Goal: Information Seeking & Learning: Learn about a topic

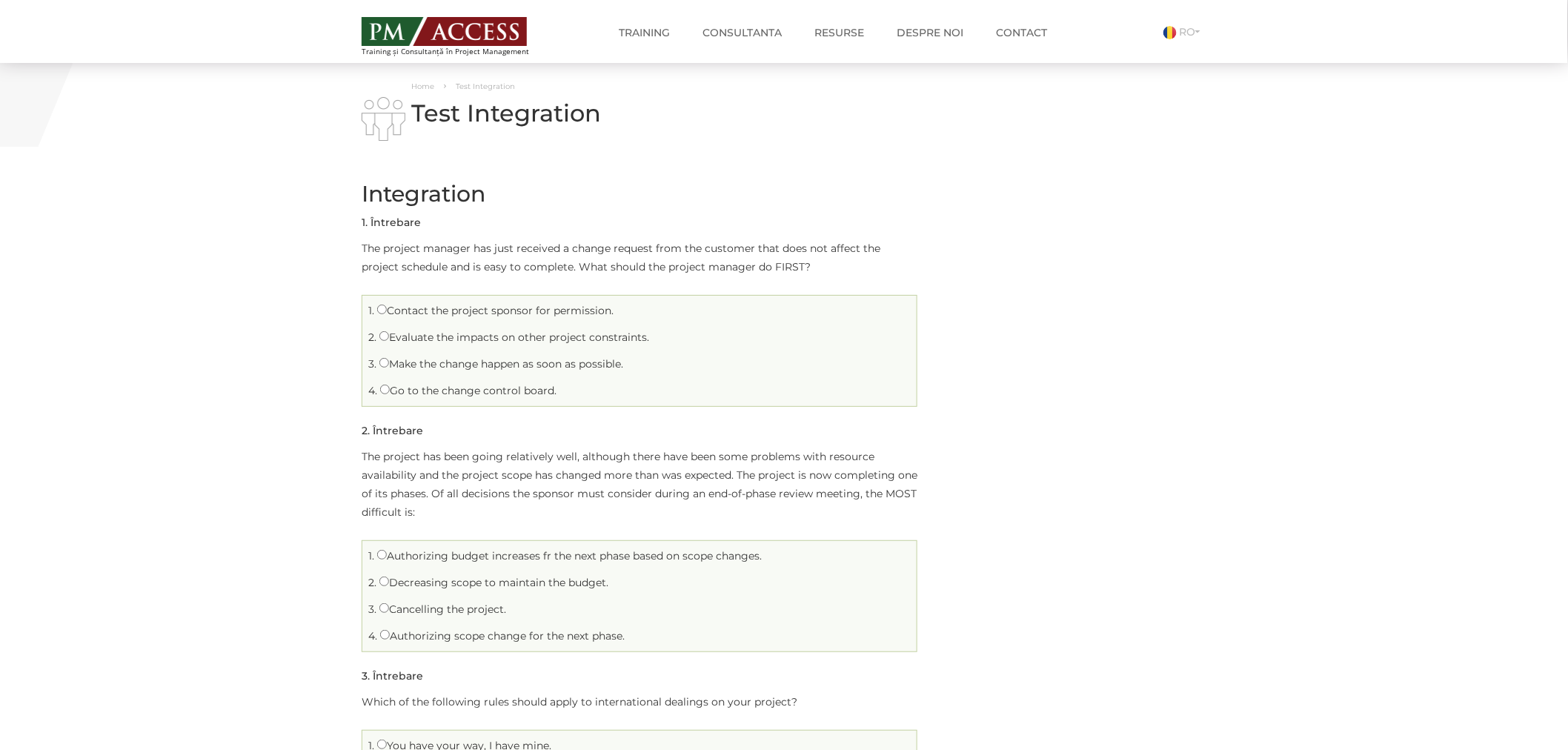
click at [401, 337] on label "Evaluate the impacts on other project constraints." at bounding box center [514, 337] width 270 height 14
click at [389, 337] on input "Evaluate the impacts on other project constraints." at bounding box center [383, 336] width 9 height 9
radio input "true"
click at [440, 388] on label "Go to the change control board." at bounding box center [468, 390] width 177 height 14
click at [389, 388] on input "Go to the change control board." at bounding box center [384, 389] width 9 height 9
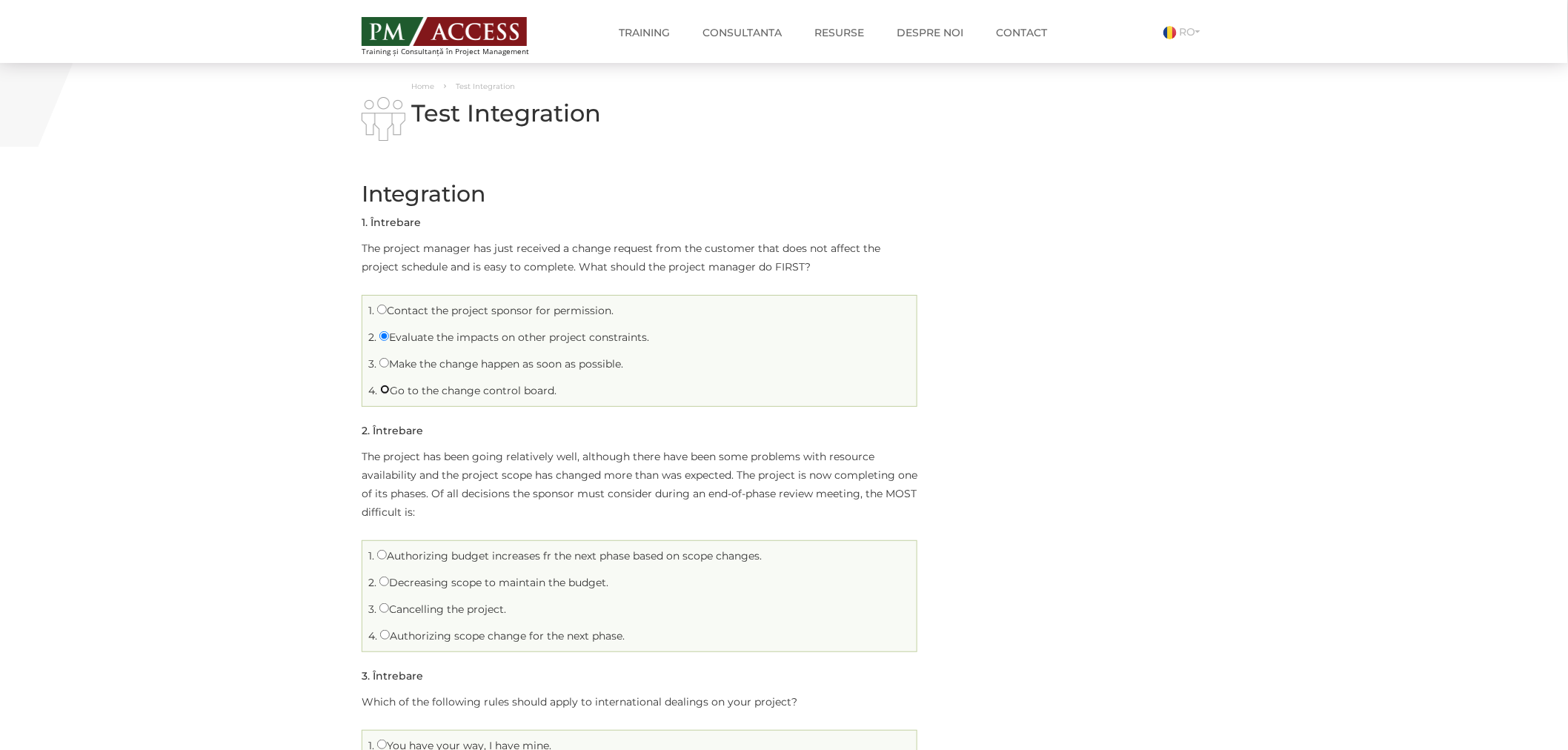
radio input "true"
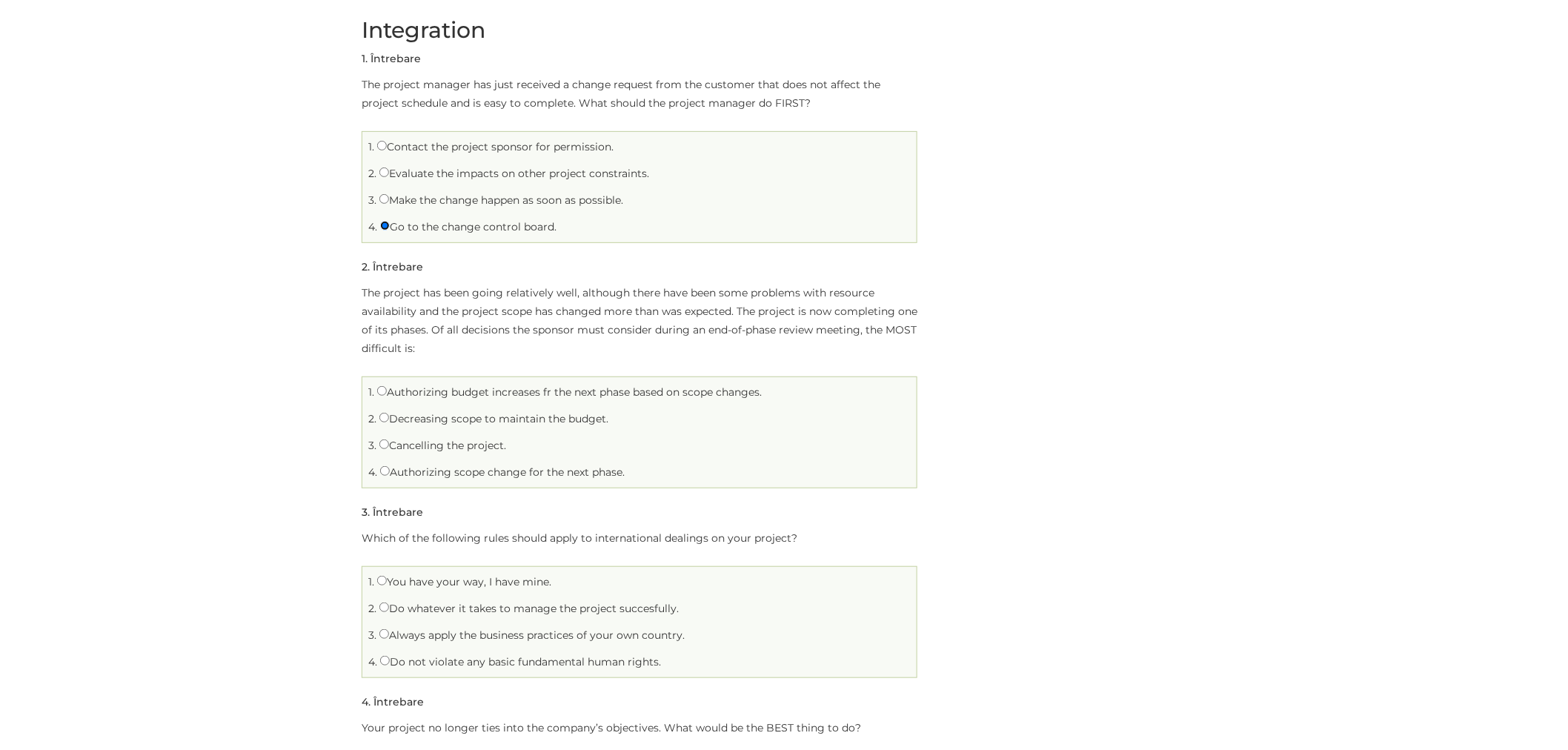
scroll to position [165, 0]
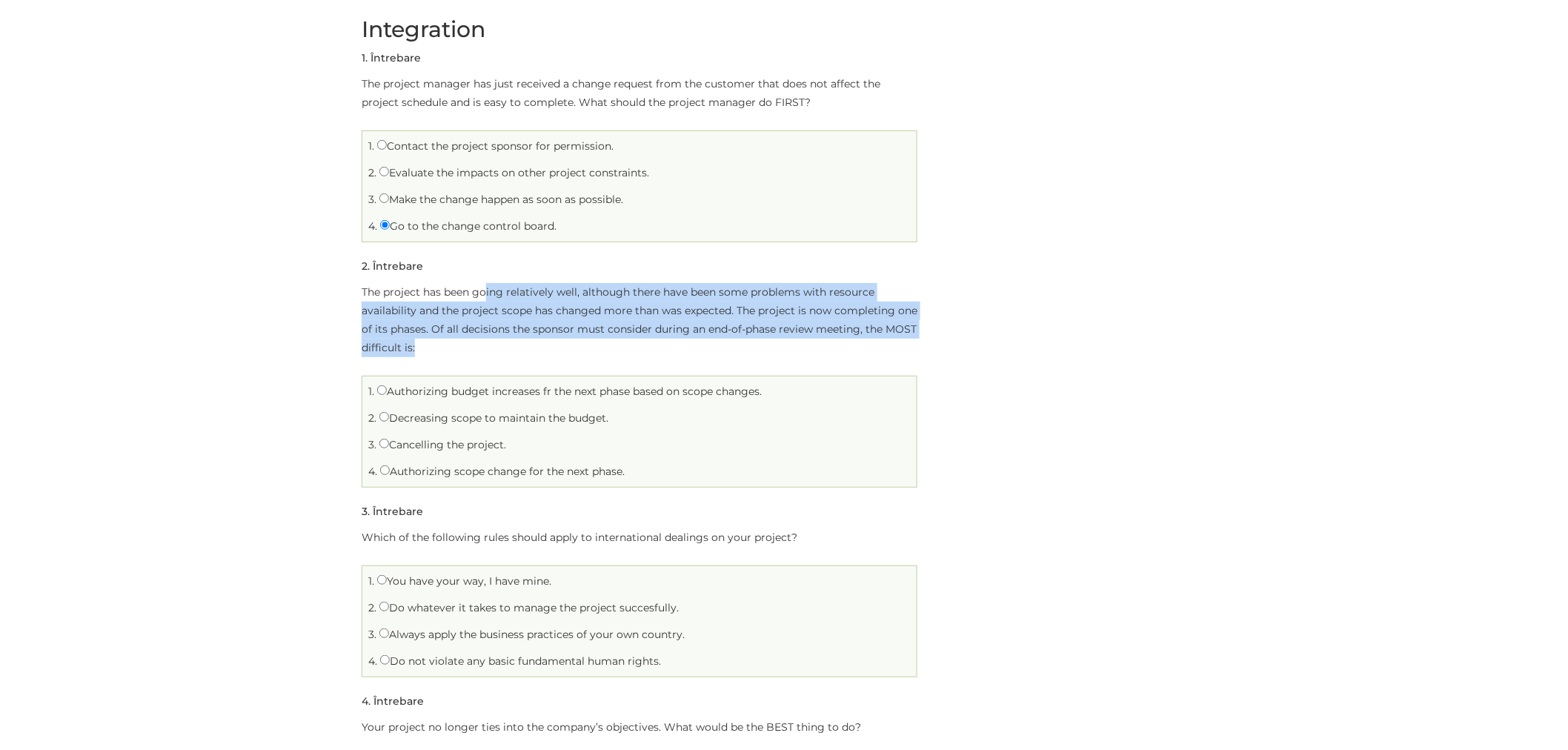
drag, startPoint x: 486, startPoint y: 286, endPoint x: 591, endPoint y: 342, distance: 119.0
click at [591, 342] on p "The project has been going relatively well, although there have been some probl…" at bounding box center [639, 319] width 556 height 74
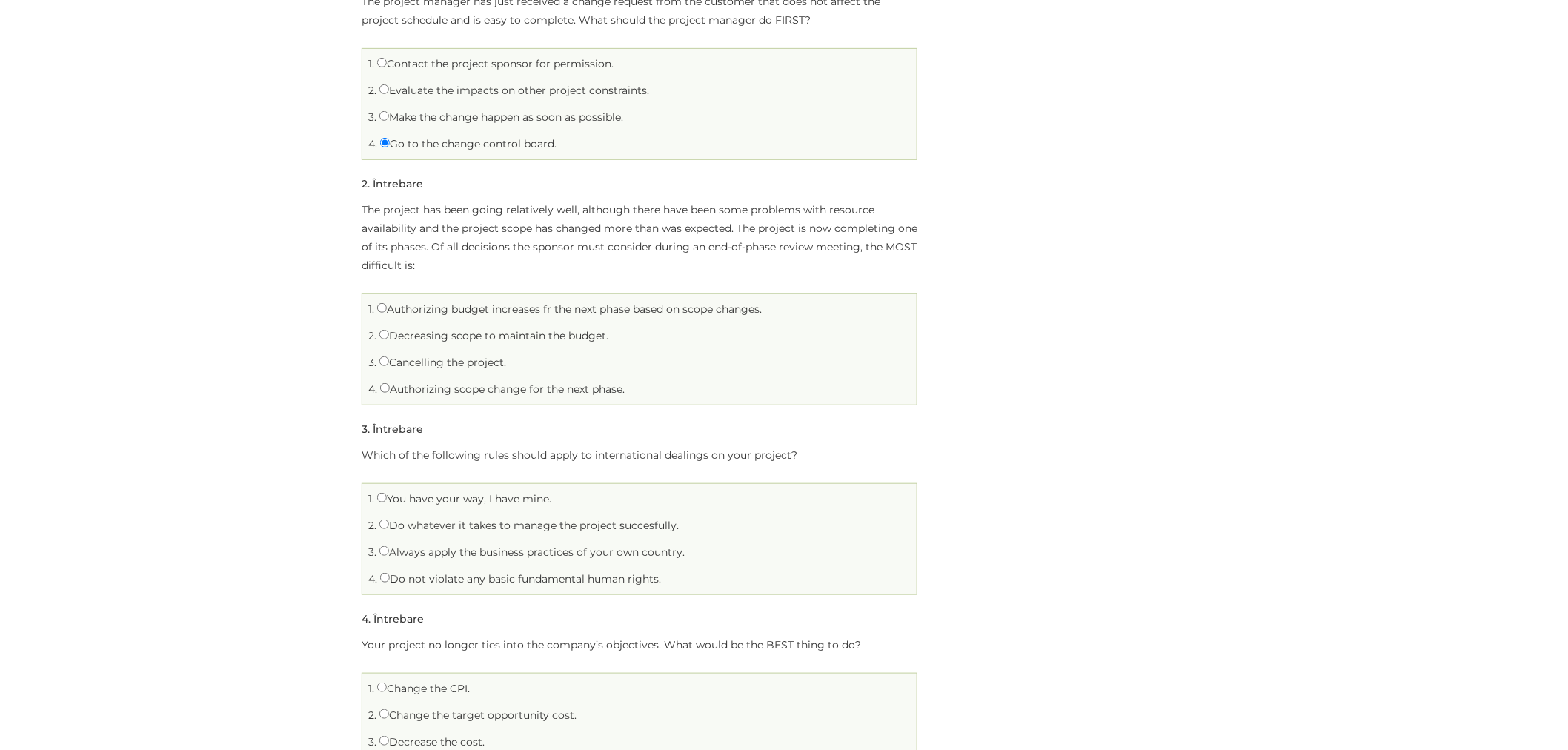
click at [402, 363] on label "Cancelling the project." at bounding box center [442, 363] width 126 height 14
click at [389, 363] on input "Cancelling the project." at bounding box center [383, 360] width 9 height 9
radio input "true"
click at [432, 388] on label "Authorizing scope change for the next phase." at bounding box center [502, 390] width 244 height 14
click at [389, 388] on input "Authorizing scope change for the next phase." at bounding box center [384, 388] width 9 height 9
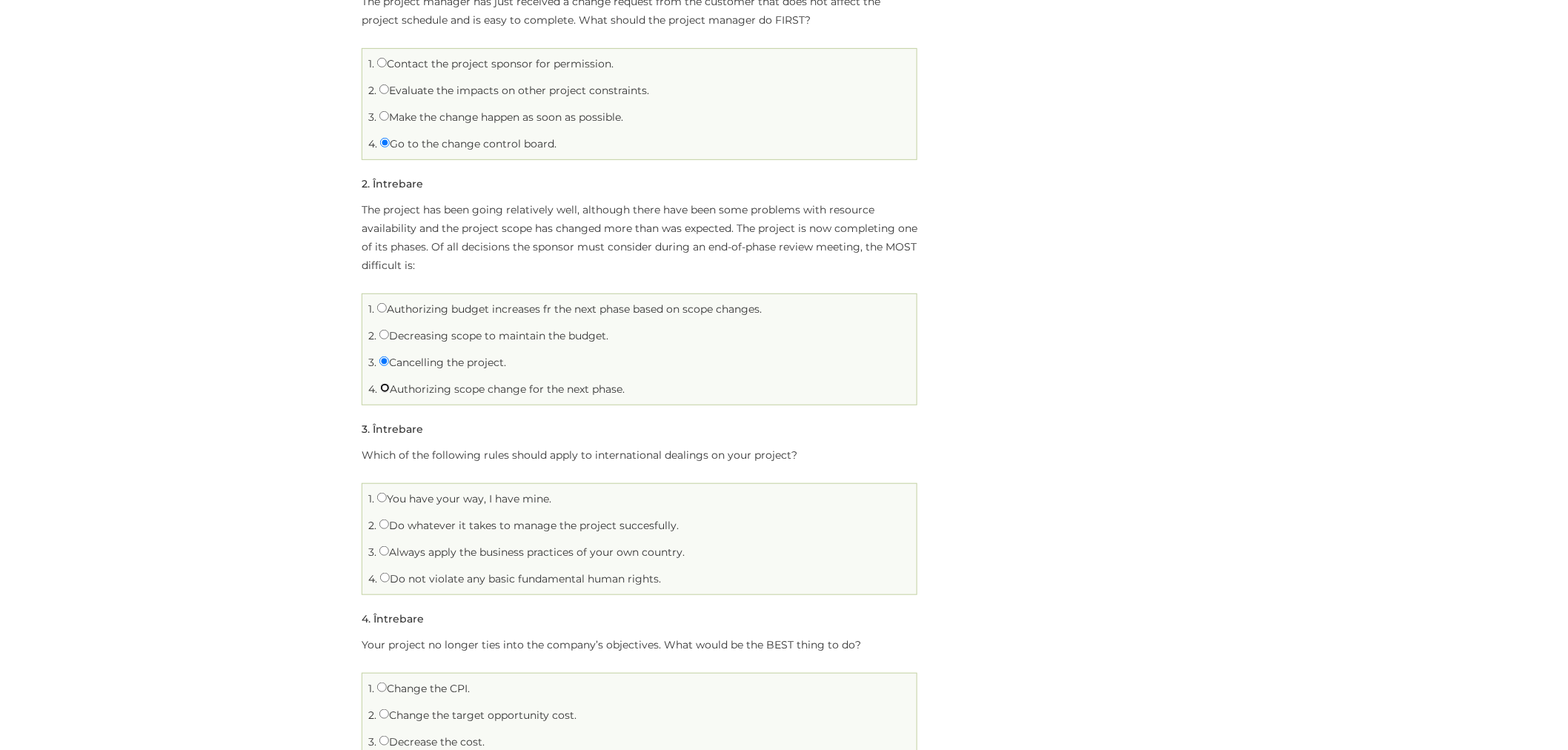
radio input "true"
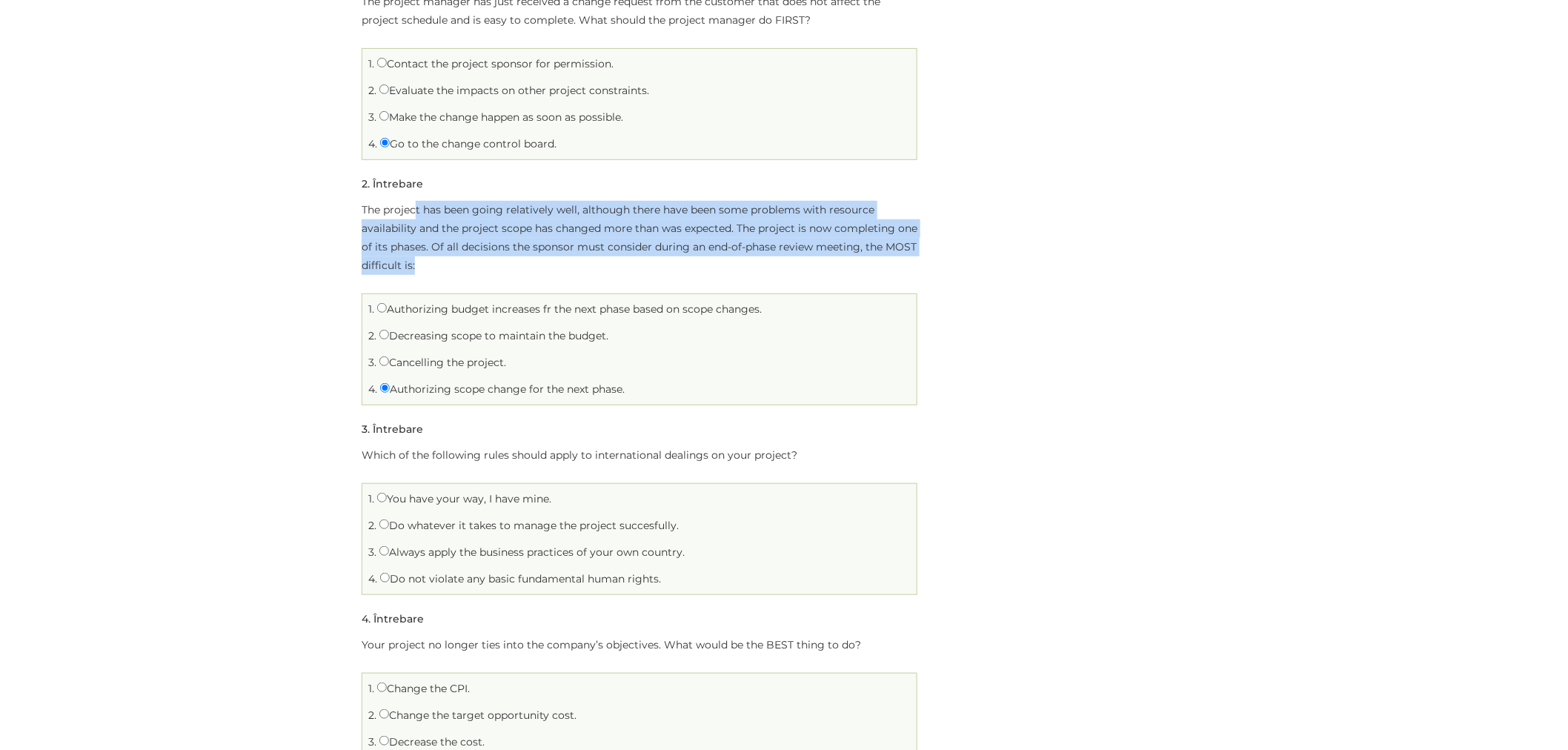
drag, startPoint x: 417, startPoint y: 209, endPoint x: 479, endPoint y: 261, distance: 80.9
click at [479, 261] on p "The project has been going relatively well, although there have been some probl…" at bounding box center [639, 237] width 556 height 74
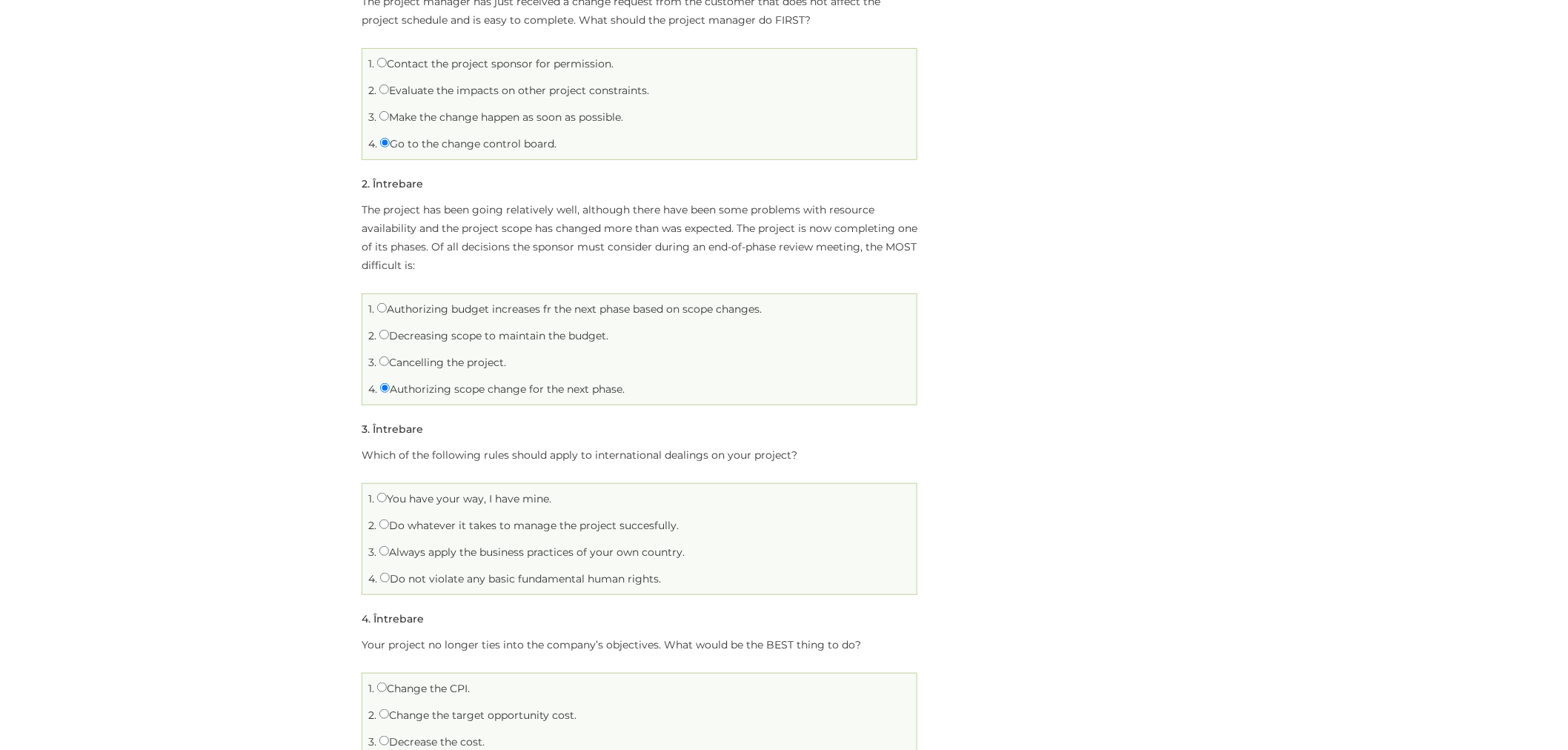
click at [420, 312] on label "Authorizing budget increases fr the next phase based on scope changes." at bounding box center [570, 309] width 384 height 14
click at [387, 312] on input "Authorizing budget increases fr the next phase based on scope changes." at bounding box center [382, 308] width 9 height 9
radio input "true"
click at [434, 337] on label "Decreasing scope to maintain the budget." at bounding box center [494, 336] width 229 height 14
click at [389, 337] on input "Decreasing scope to maintain the budget." at bounding box center [383, 334] width 9 height 9
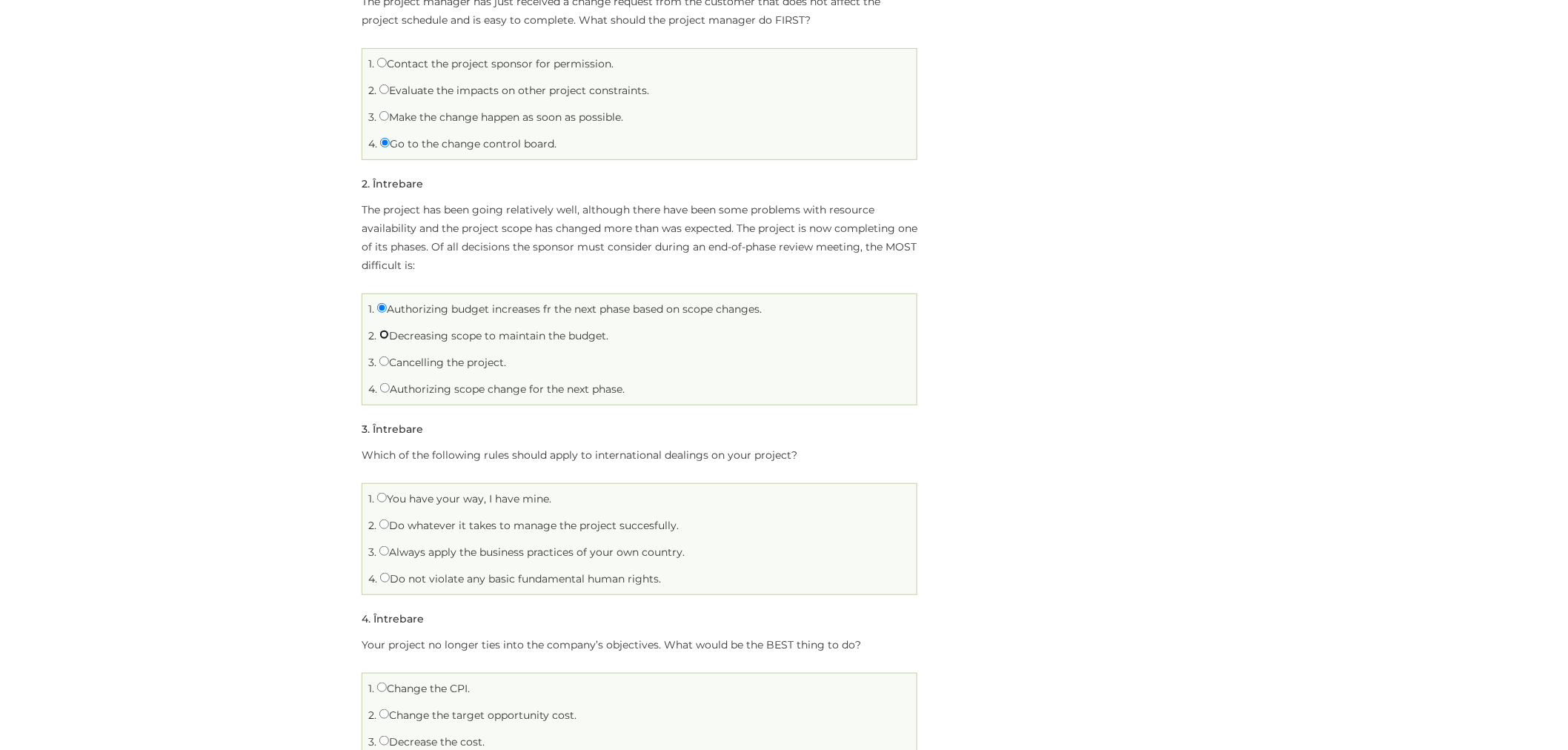
radio input "true"
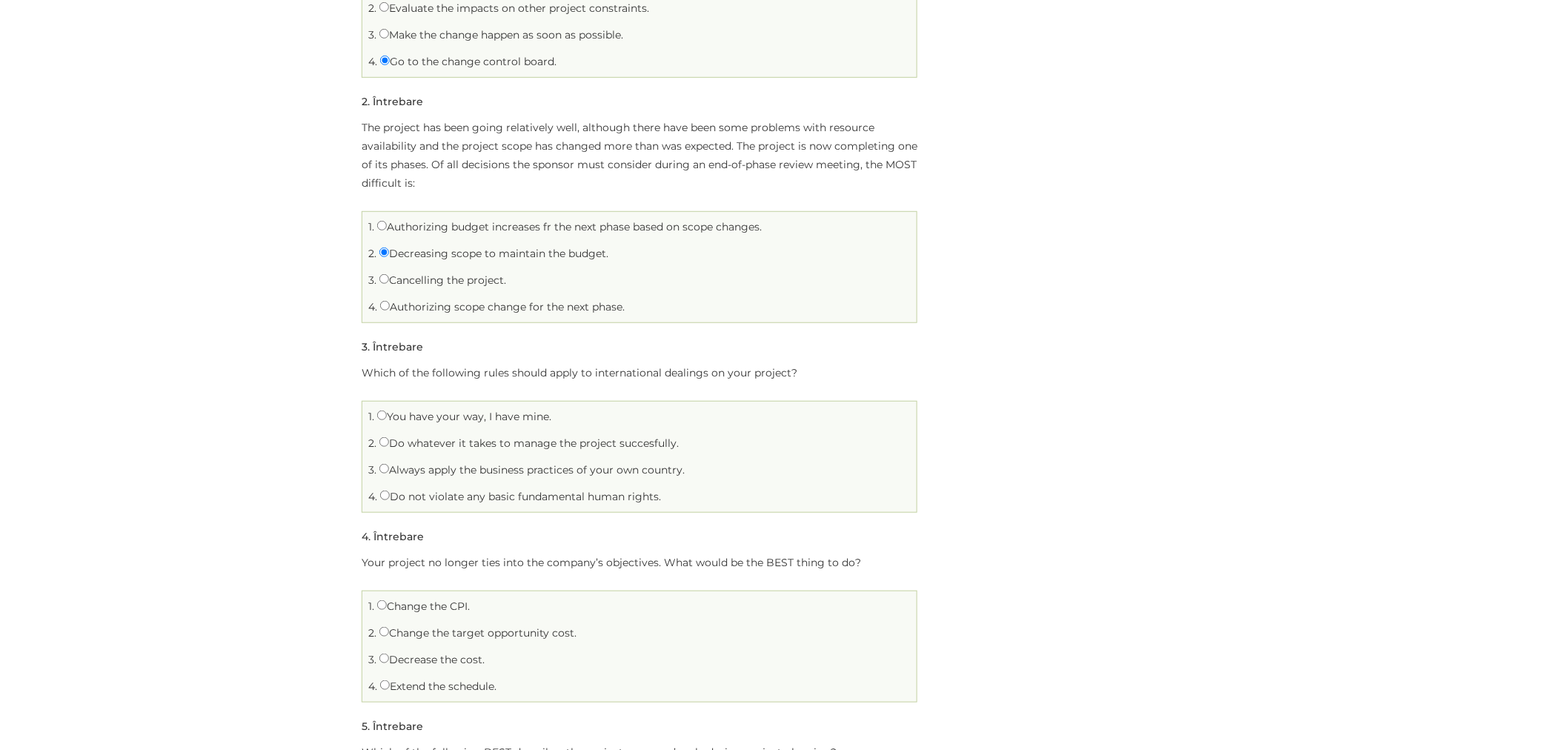
click at [434, 300] on label "Authorizing scope change for the next phase." at bounding box center [502, 307] width 244 height 14
click at [389, 301] on input "Authorizing scope change for the next phase." at bounding box center [384, 305] width 9 height 9
radio input "true"
click at [431, 254] on label "Decreasing scope to maintain the budget." at bounding box center [494, 254] width 229 height 14
click at [389, 254] on input "Decreasing scope to maintain the budget." at bounding box center [383, 252] width 9 height 9
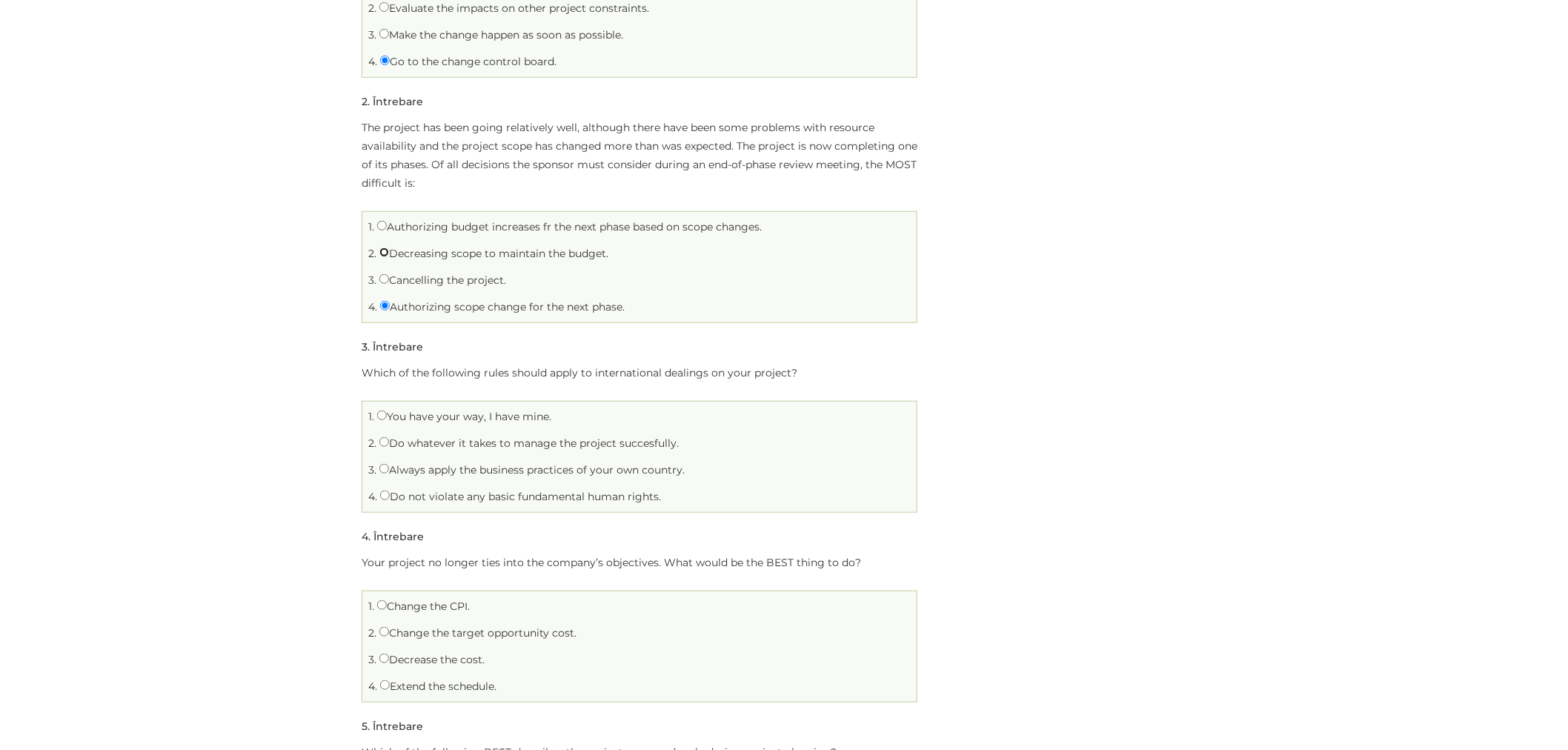
radio input "true"
click at [448, 275] on label "Cancelling the project." at bounding box center [442, 280] width 126 height 14
click at [389, 275] on input "Cancelling the project." at bounding box center [383, 278] width 9 height 9
radio input "true"
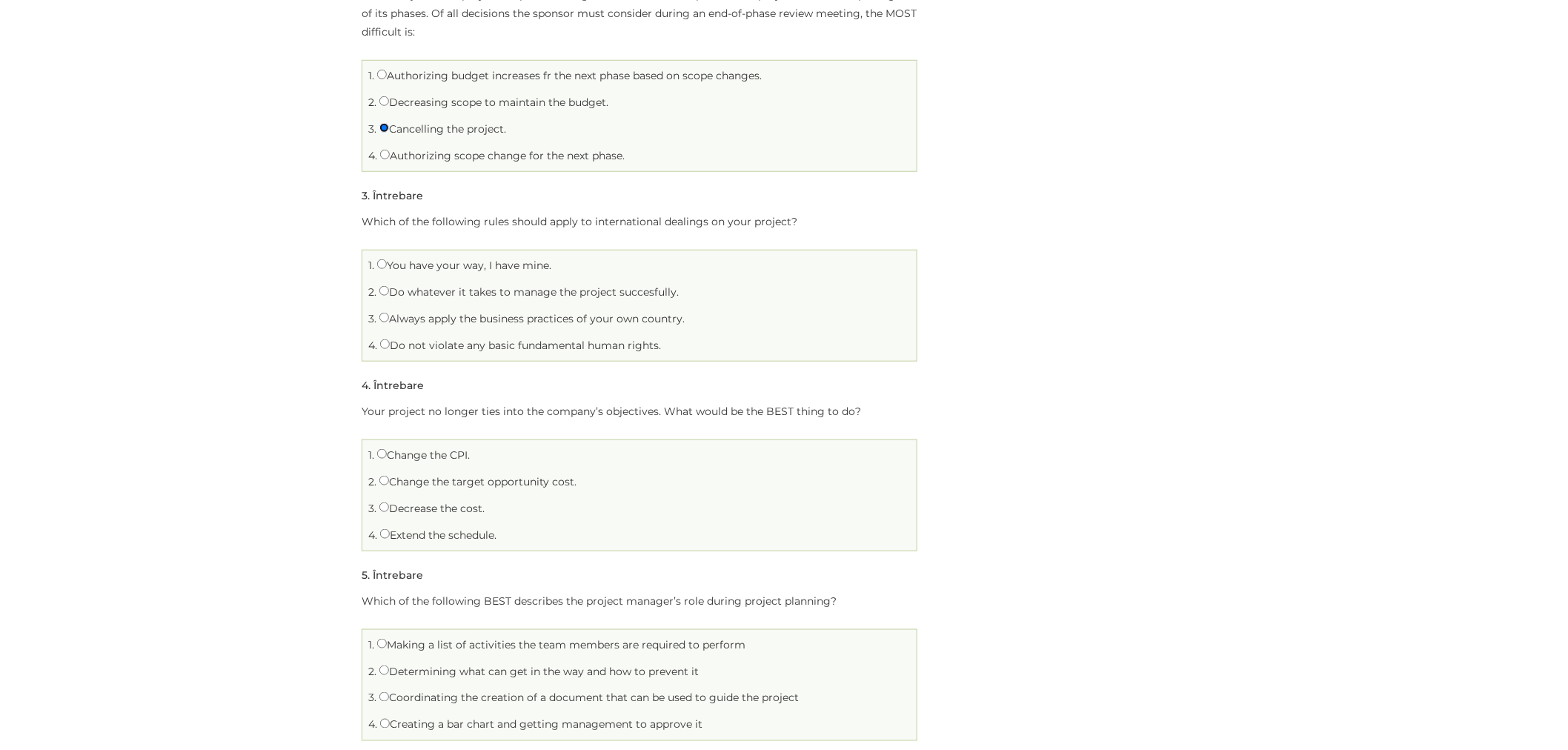
scroll to position [494, 0]
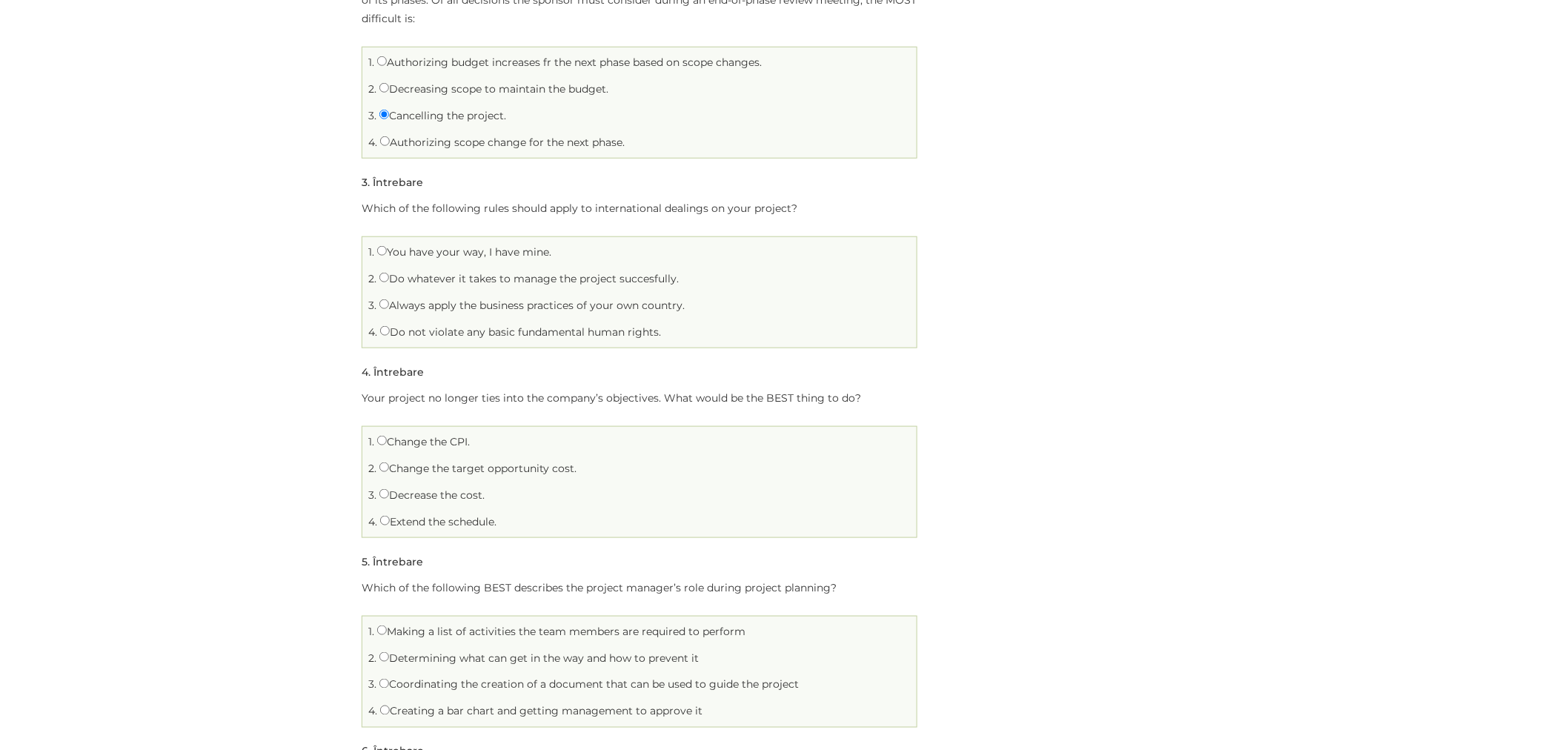
click at [457, 84] on label "Decreasing scope to maintain the budget." at bounding box center [494, 89] width 229 height 14
click at [389, 84] on input "Decreasing scope to maintain the budget." at bounding box center [383, 87] width 9 height 9
radio input "true"
drag, startPoint x: 374, startPoint y: 208, endPoint x: 645, endPoint y: 214, distance: 271.1
click at [645, 214] on p "Which of the following rules should apply to international dealings on your pro…" at bounding box center [639, 208] width 556 height 19
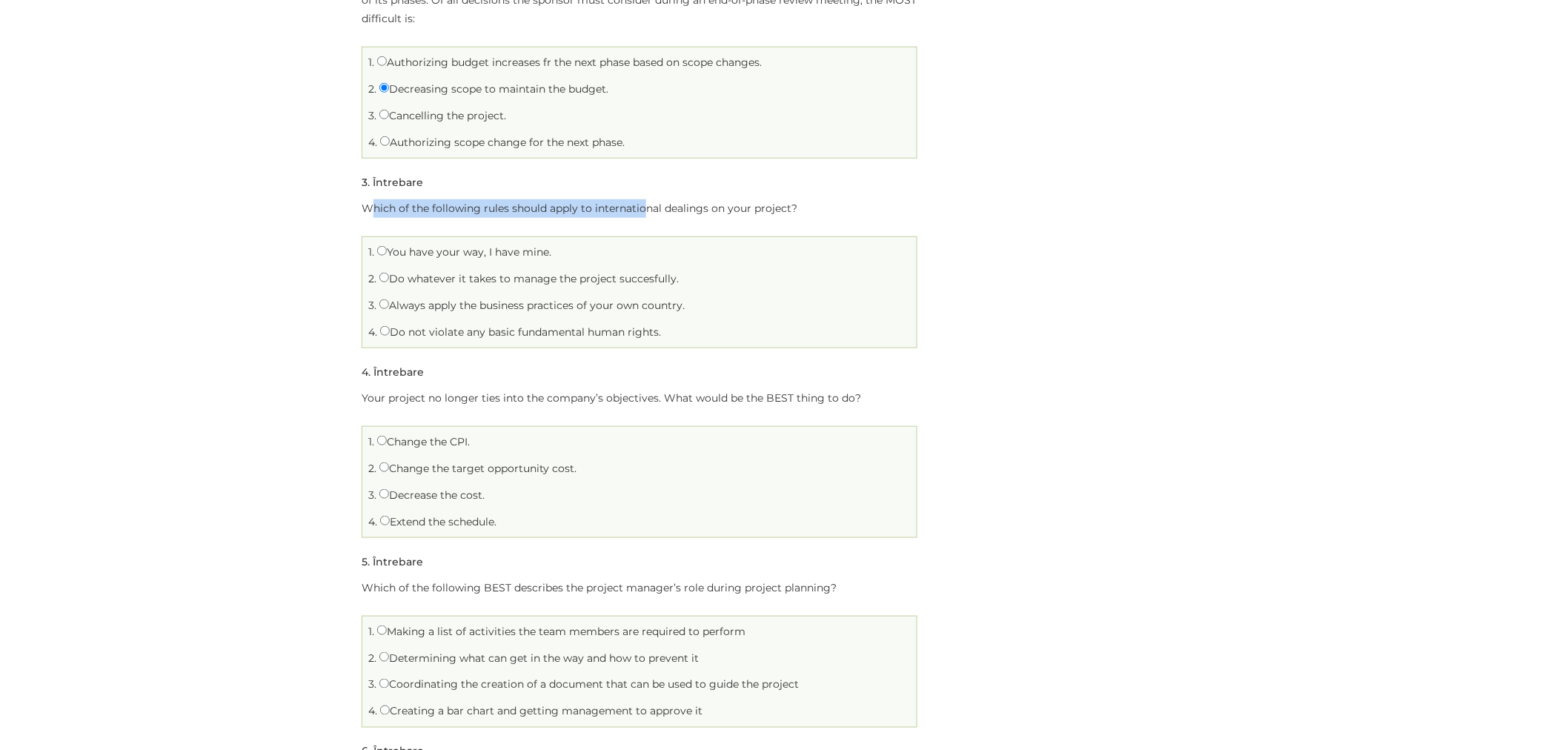
click at [645, 214] on p "Which of the following rules should apply to international dealings on your pro…" at bounding box center [639, 208] width 556 height 19
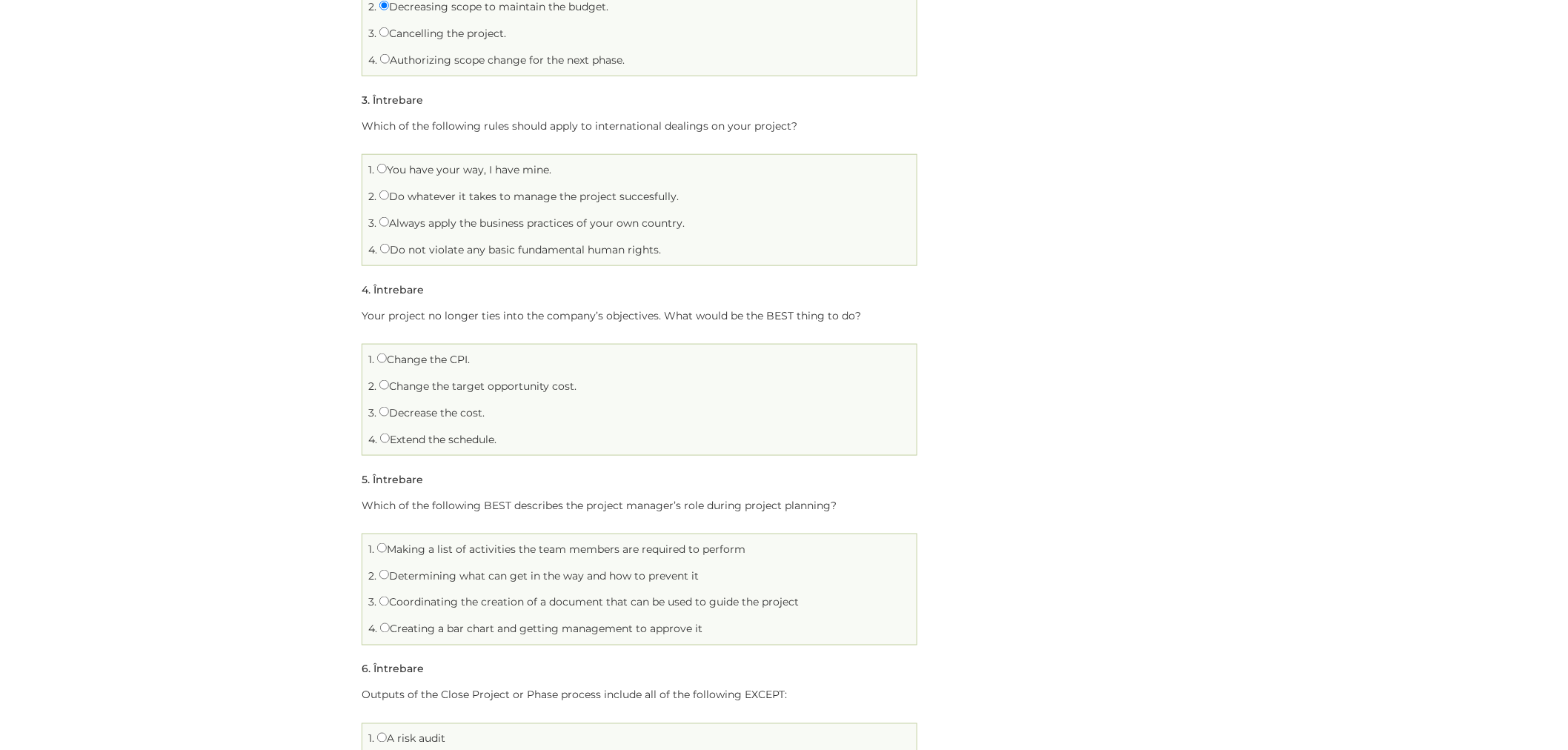
click at [403, 225] on label "Always apply the business practices of your own country." at bounding box center [532, 223] width 306 height 14
click at [389, 225] on input "Always apply the business practices of your own country." at bounding box center [383, 221] width 9 height 9
radio input "true"
click at [403, 248] on label "Do not violate any basic fundamental human rights." at bounding box center [520, 250] width 281 height 14
click at [389, 248] on input "Do not violate any basic fundamental human rights." at bounding box center [384, 248] width 9 height 9
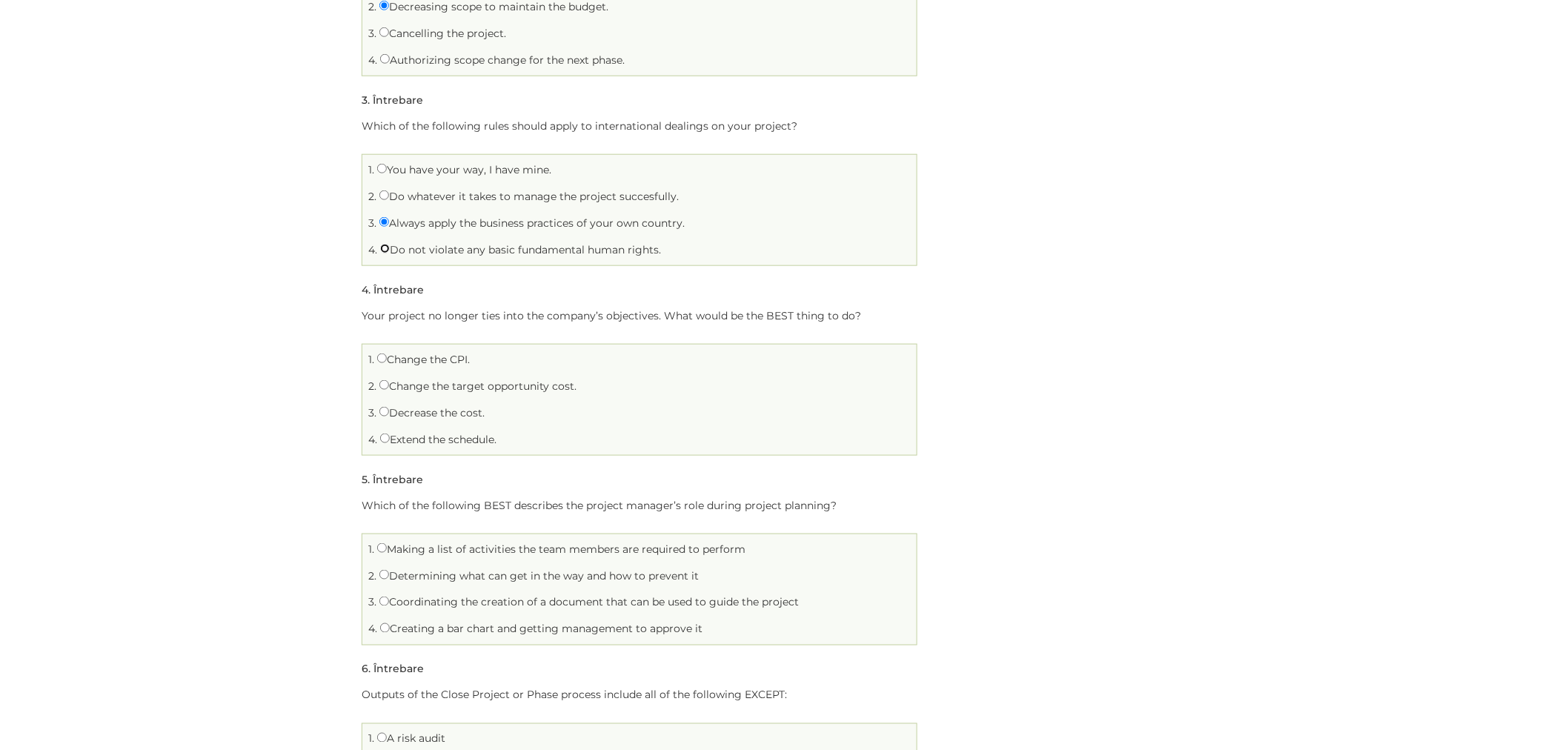
radio input "true"
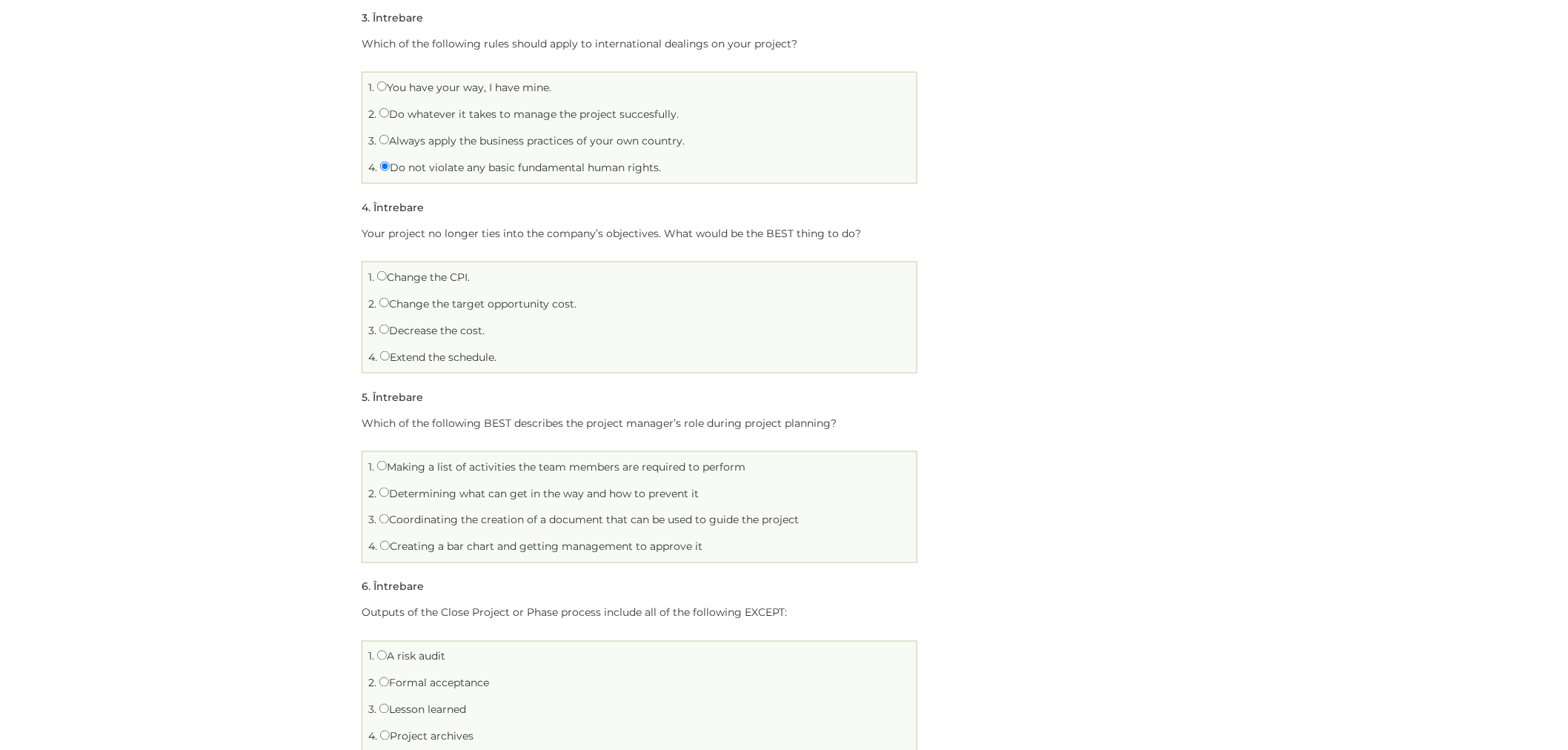
click at [409, 306] on label "Change the target opportunity cost." at bounding box center [477, 304] width 197 height 14
click at [389, 306] on input "Change the target opportunity cost." at bounding box center [383, 302] width 9 height 9
radio input "true"
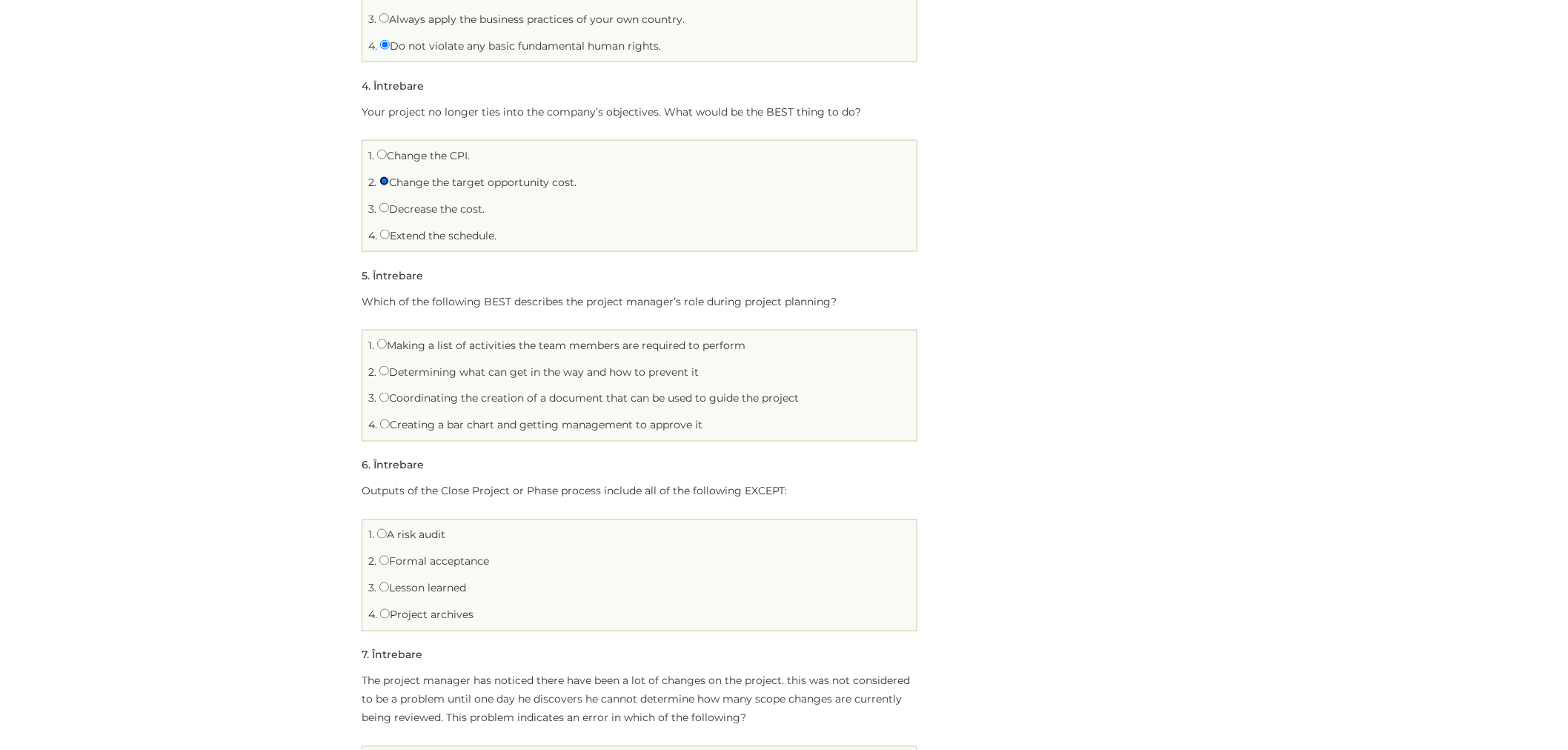
scroll to position [823, 0]
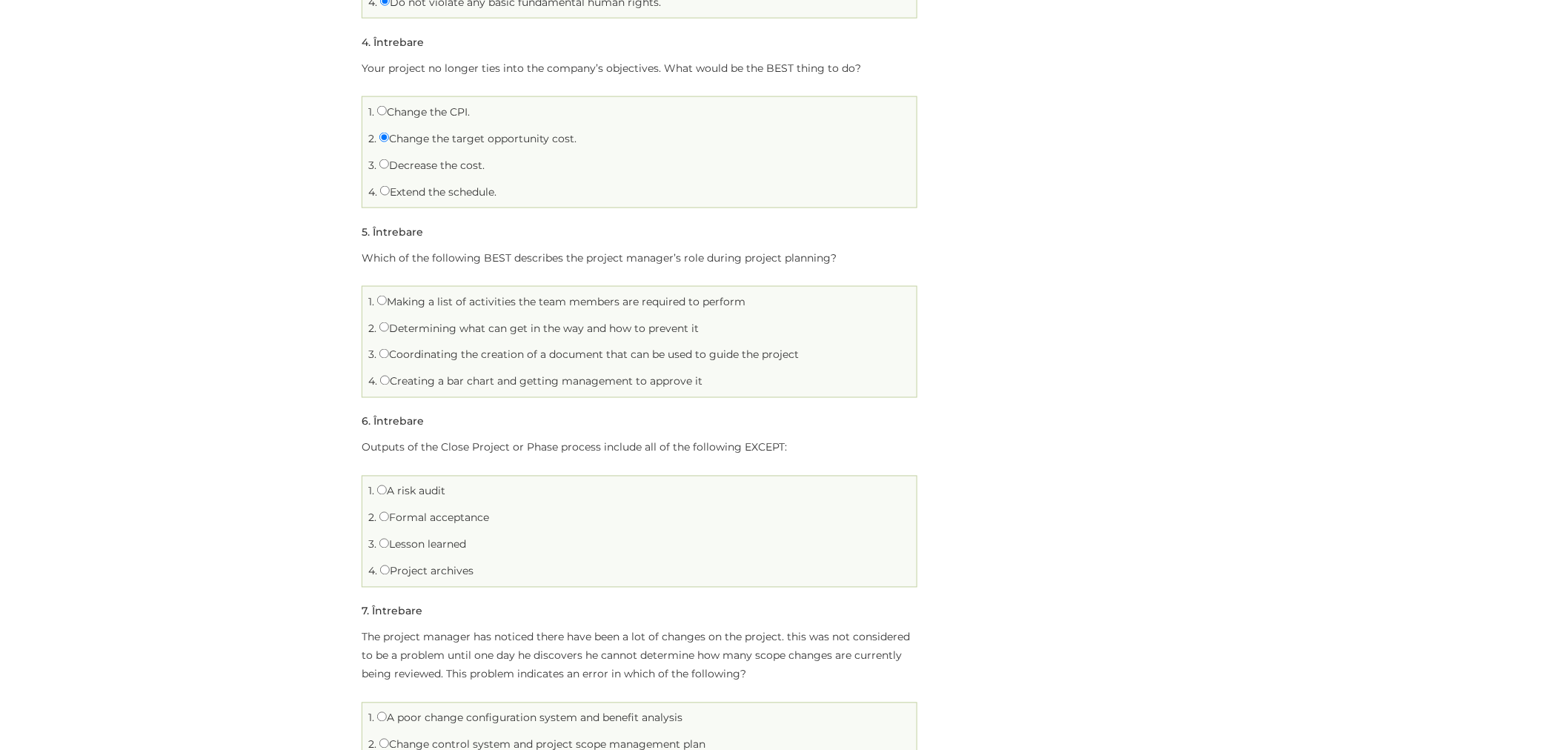
click at [587, 331] on label "Determining what can get in the way and how to prevent it" at bounding box center [539, 329] width 319 height 14
click at [389, 331] on input "Determining what can get in the way and how to prevent it" at bounding box center [383, 326] width 9 height 9
radio input "true"
click at [488, 358] on label "Coordinating the creation of a document that can be used to guide the project" at bounding box center [588, 355] width 419 height 14
click at [389, 358] on input "Coordinating the creation of a document that can be used to guide the project" at bounding box center [383, 354] width 9 height 9
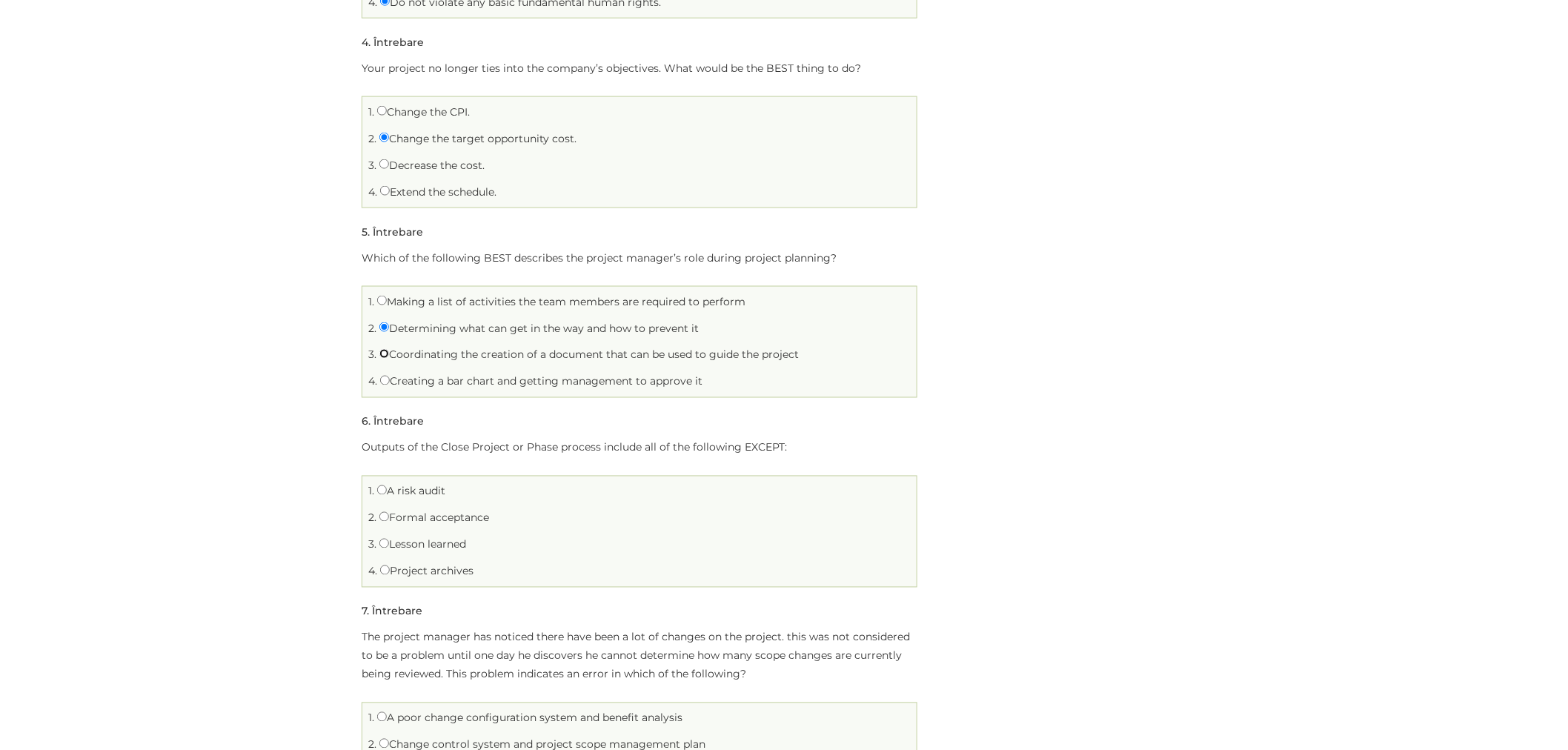
radio input "true"
click at [406, 330] on label "Determining what can get in the way and how to prevent it" at bounding box center [539, 329] width 319 height 14
click at [389, 330] on input "Determining what can get in the way and how to prevent it" at bounding box center [383, 326] width 9 height 9
radio input "true"
click at [433, 350] on label "Coordinating the creation of a document that can be used to guide the project" at bounding box center [588, 355] width 419 height 14
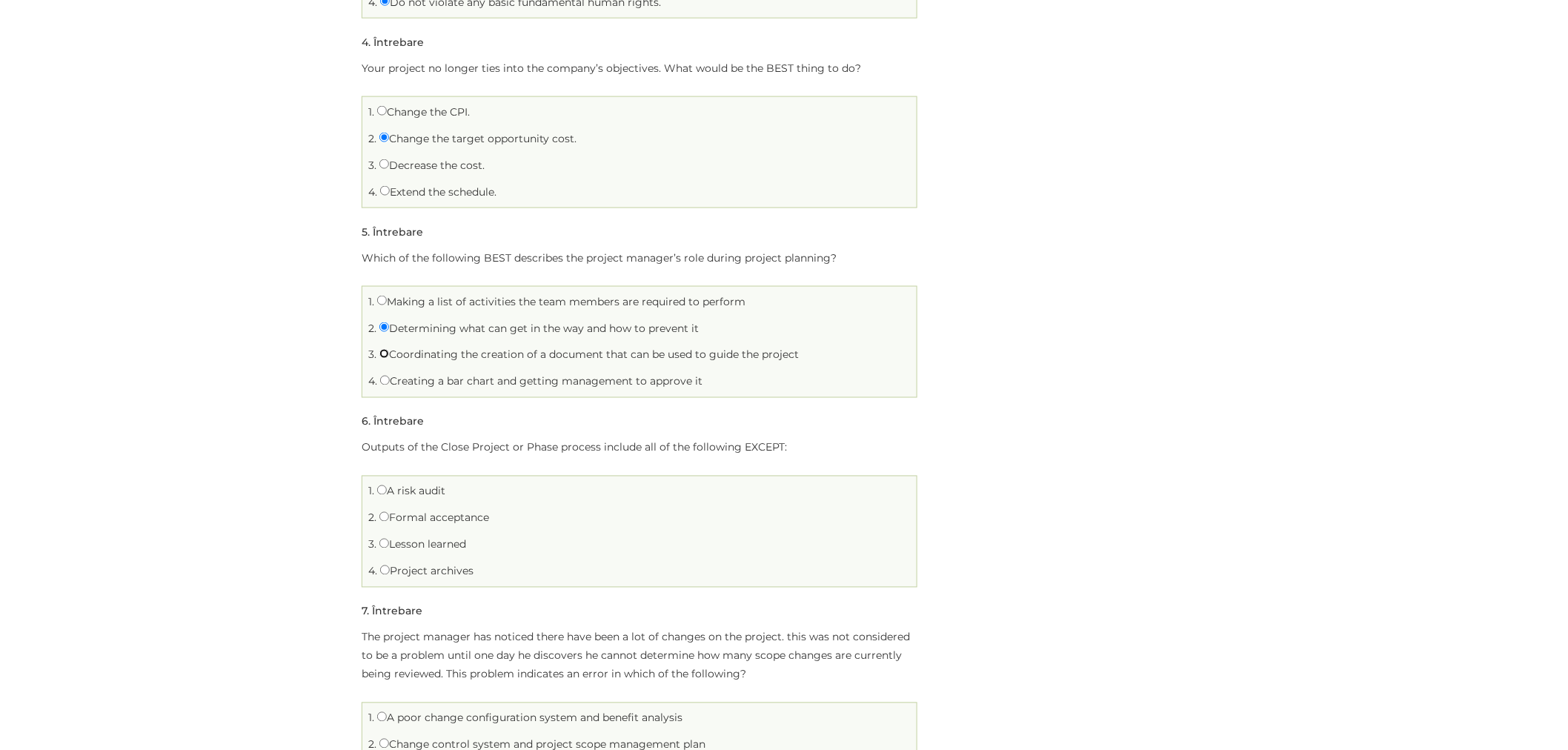
click at [389, 350] on input "Coordinating the creation of a document that can be used to guide the project" at bounding box center [383, 354] width 9 height 9
radio input "true"
click at [419, 328] on label "Determining what can get in the way and how to prevent it" at bounding box center [539, 329] width 319 height 14
click at [389, 328] on input "Determining what can get in the way and how to prevent it" at bounding box center [383, 326] width 9 height 9
radio input "true"
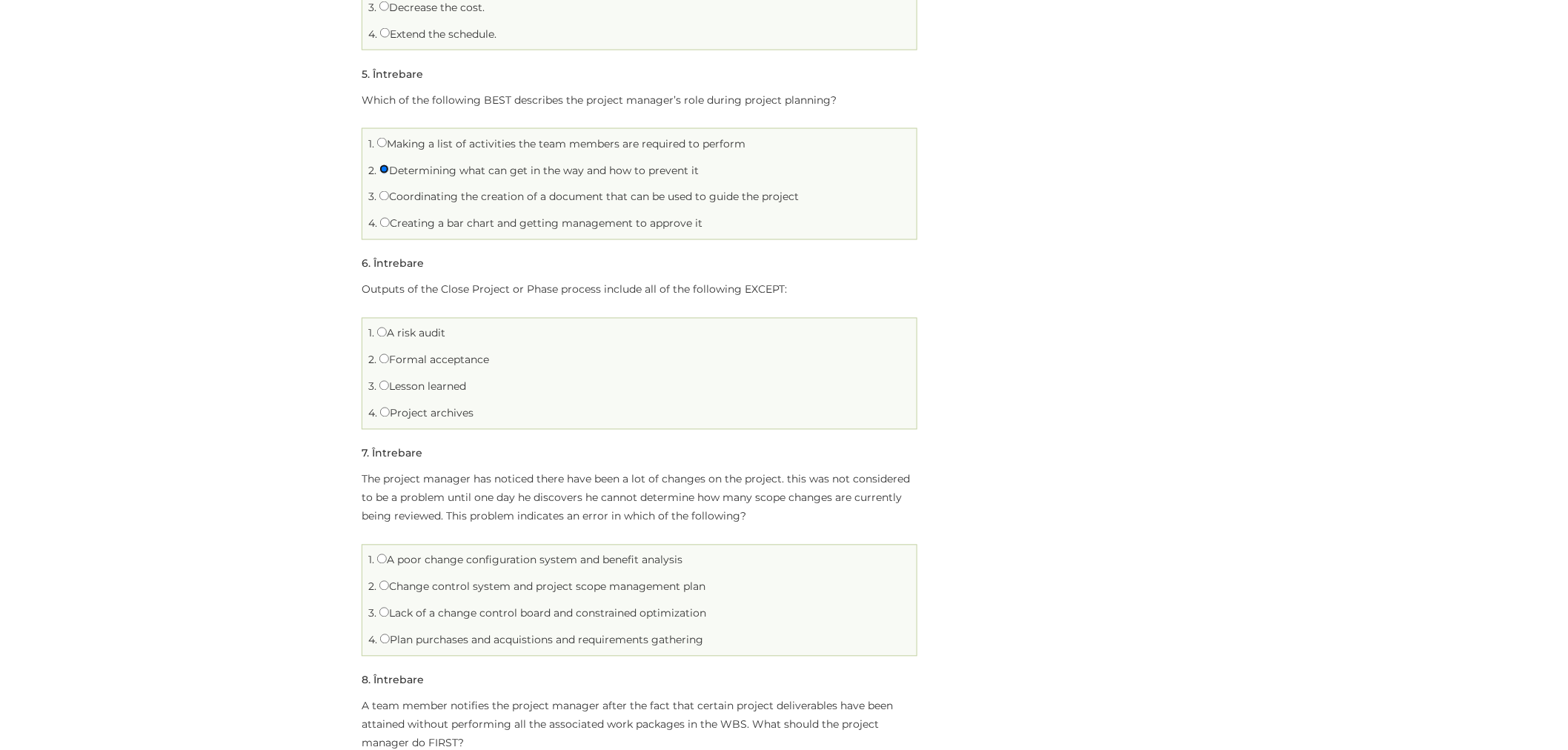
scroll to position [988, 0]
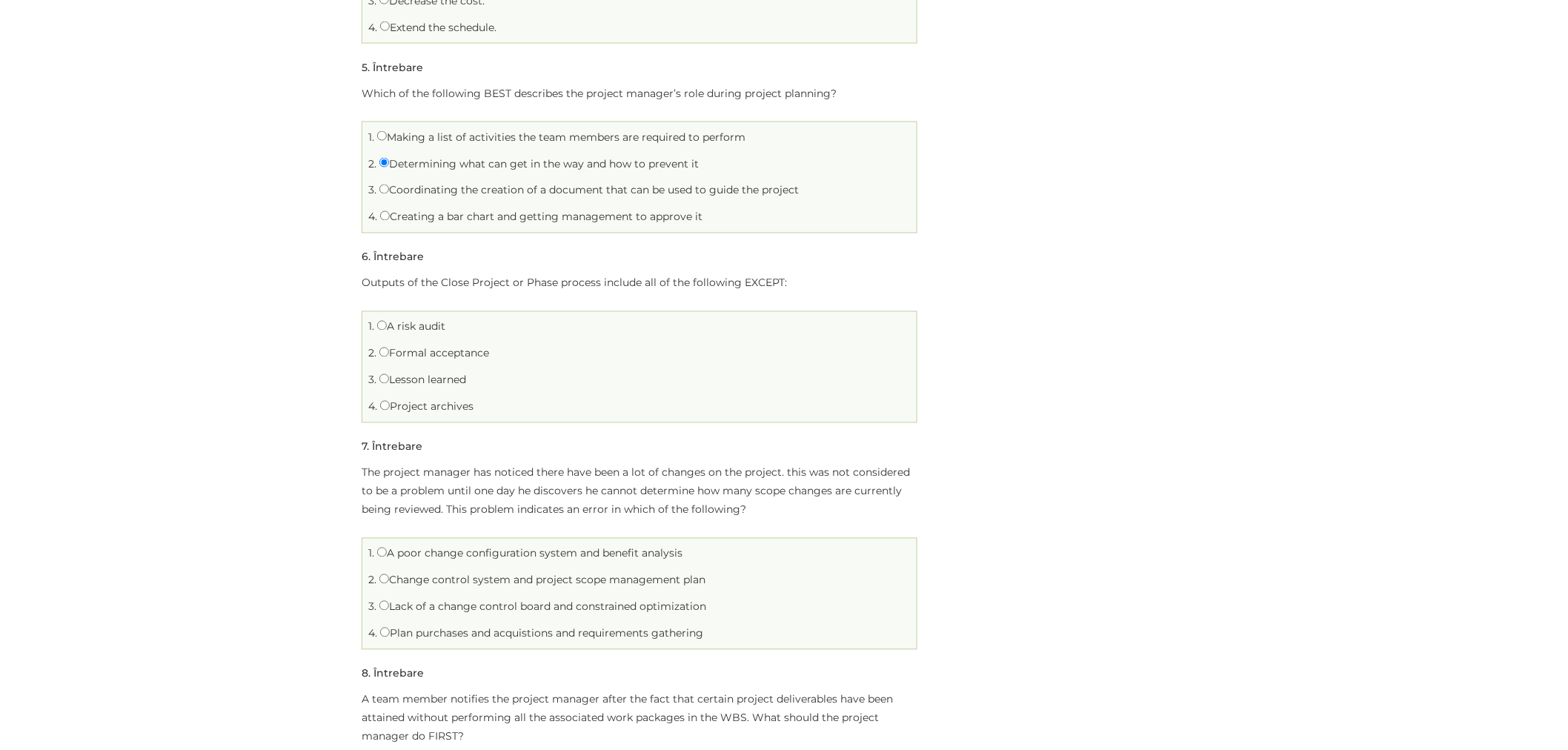
click at [389, 325] on label "A risk audit" at bounding box center [412, 327] width 68 height 14
click at [387, 325] on input "A risk audit" at bounding box center [382, 325] width 9 height 9
radio input "true"
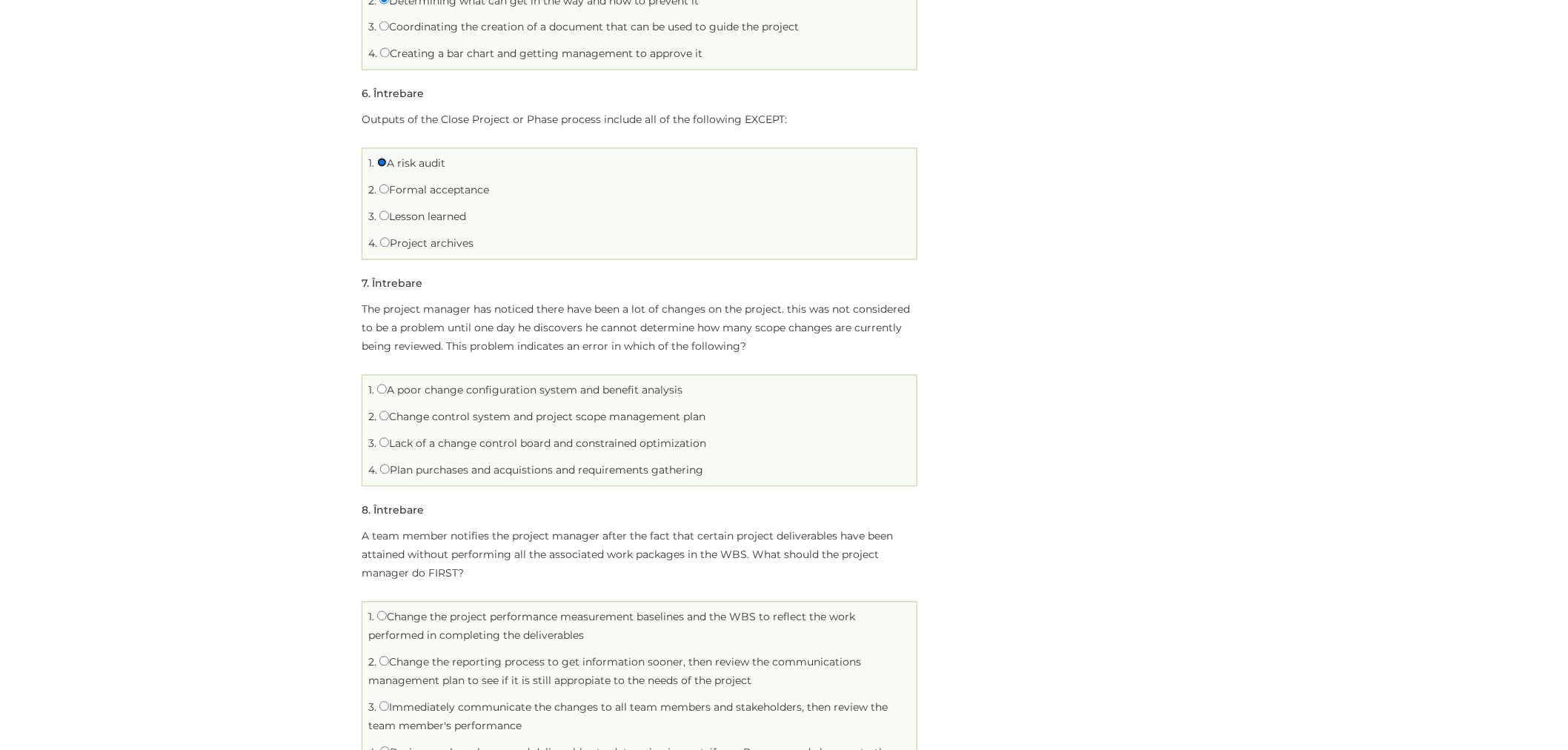
scroll to position [1152, 0]
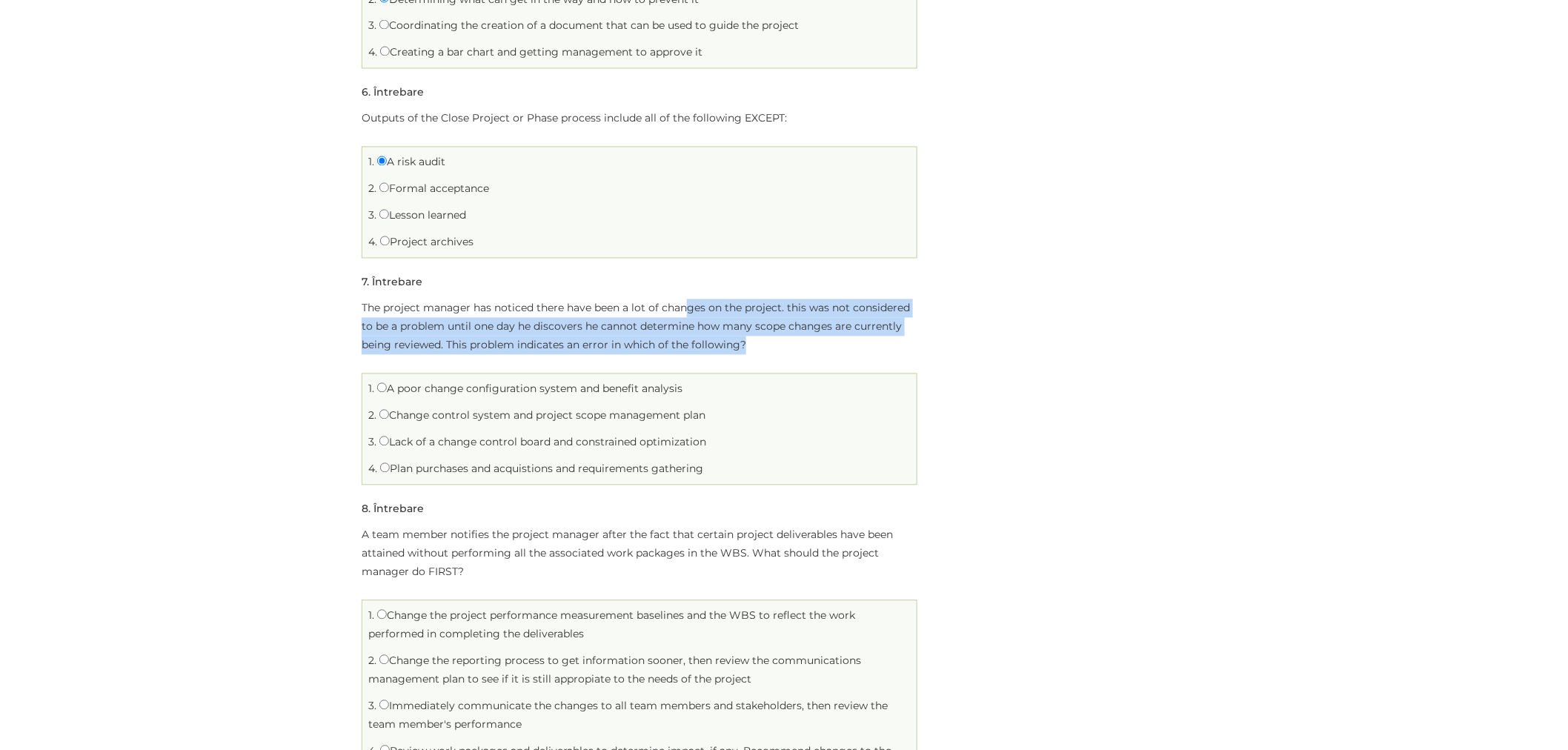
drag, startPoint x: 758, startPoint y: 317, endPoint x: 802, endPoint y: 337, distance: 48.3
click at [802, 337] on p "The project manager has noticed there have been a lot of changes on the project…" at bounding box center [639, 327] width 556 height 56
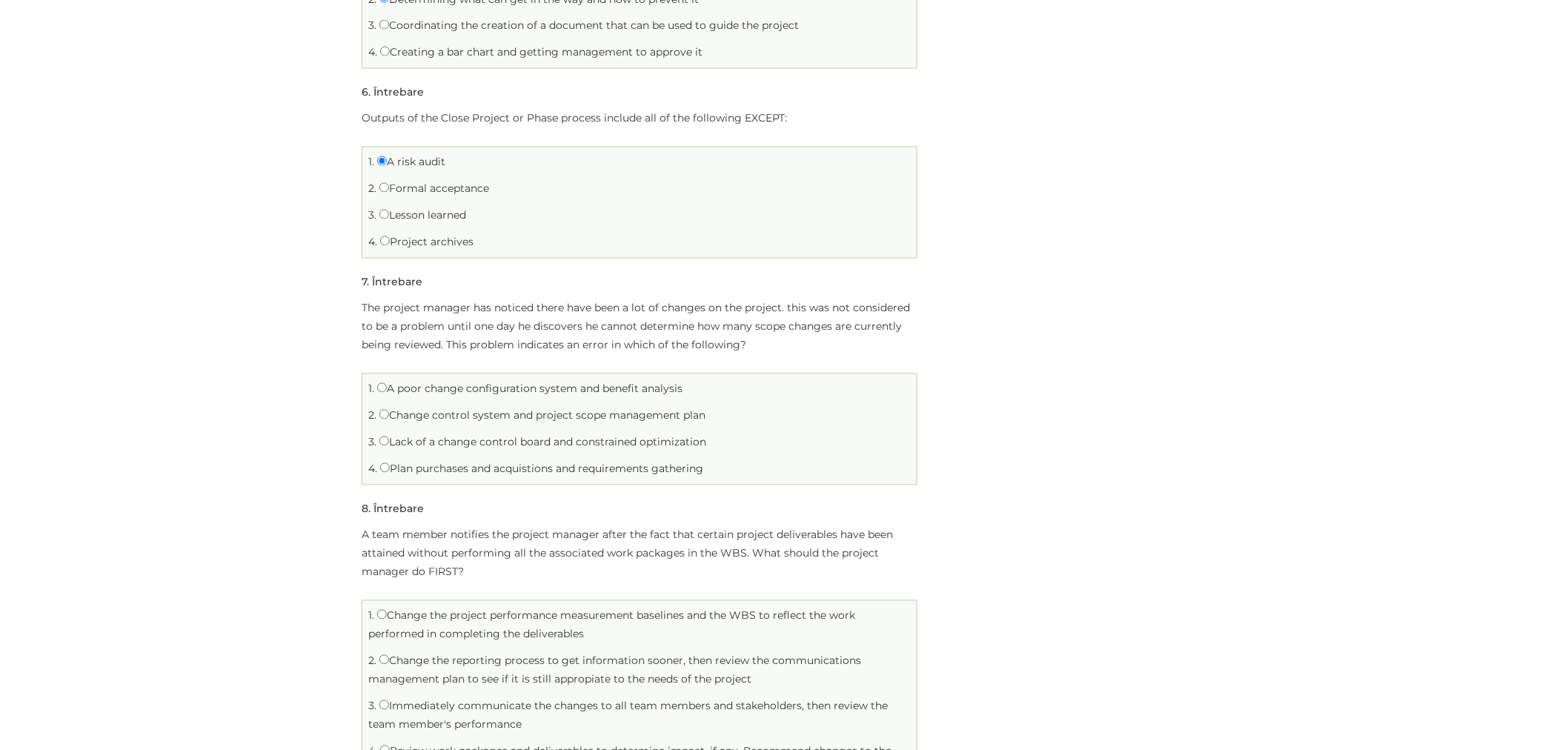
drag, startPoint x: 802, startPoint y: 337, endPoint x: 743, endPoint y: 345, distance: 59.5
click at [743, 345] on p "The project manager has noticed there have been a lot of changes on the project…" at bounding box center [639, 327] width 556 height 56
click at [458, 312] on p "The project manager has noticed there have been a lot of changes on the project…" at bounding box center [639, 327] width 556 height 56
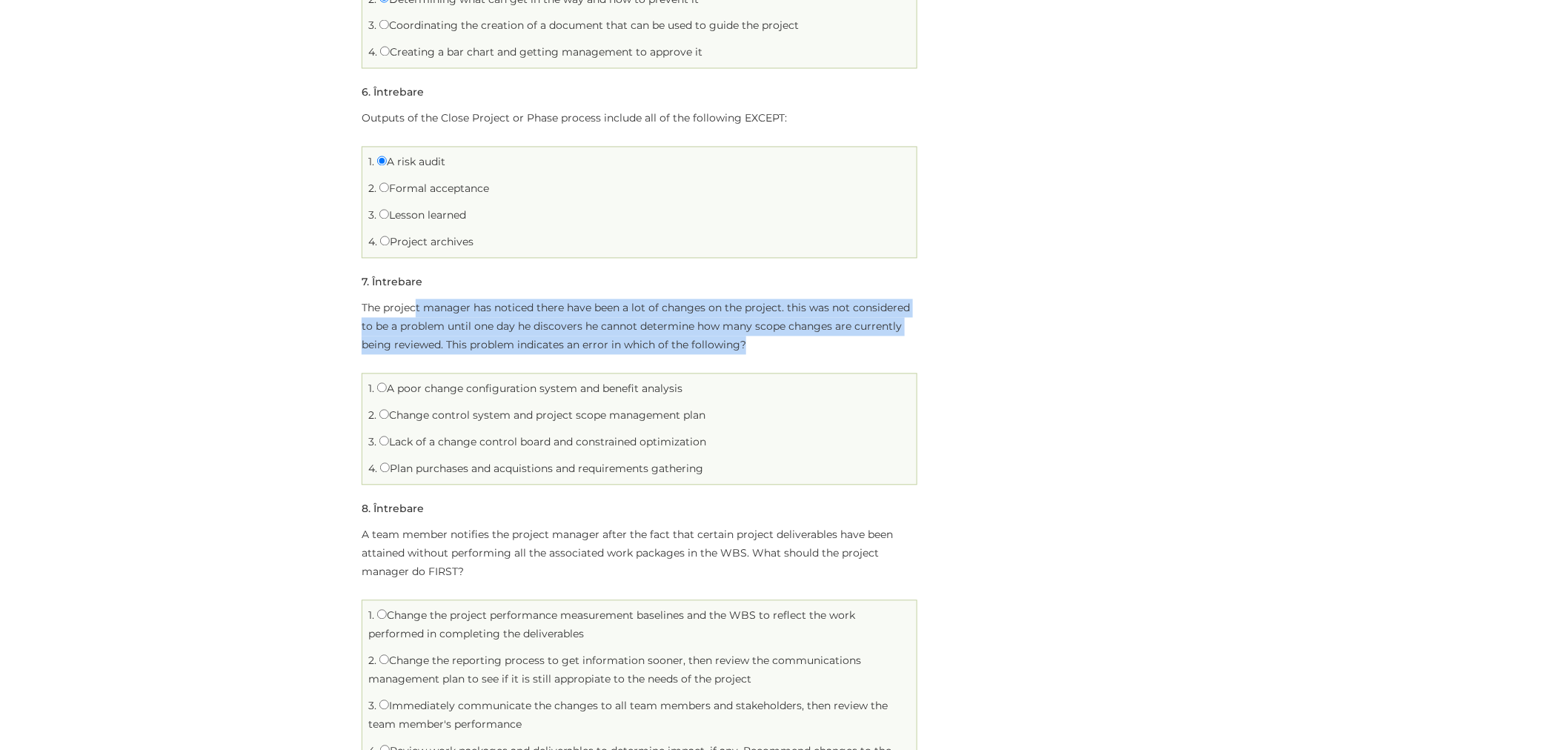
drag, startPoint x: 417, startPoint y: 302, endPoint x: 751, endPoint y: 353, distance: 337.9
click at [751, 353] on p "The project manager has noticed there have been a lot of changes on the project…" at bounding box center [639, 327] width 556 height 56
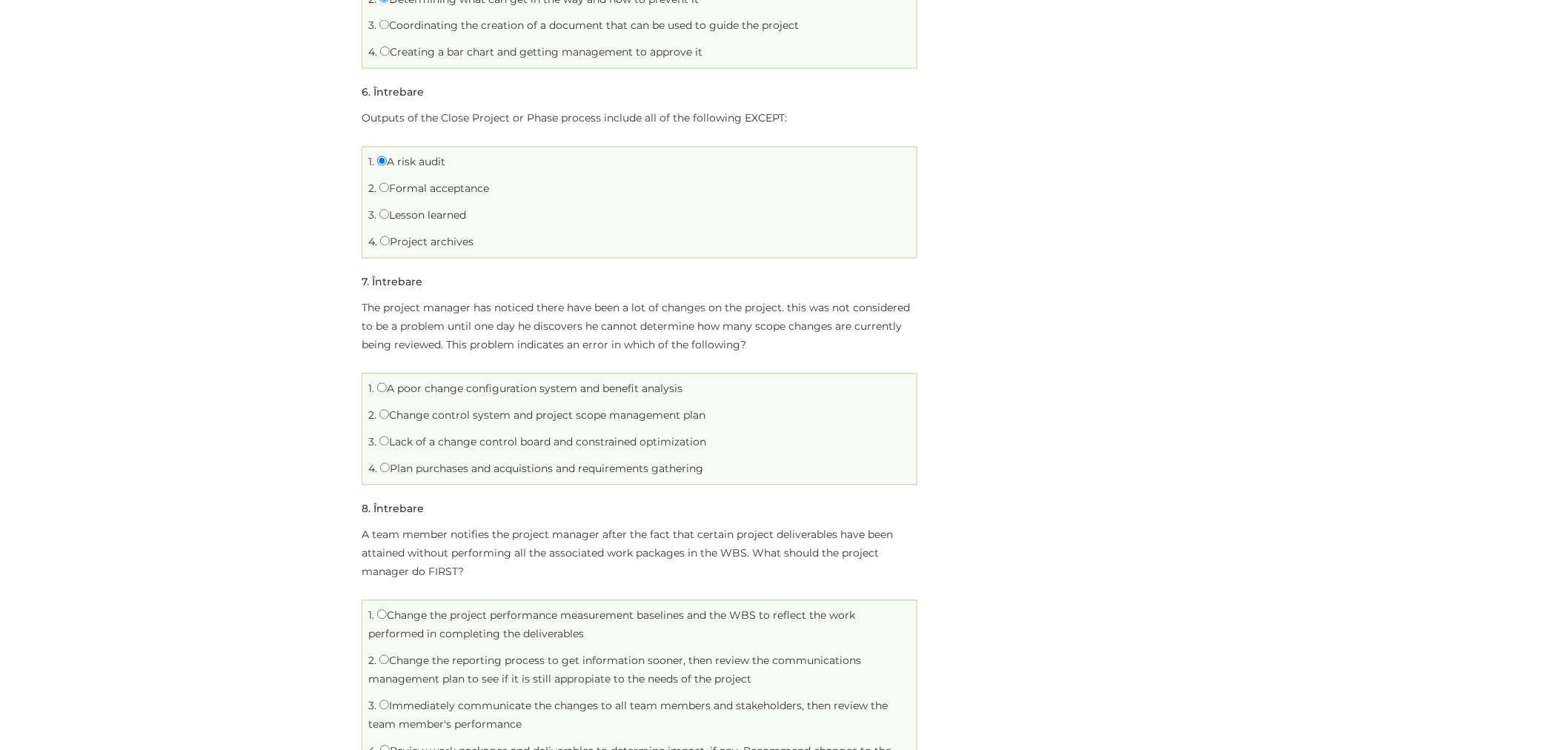
click at [442, 418] on label "Change control system and project scope management plan" at bounding box center [542, 416] width 326 height 14
click at [389, 418] on input "Change control system and project scope management plan" at bounding box center [383, 414] width 9 height 9
radio input "true"
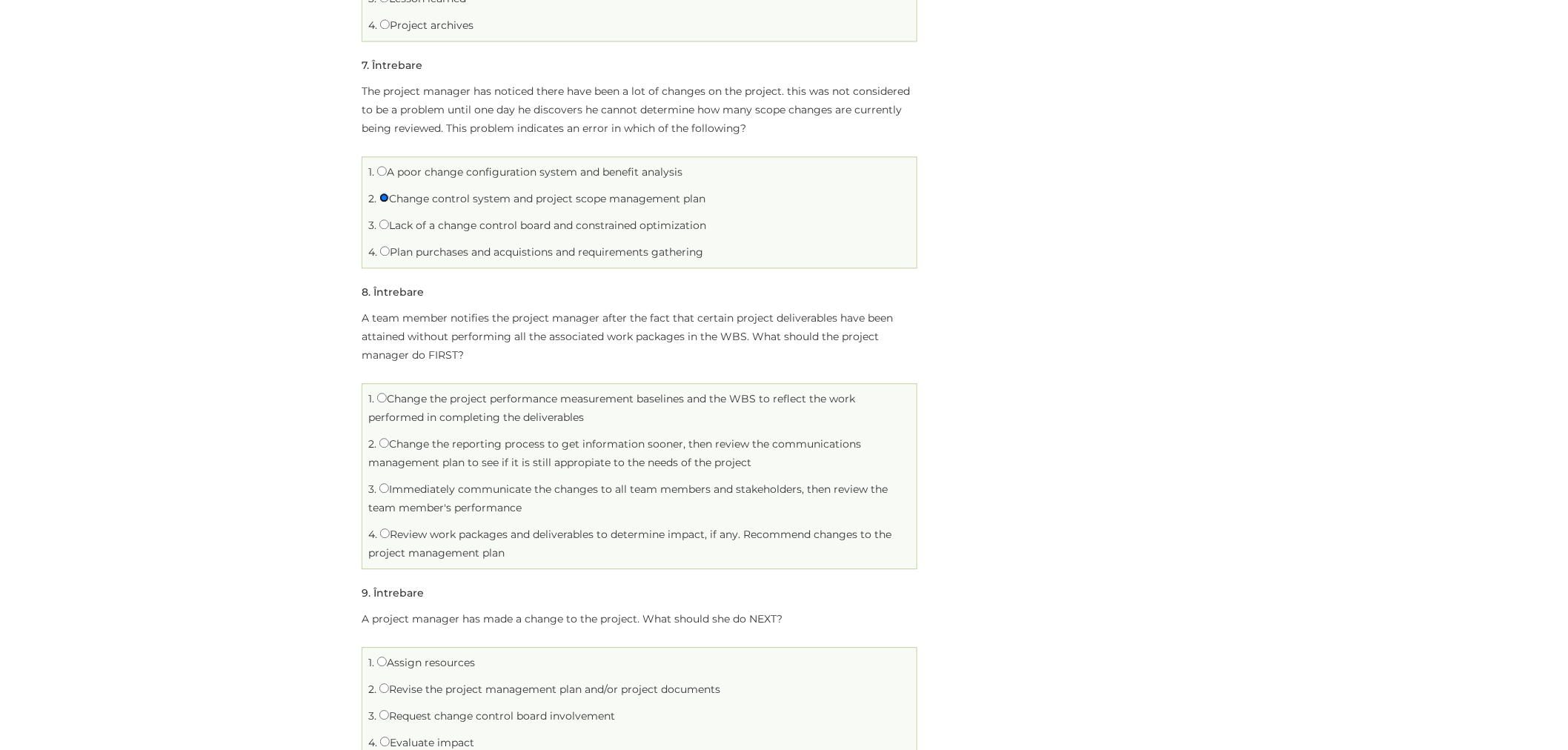
scroll to position [1399, 0]
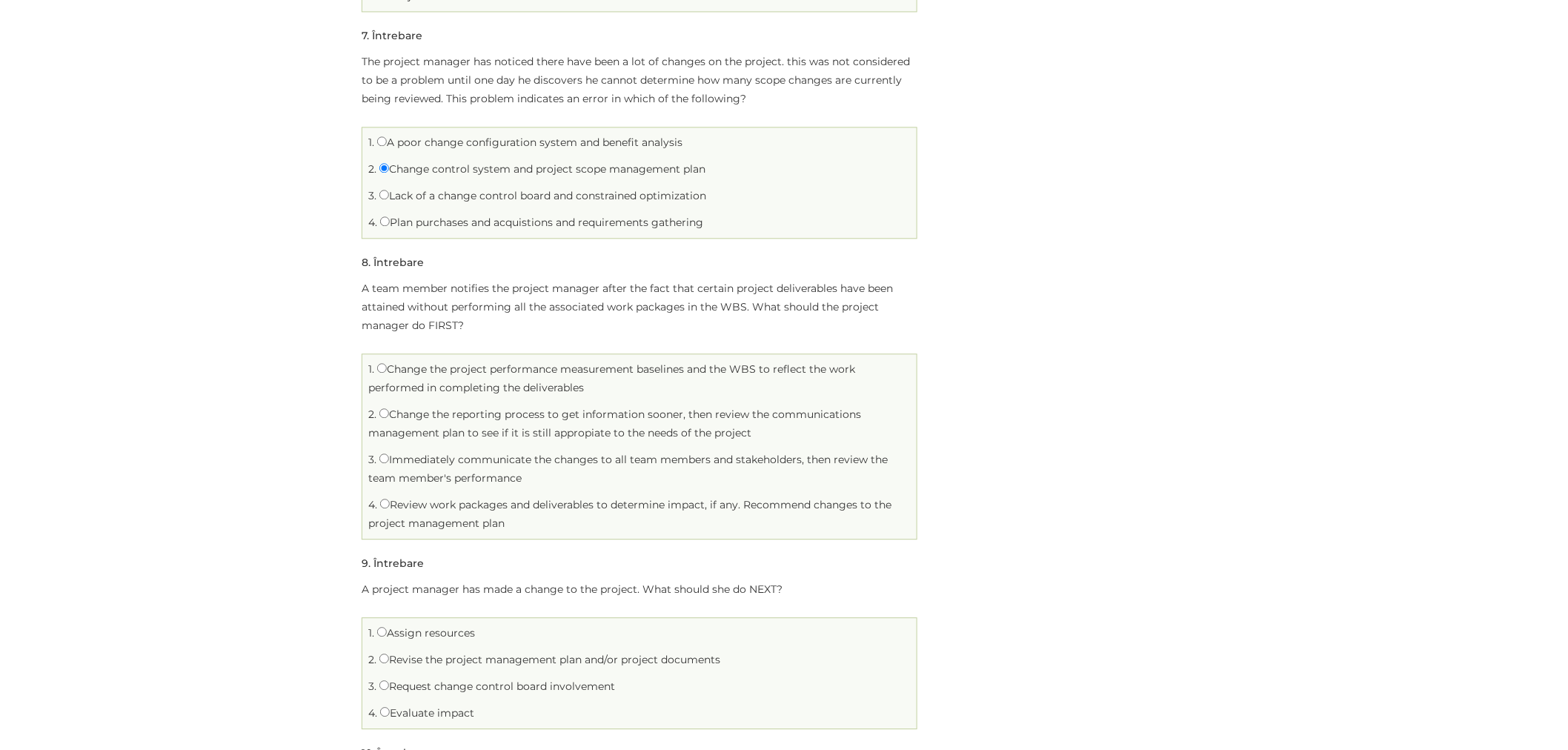
click at [424, 508] on label "Review work packages and deliverables to determine impact, if any. Recommend ch…" at bounding box center [629, 513] width 524 height 32
click at [389, 508] on input "Review work packages and deliverables to determine impact, if any. Recommend ch…" at bounding box center [384, 503] width 9 height 9
radio input "true"
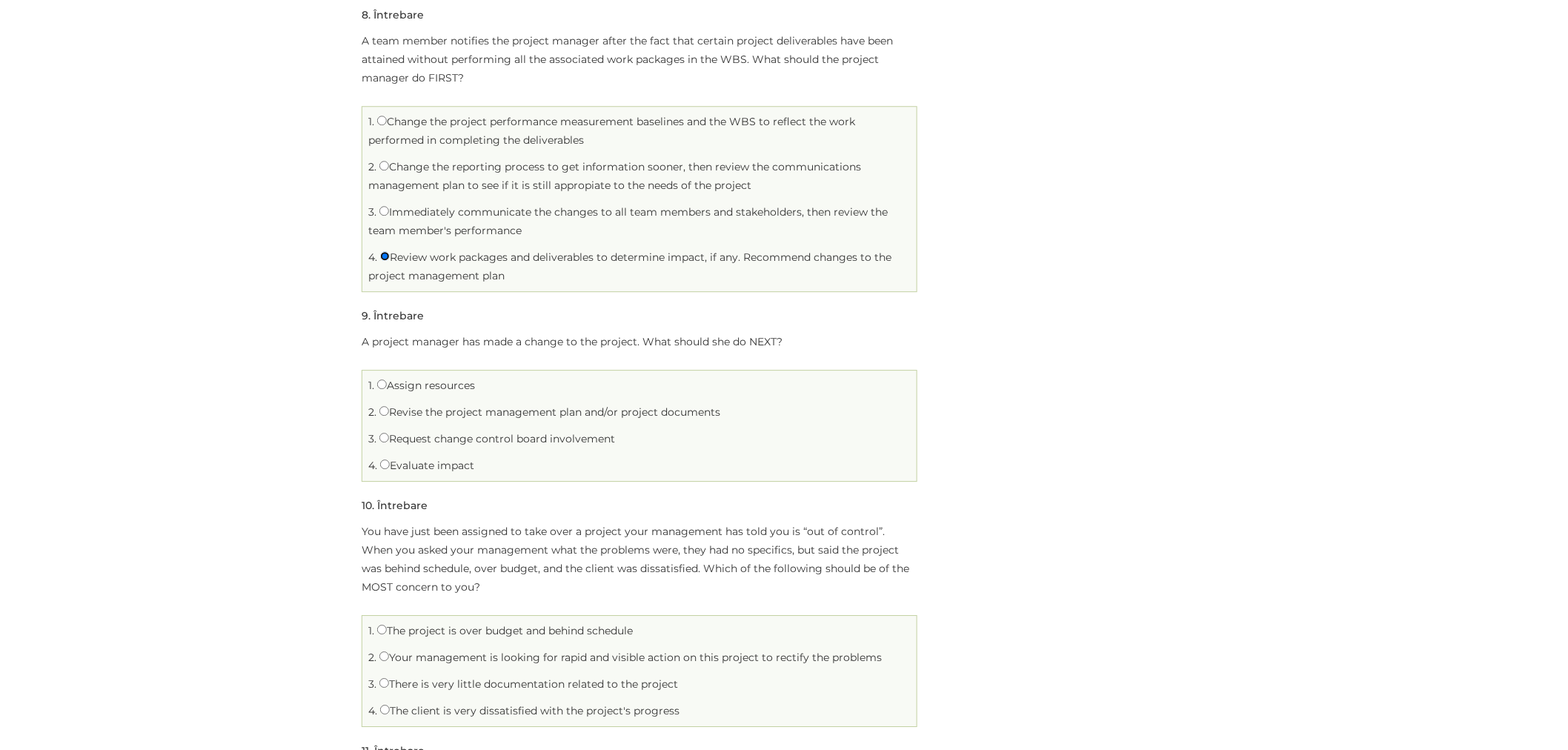
scroll to position [1729, 0]
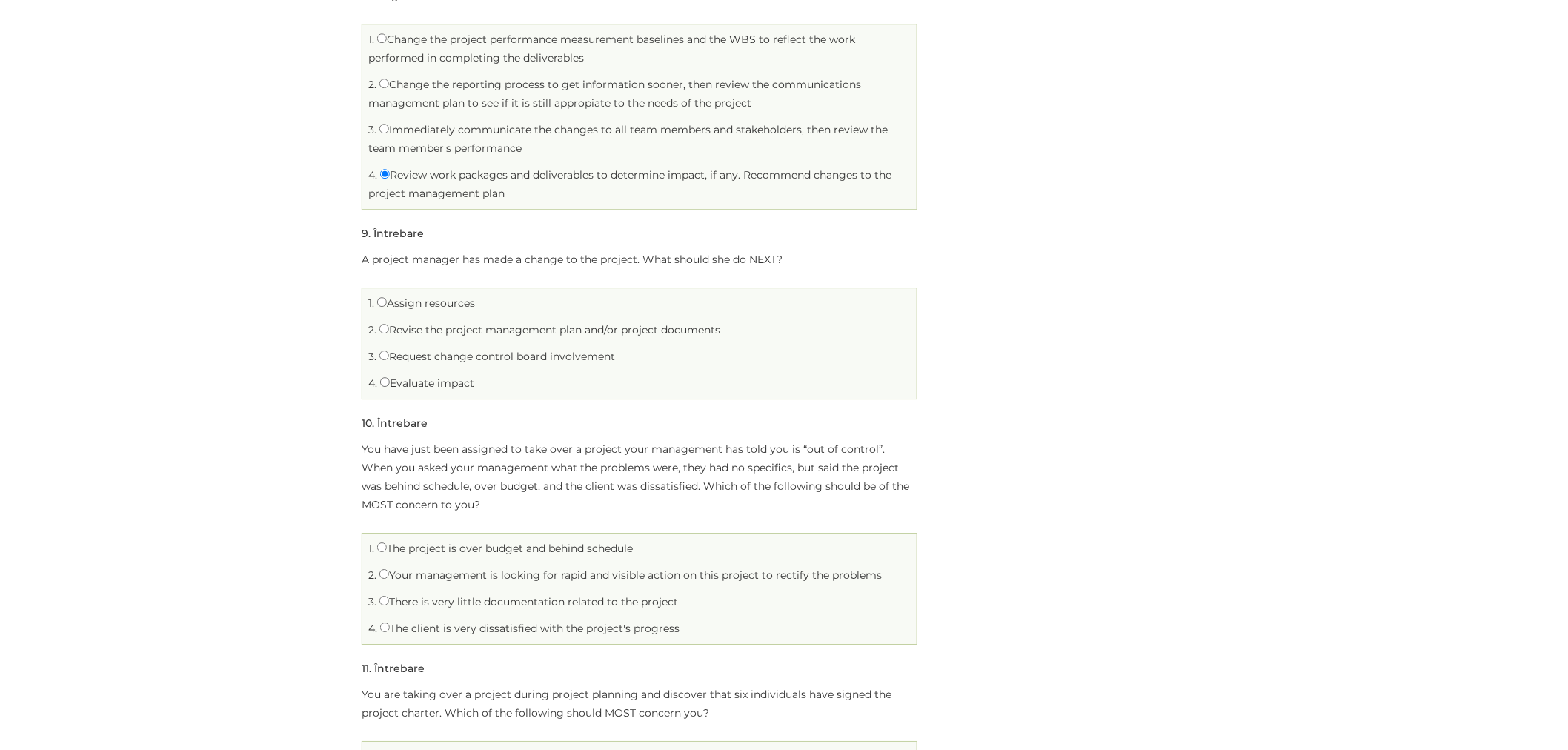
click at [389, 331] on label "Revise the project management plan and/or project documents" at bounding box center [549, 330] width 341 height 14
click at [389, 331] on input "Revise the project management plan and/or project documents" at bounding box center [383, 328] width 9 height 9
radio input "true"
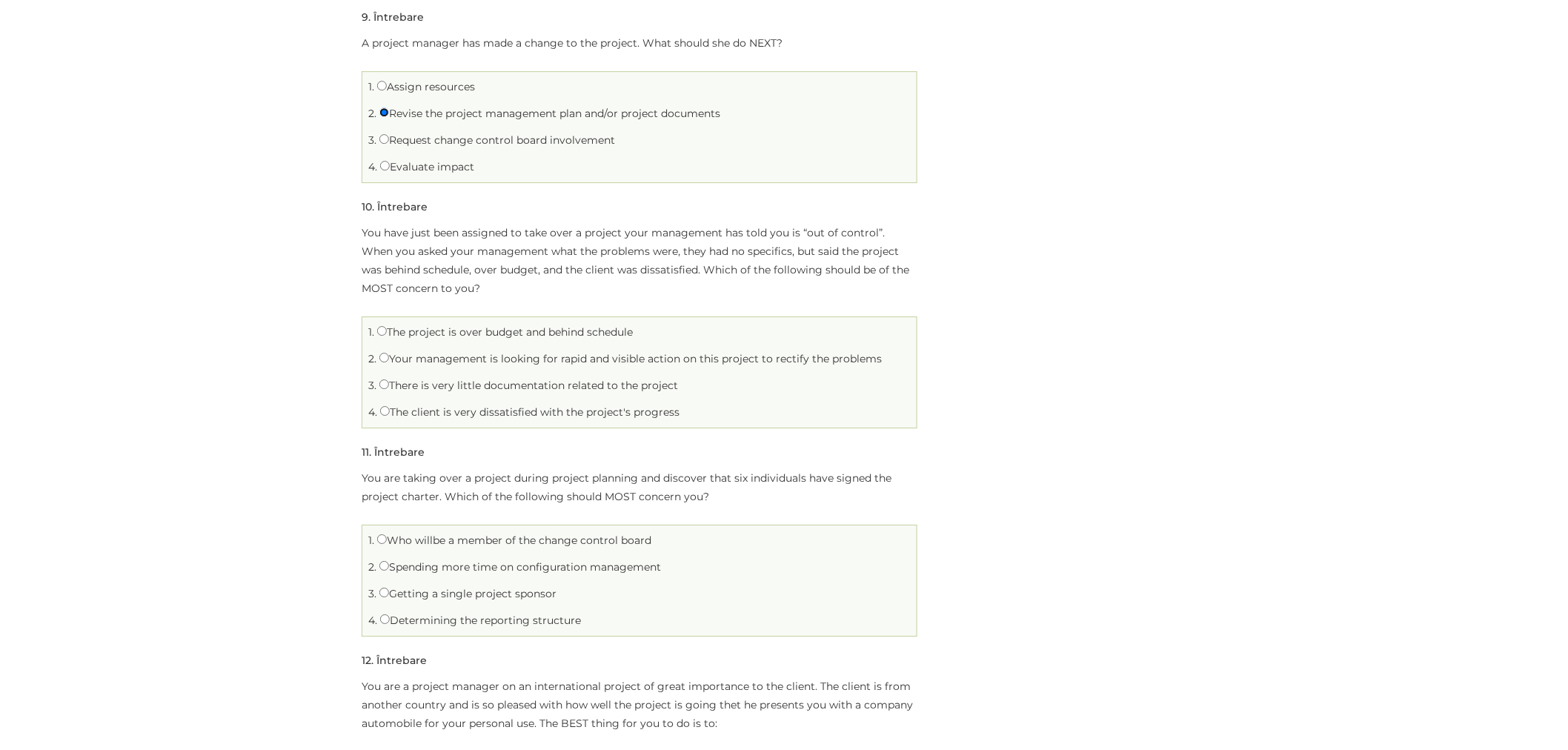
scroll to position [1976, 0]
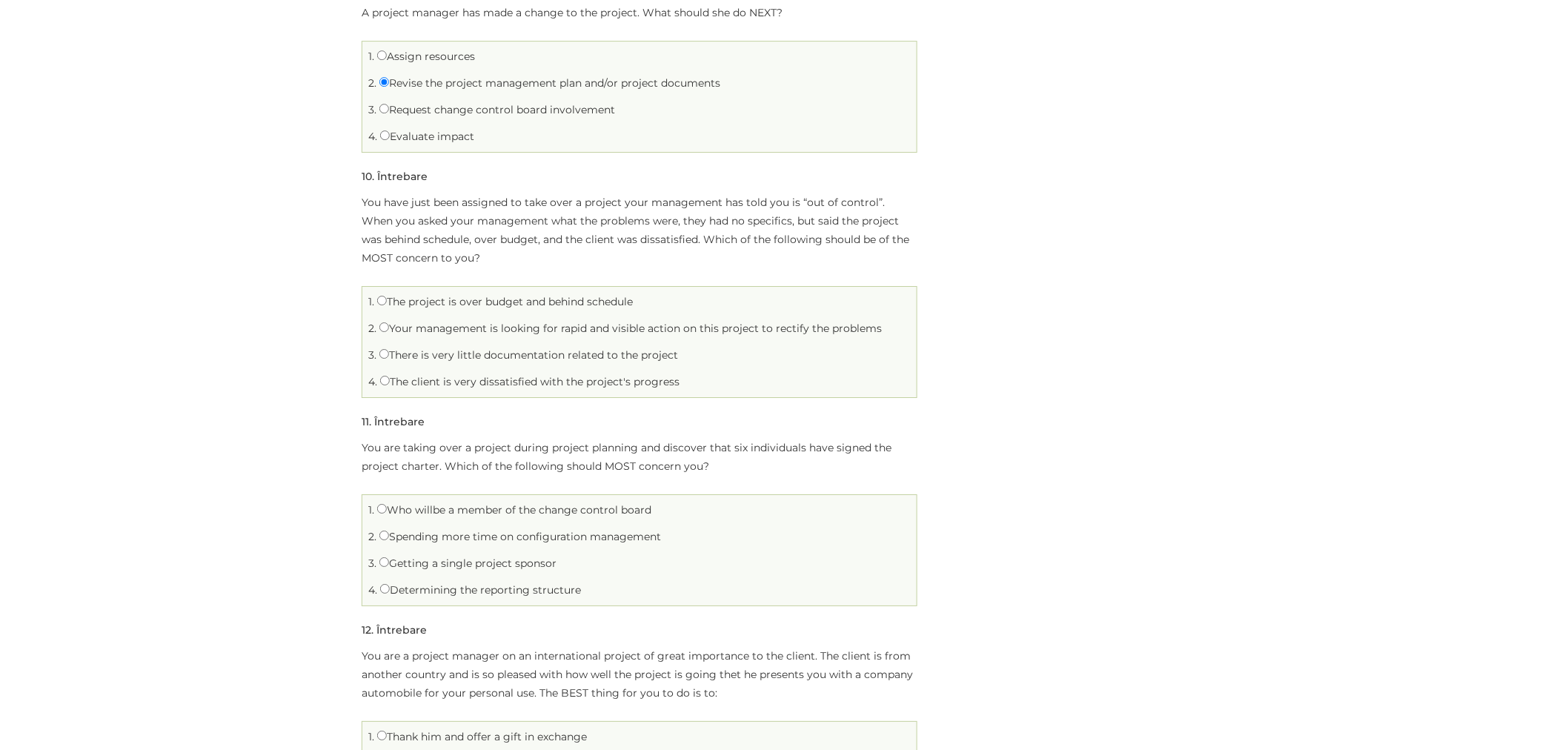
click at [409, 384] on label "The client is very dissatisfied with the project's progress" at bounding box center [529, 382] width 300 height 14
click at [389, 384] on input "The client is very dissatisfied with the project's progress" at bounding box center [384, 380] width 9 height 9
radio input "true"
click at [409, 384] on label "The client is very dissatisfied with the project's progress" at bounding box center [529, 382] width 300 height 14
click at [389, 384] on input "The client is very dissatisfied with the project's progress" at bounding box center [384, 380] width 9 height 9
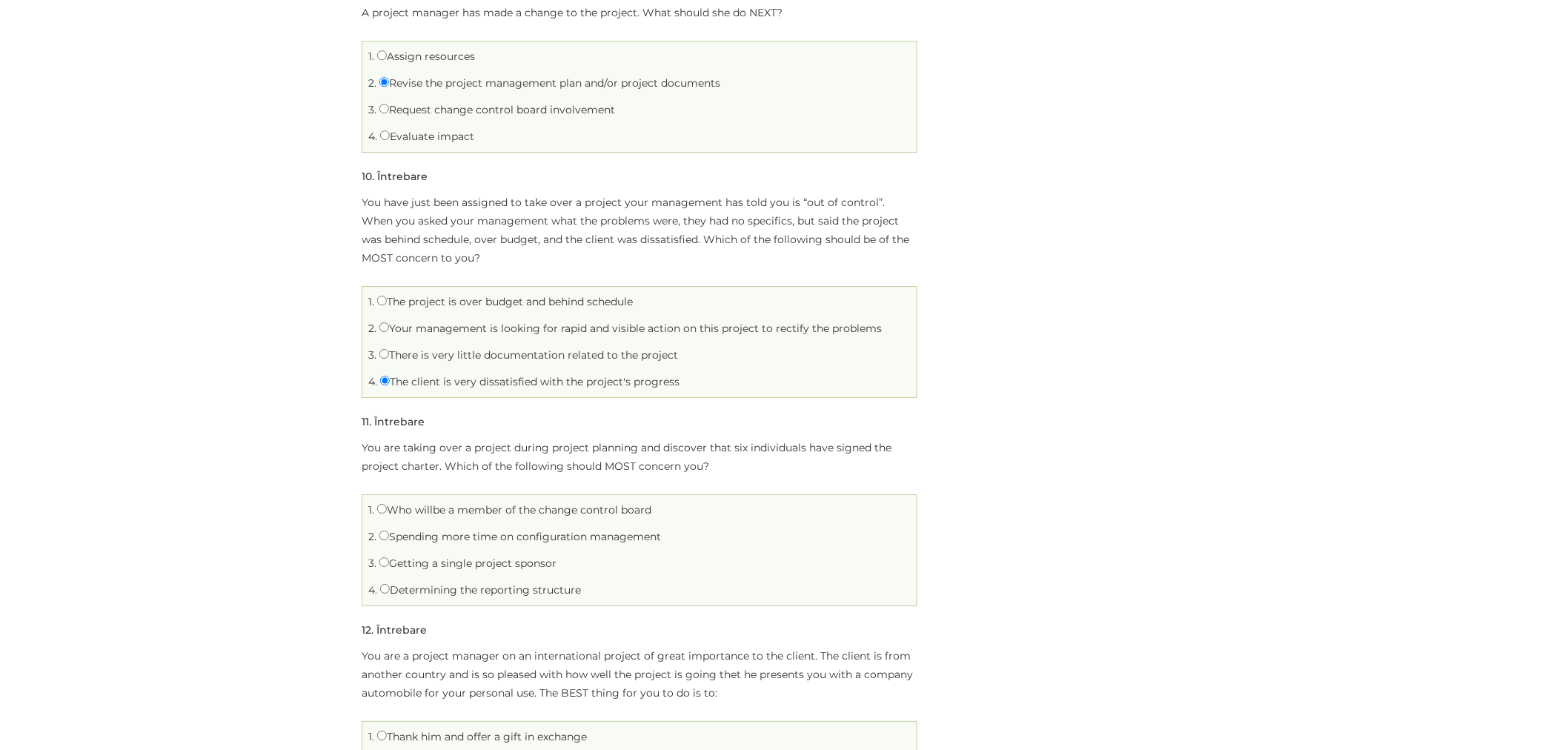
click at [404, 306] on label "The project is over budget and behind schedule" at bounding box center [505, 302] width 255 height 14
click at [387, 306] on input "The project is over budget and behind schedule" at bounding box center [382, 300] width 9 height 9
radio input "true"
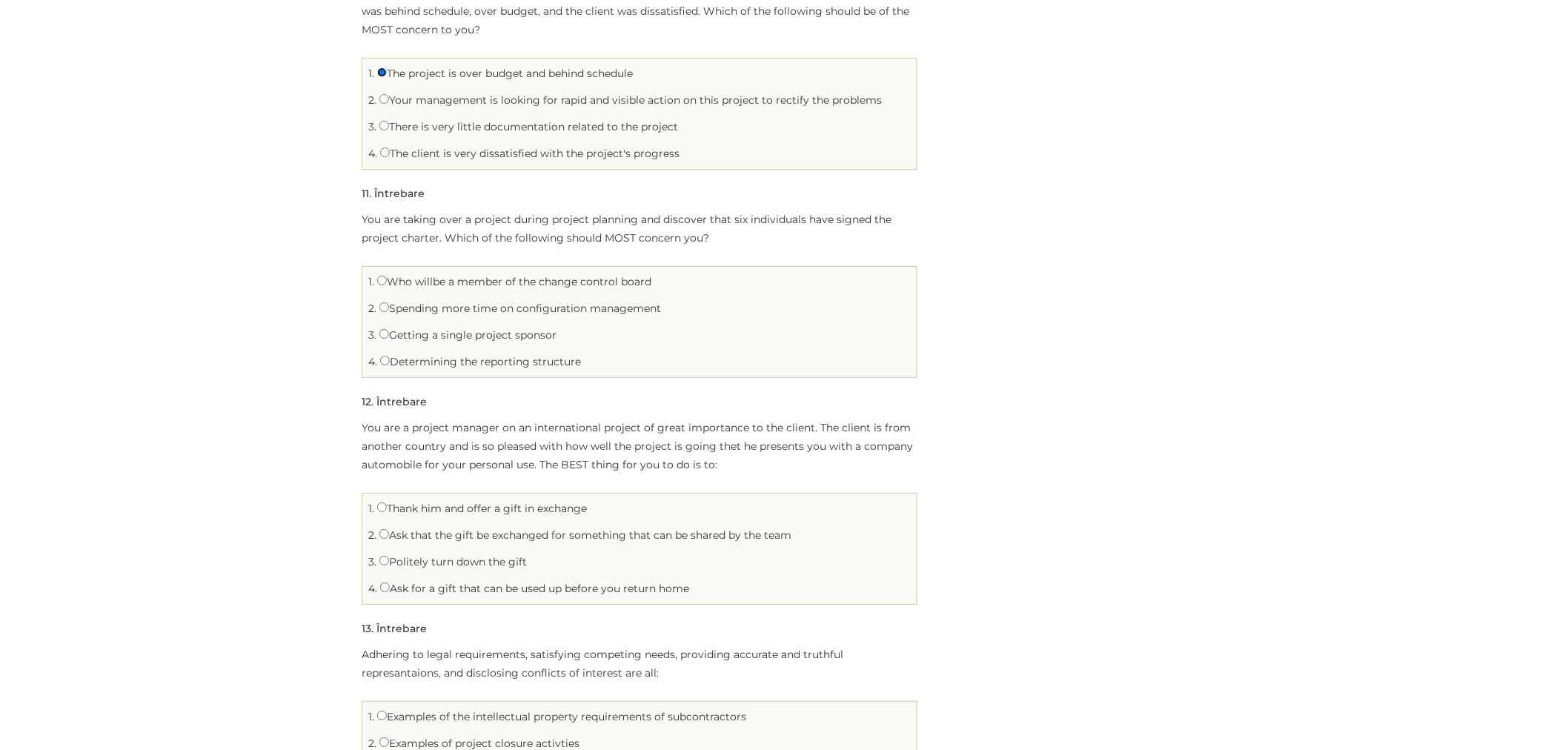
scroll to position [2224, 0]
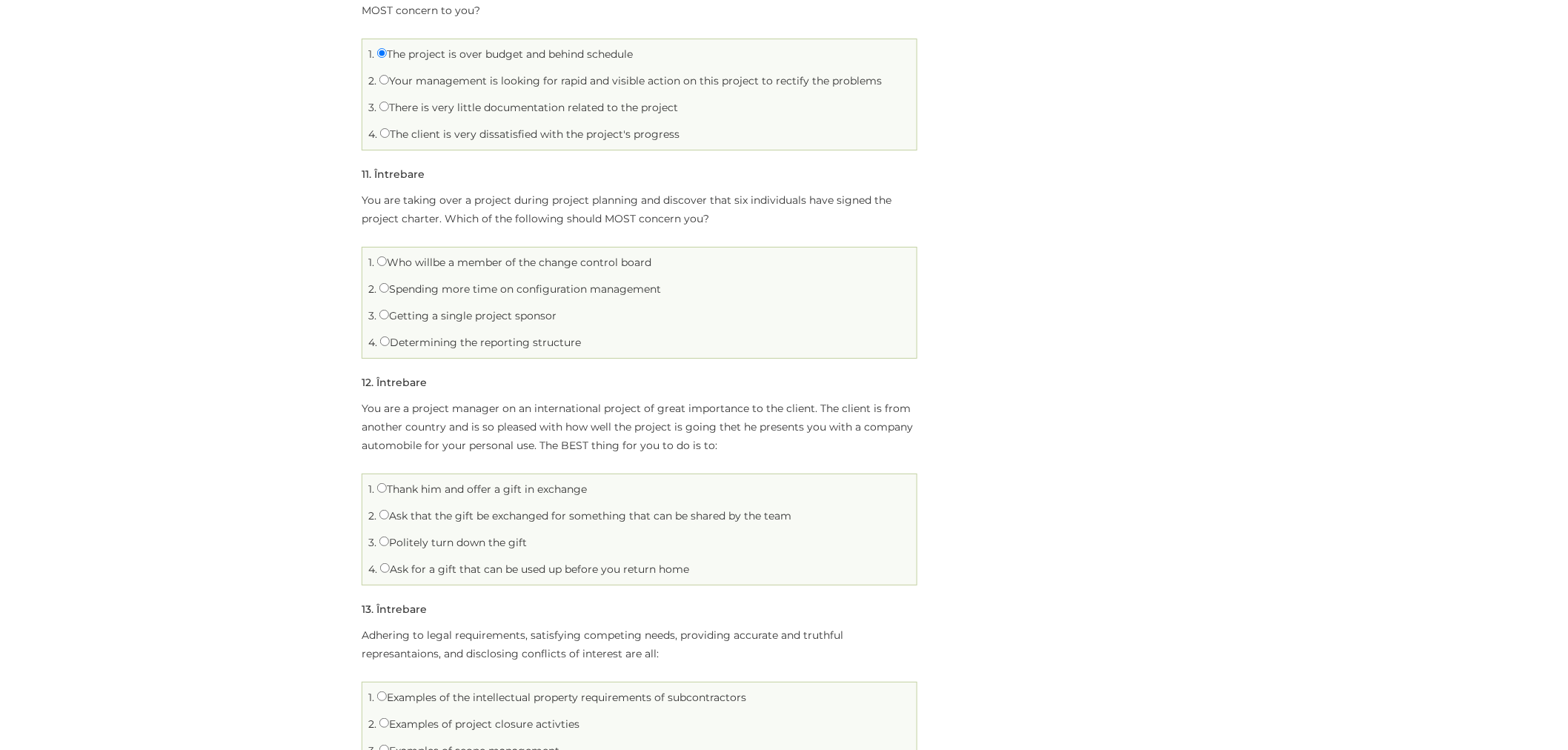
click at [467, 319] on label "Getting a single project sponsor" at bounding box center [467, 316] width 177 height 14
click at [389, 319] on input "Getting a single project sponsor" at bounding box center [383, 314] width 9 height 9
radio input "true"
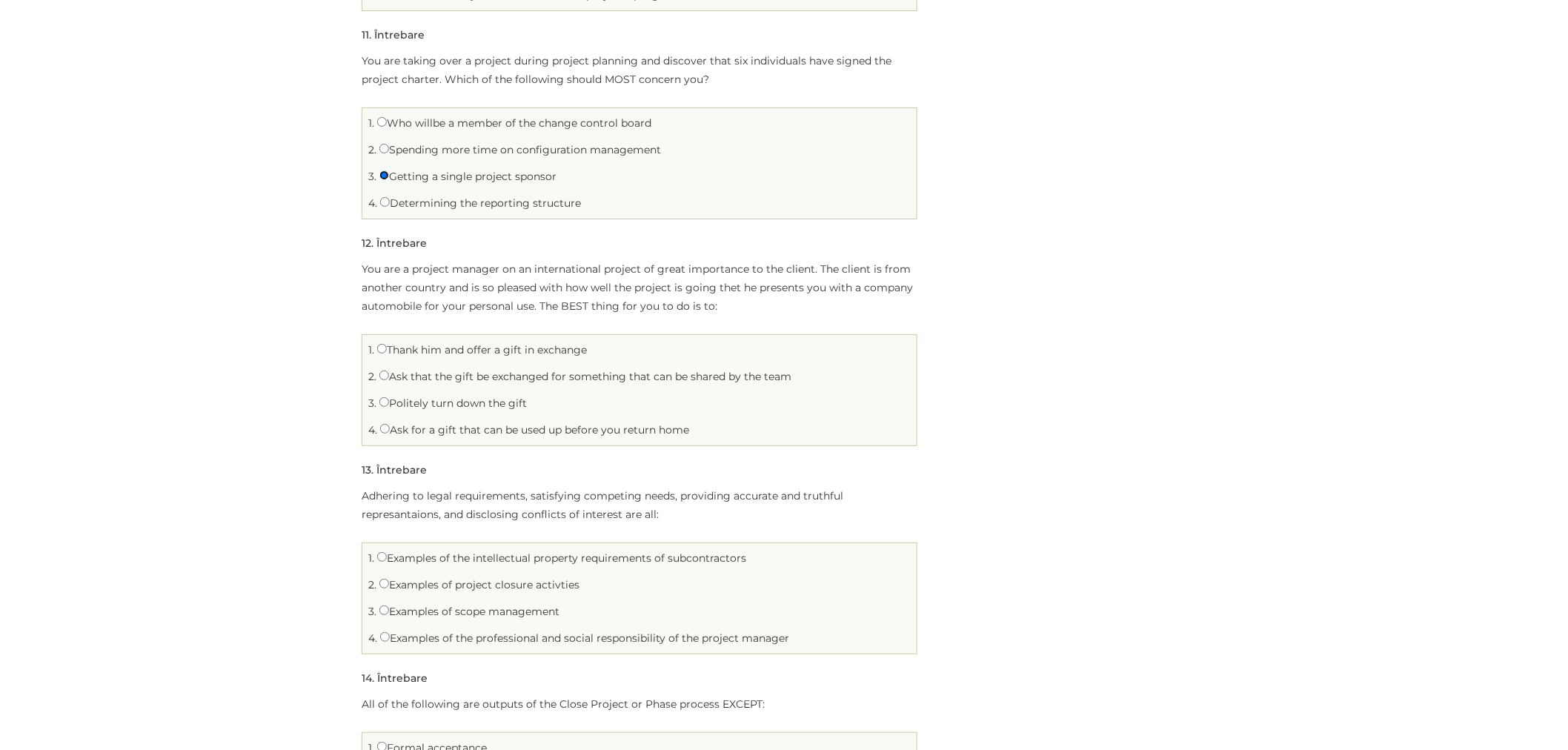
scroll to position [2388, 0]
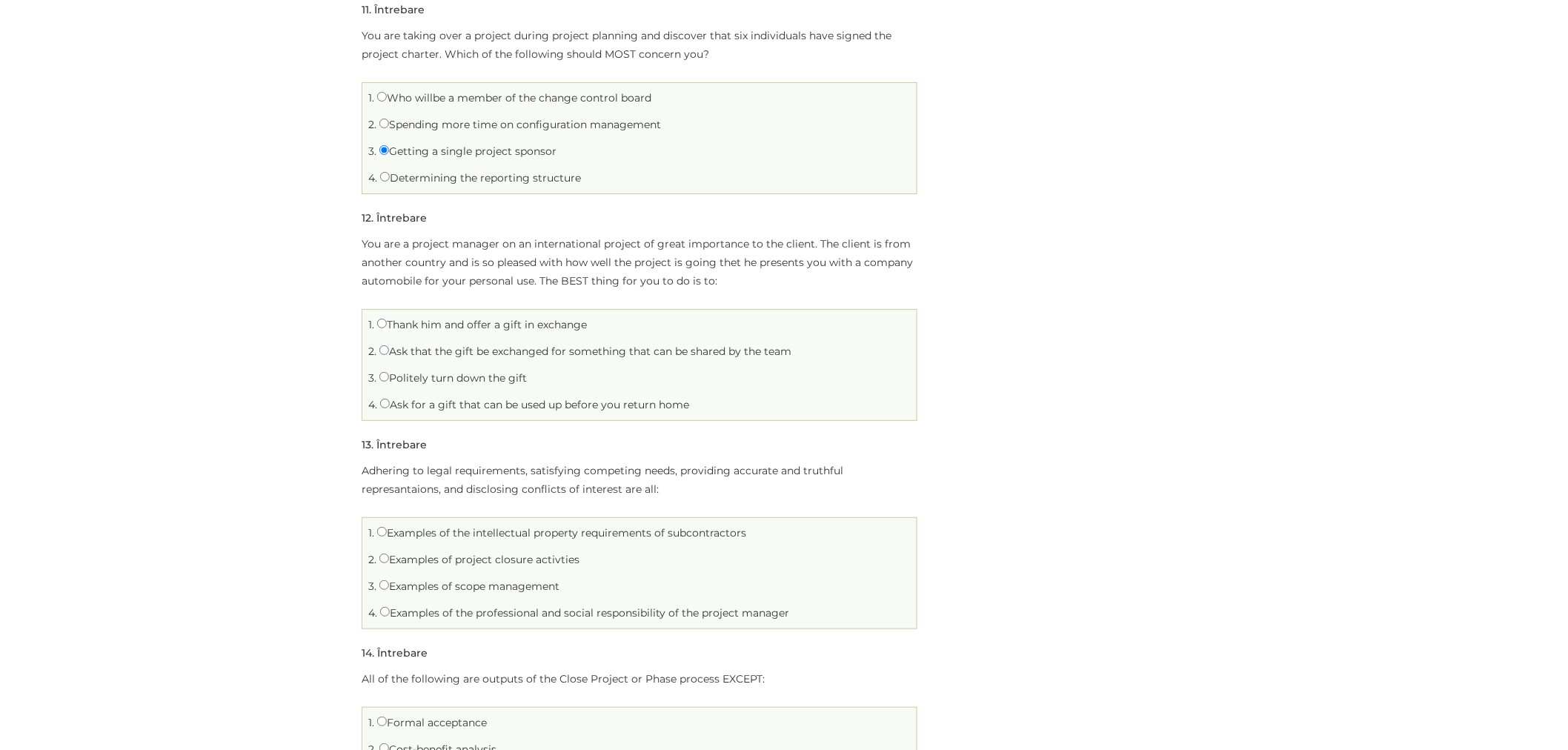
click at [423, 383] on label "Politely turn down the gift" at bounding box center [453, 378] width 148 height 14
click at [389, 382] on input "Politely turn down the gift" at bounding box center [383, 377] width 9 height 9
radio input "true"
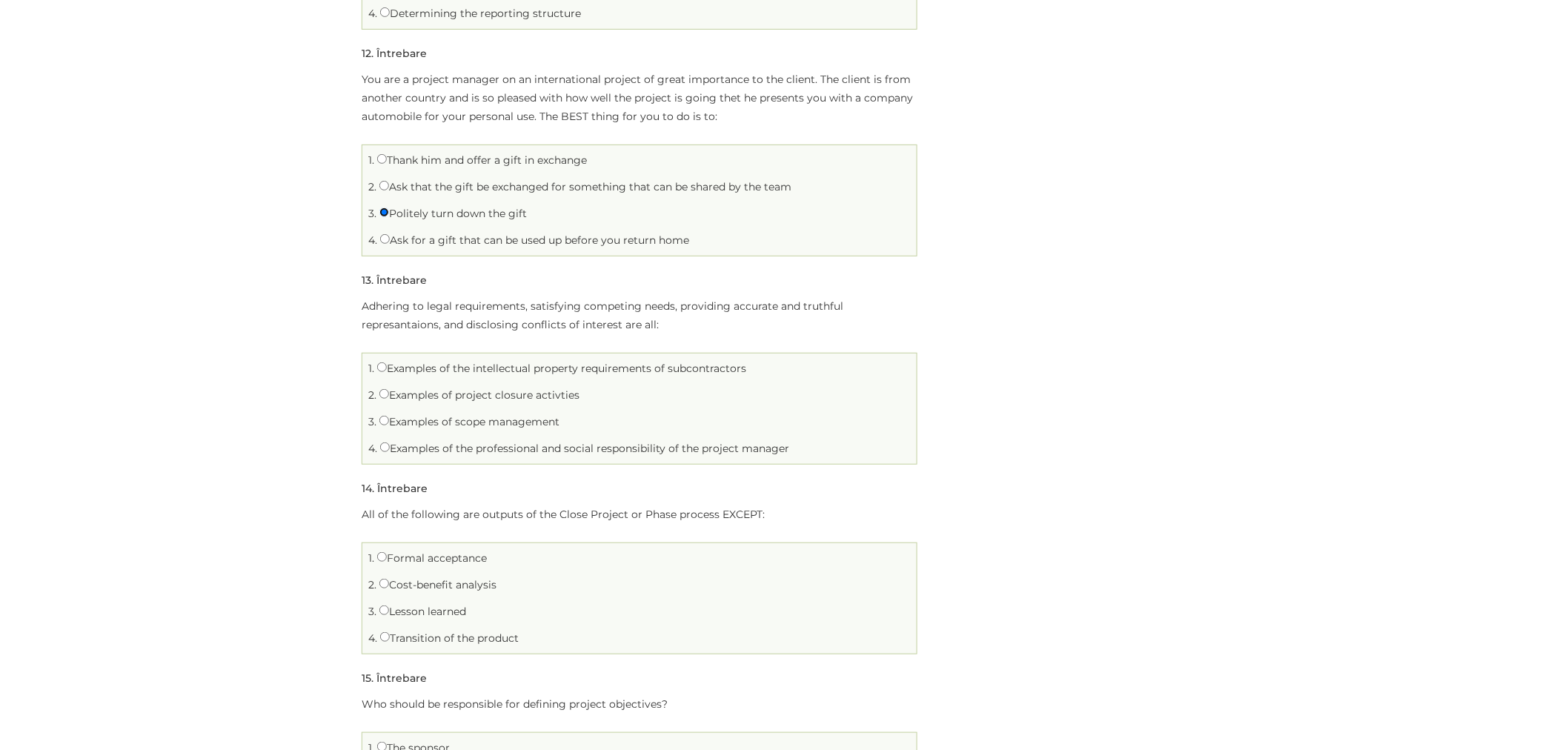
scroll to position [2635, 0]
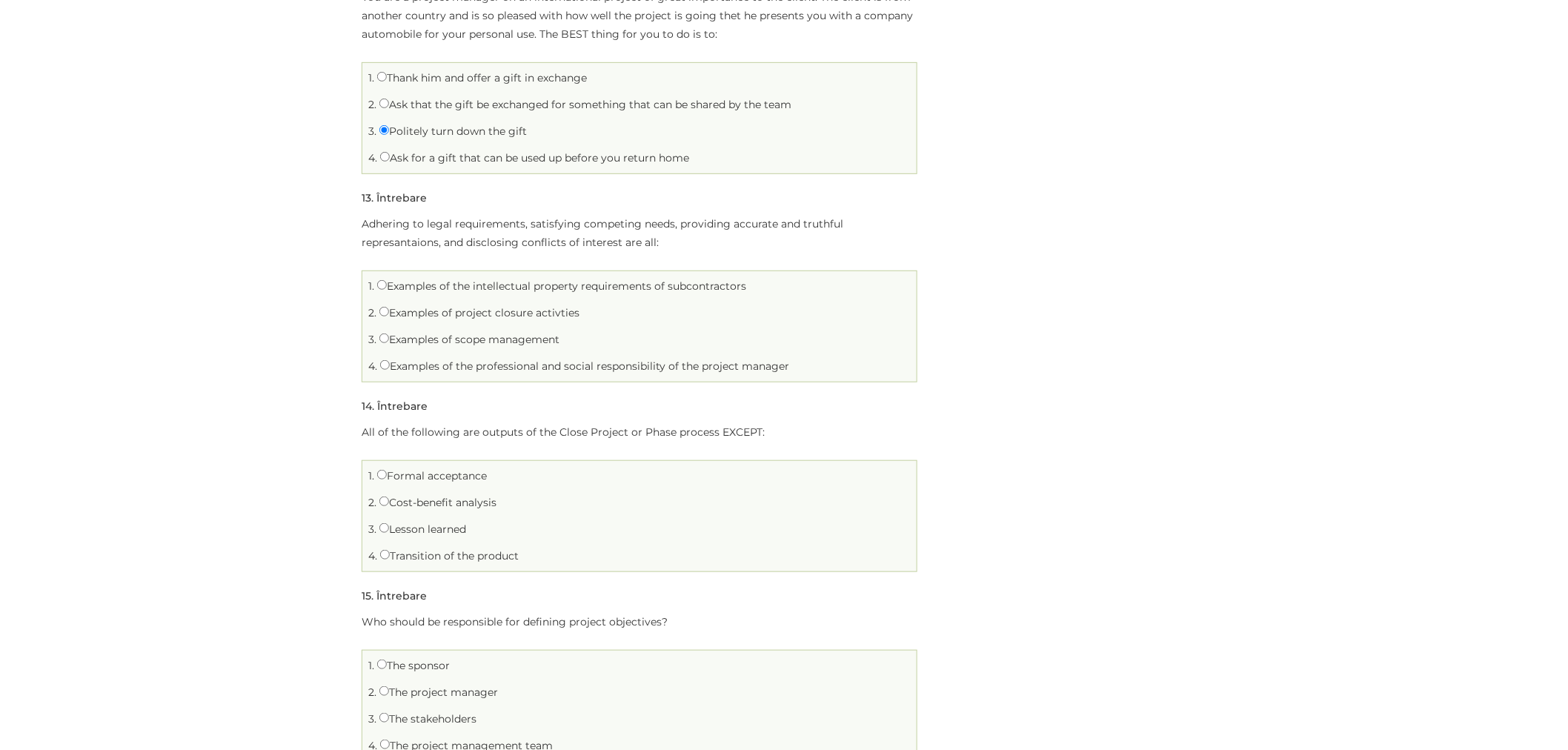
click at [401, 366] on label "Examples of the professional and social responsibility of the project manager" at bounding box center [584, 366] width 409 height 14
click at [389, 366] on input "Examples of the professional and social responsibility of the project manager" at bounding box center [384, 365] width 9 height 9
radio input "true"
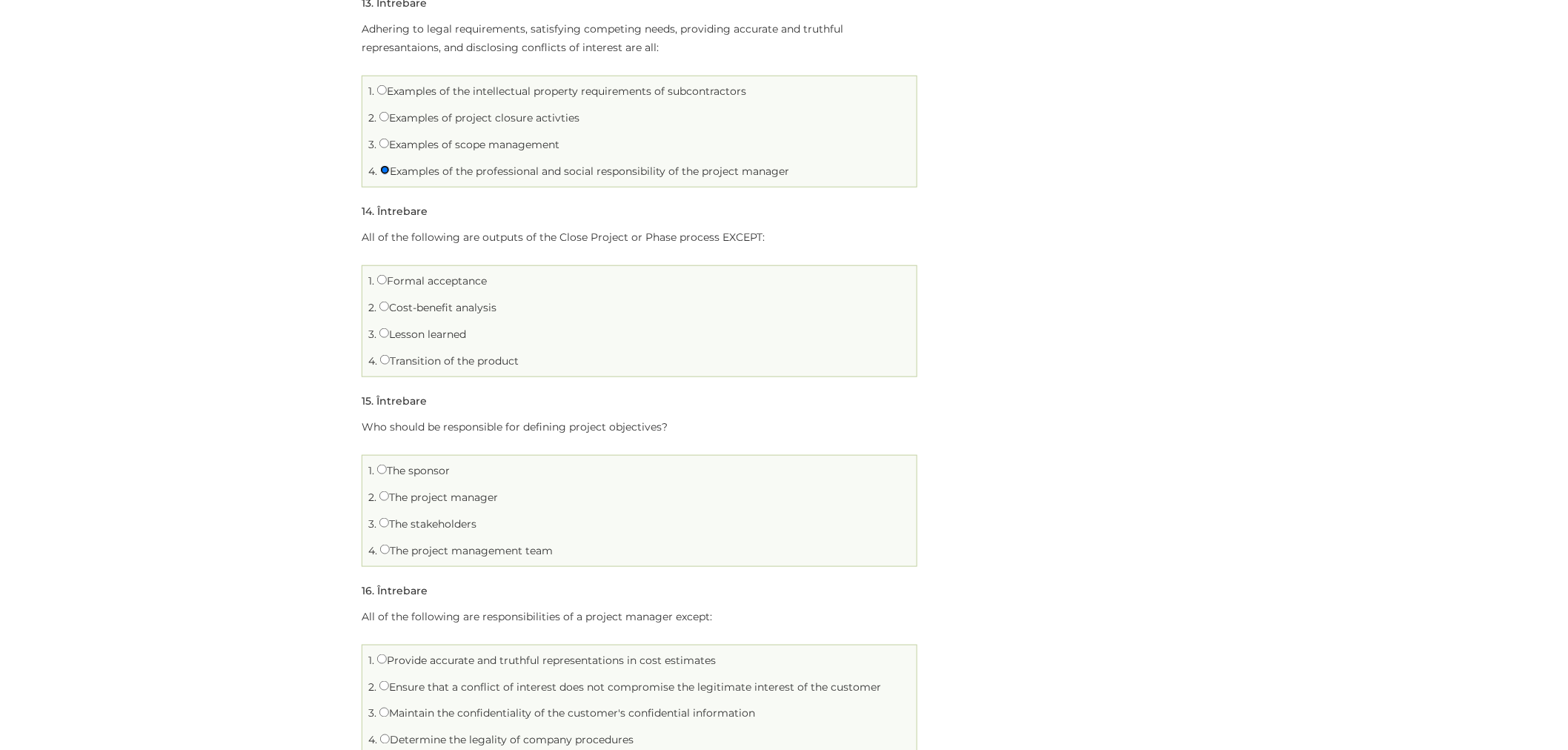
scroll to position [2882, 0]
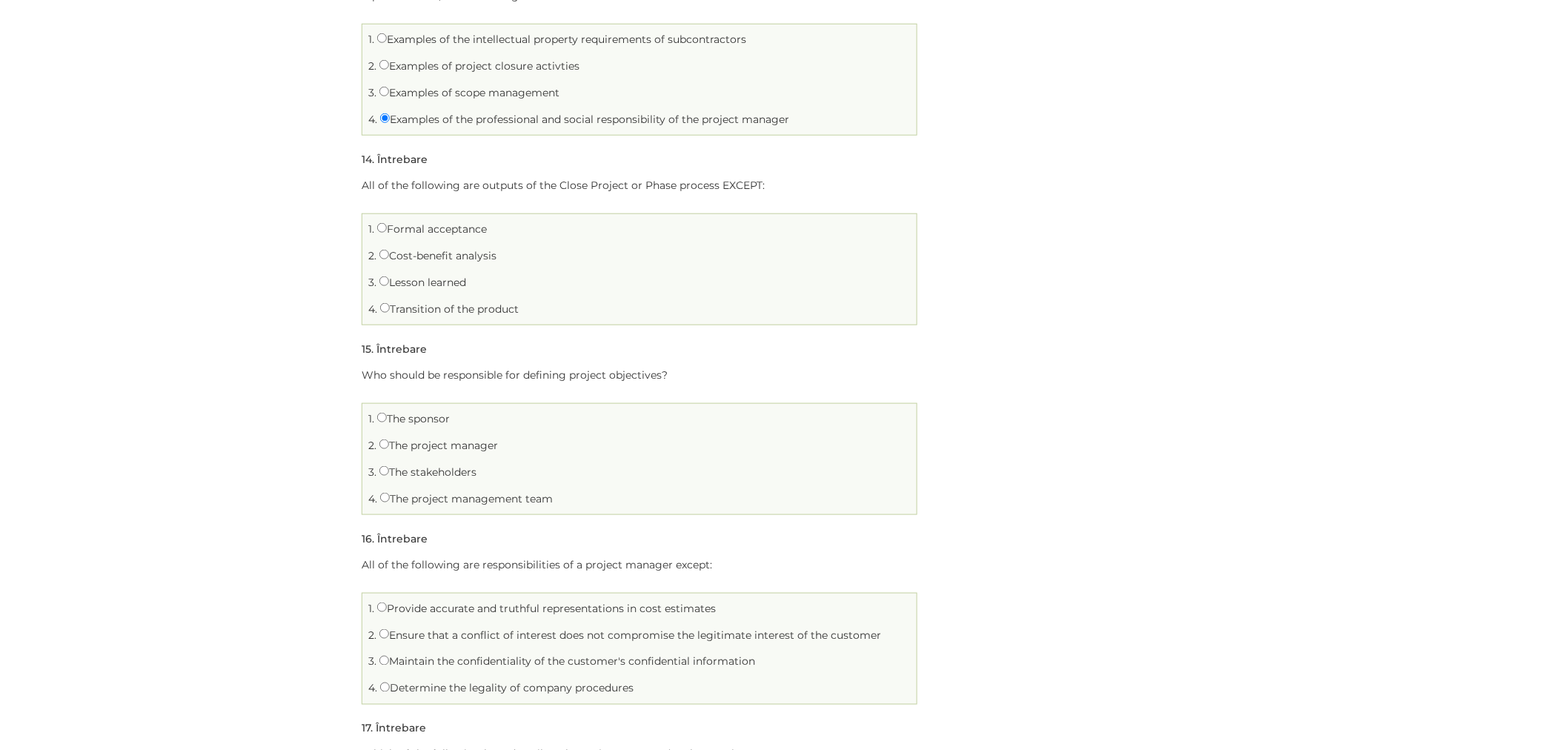
click at [434, 257] on label "Cost-benefit analysis" at bounding box center [437, 256] width 117 height 14
click at [389, 257] on input "Cost-benefit analysis" at bounding box center [383, 254] width 9 height 9
radio input "true"
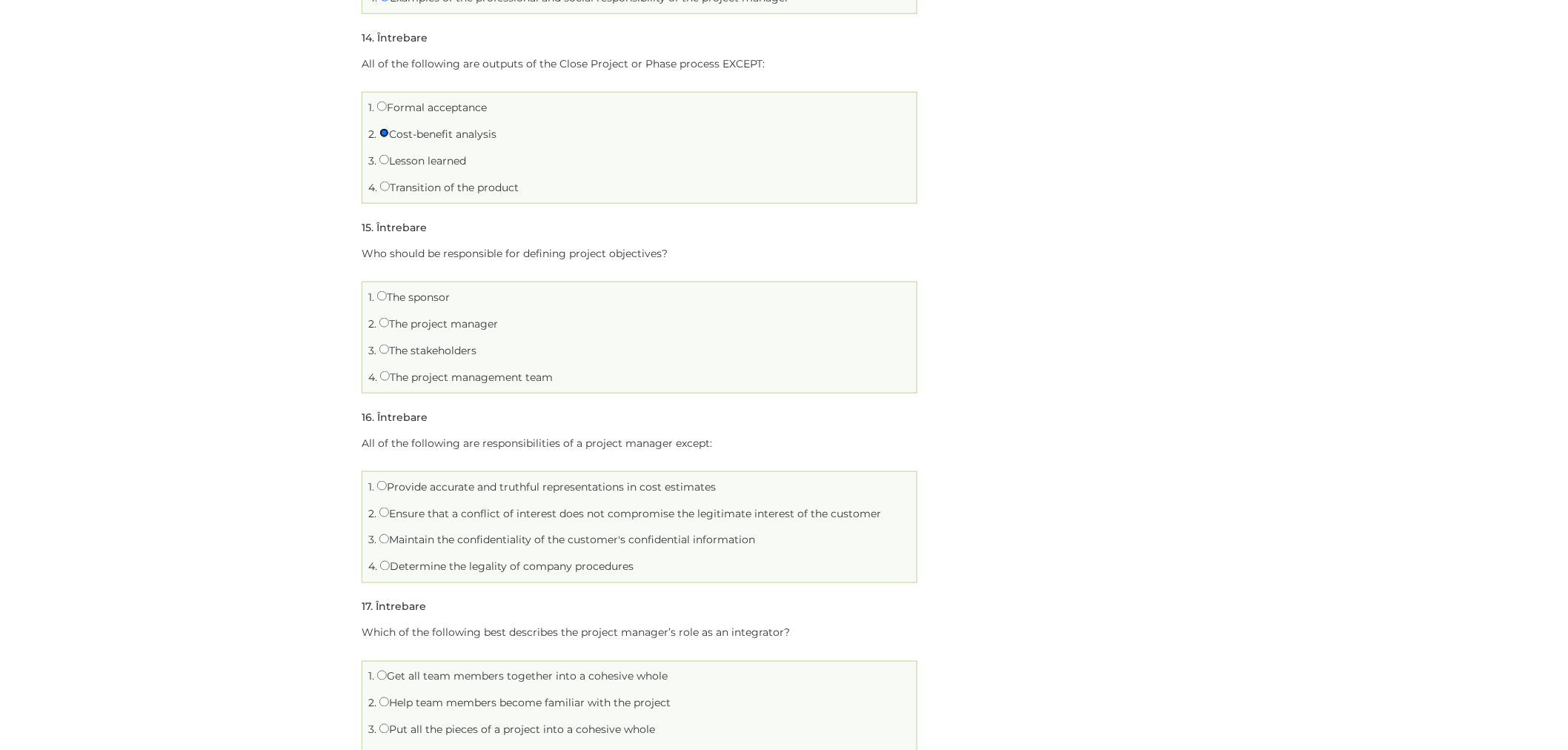
scroll to position [3047, 0]
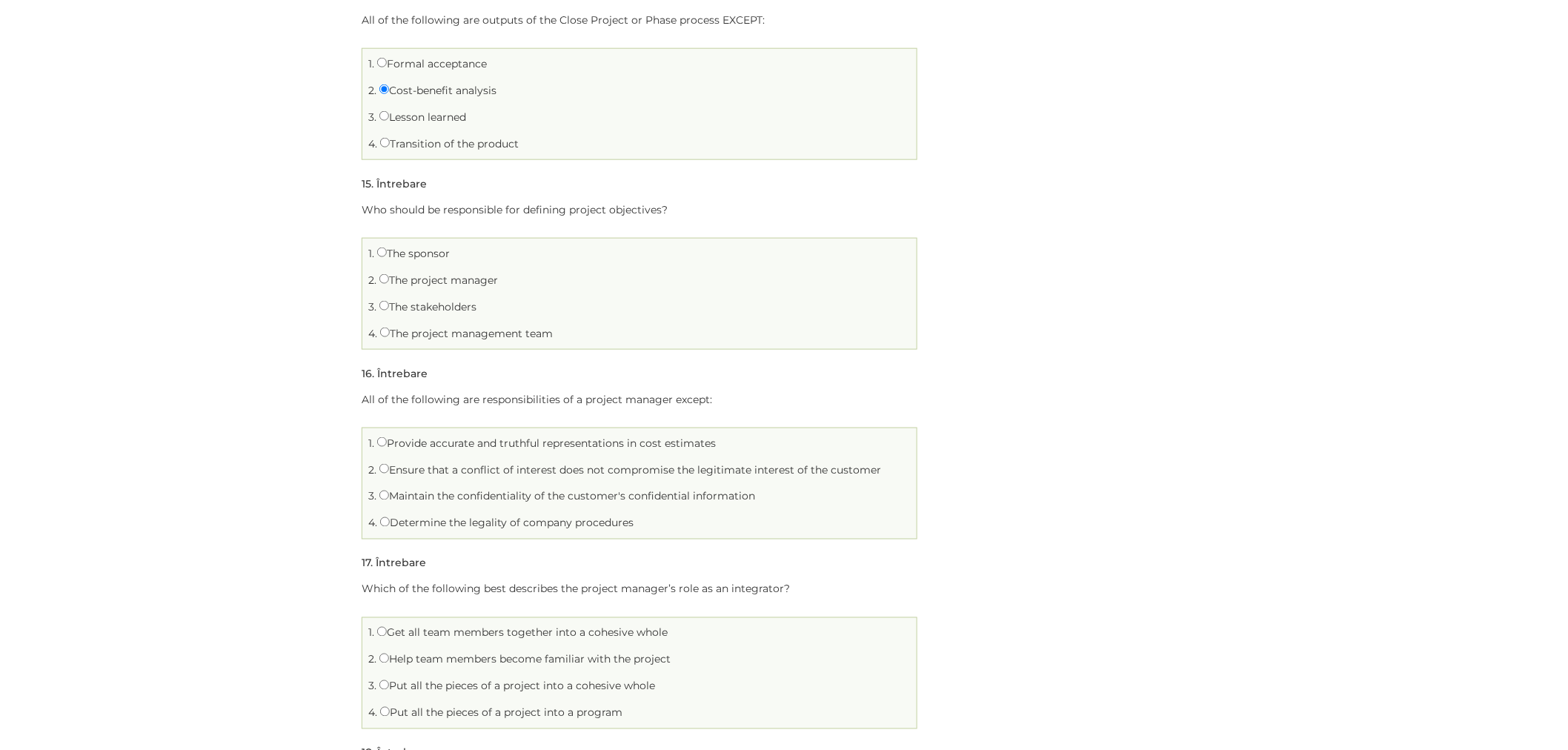
click at [401, 309] on label "The stakeholders" at bounding box center [428, 307] width 97 height 14
click at [389, 309] on input "The stakeholders" at bounding box center [383, 305] width 9 height 9
radio input "true"
click at [401, 309] on label "The stakeholders" at bounding box center [428, 307] width 97 height 14
click at [389, 309] on input "The stakeholders" at bounding box center [383, 305] width 9 height 9
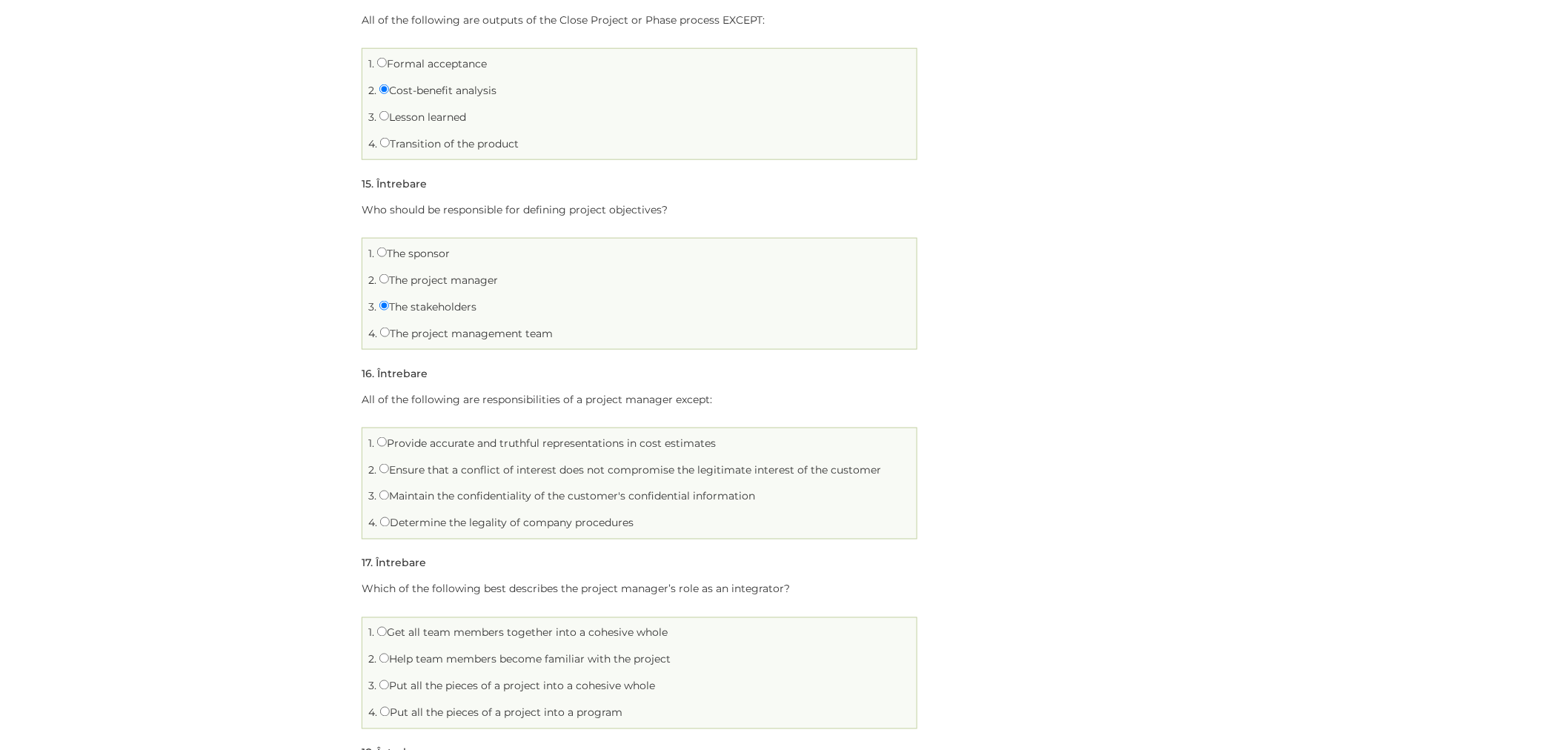
click at [401, 284] on label "The project manager" at bounding box center [438, 280] width 119 height 14
click at [389, 284] on input "The project manager" at bounding box center [383, 278] width 9 height 9
radio input "true"
click at [412, 252] on label "The sponsor" at bounding box center [413, 254] width 73 height 14
click at [387, 252] on input "The sponsor" at bounding box center [382, 252] width 9 height 9
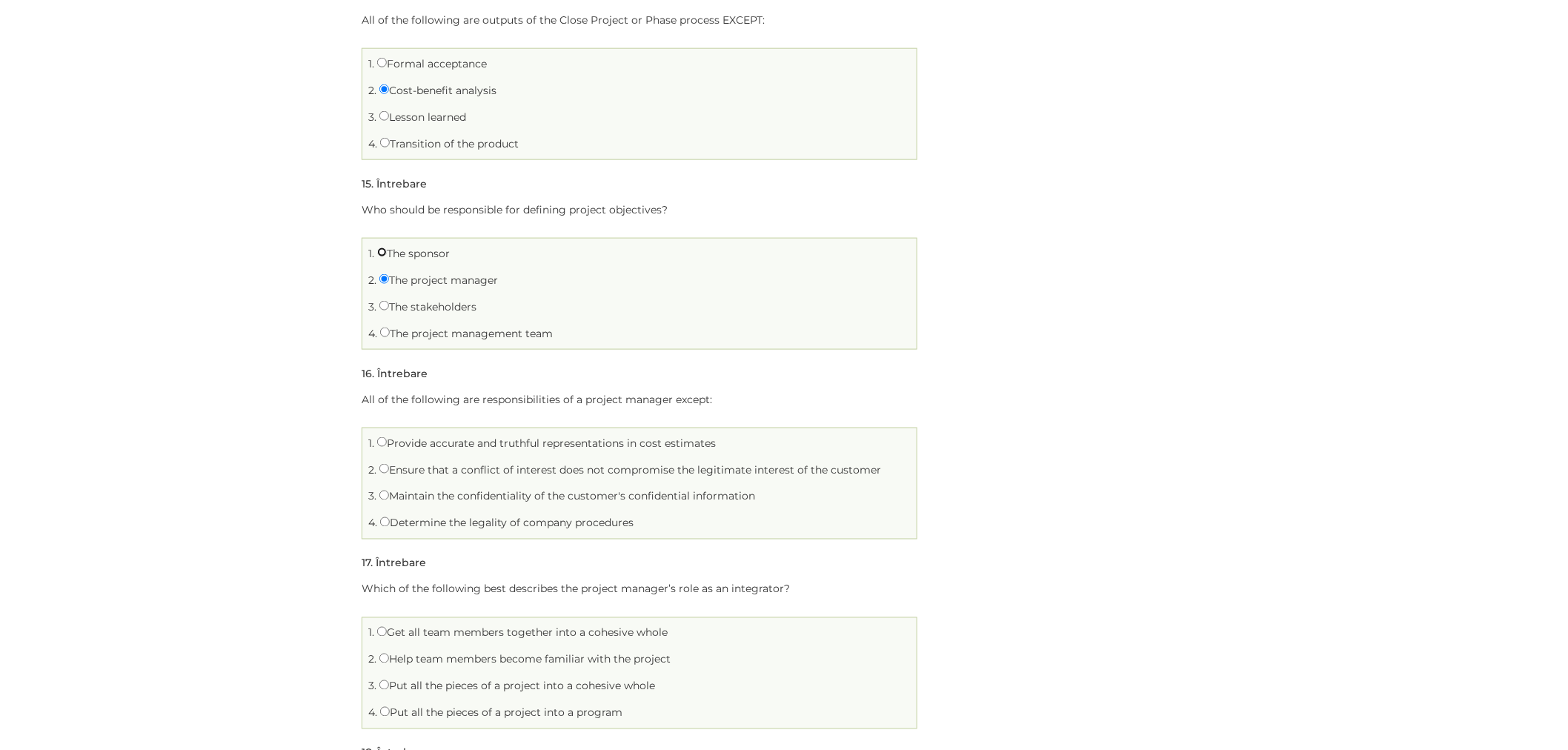
radio input "true"
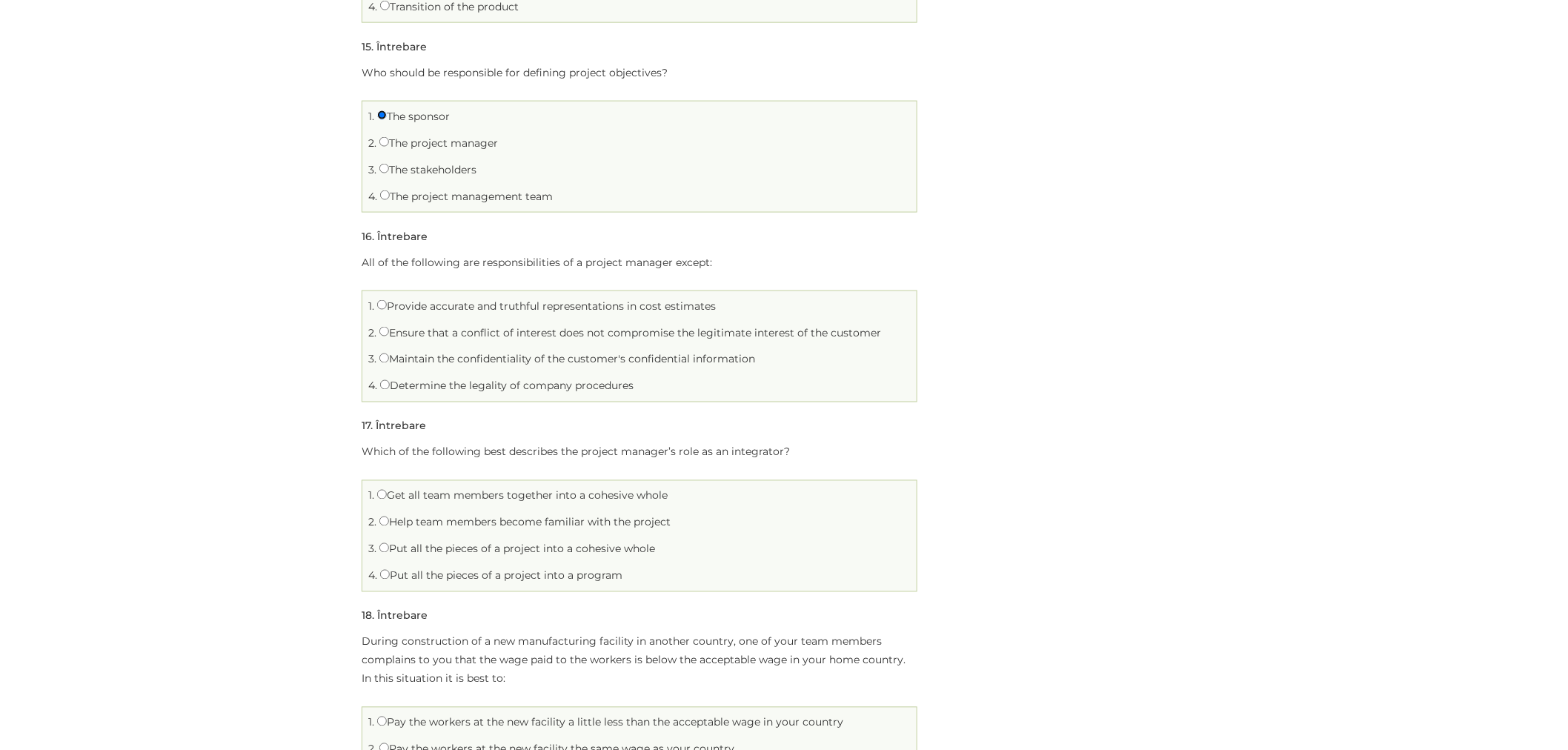
scroll to position [3212, 0]
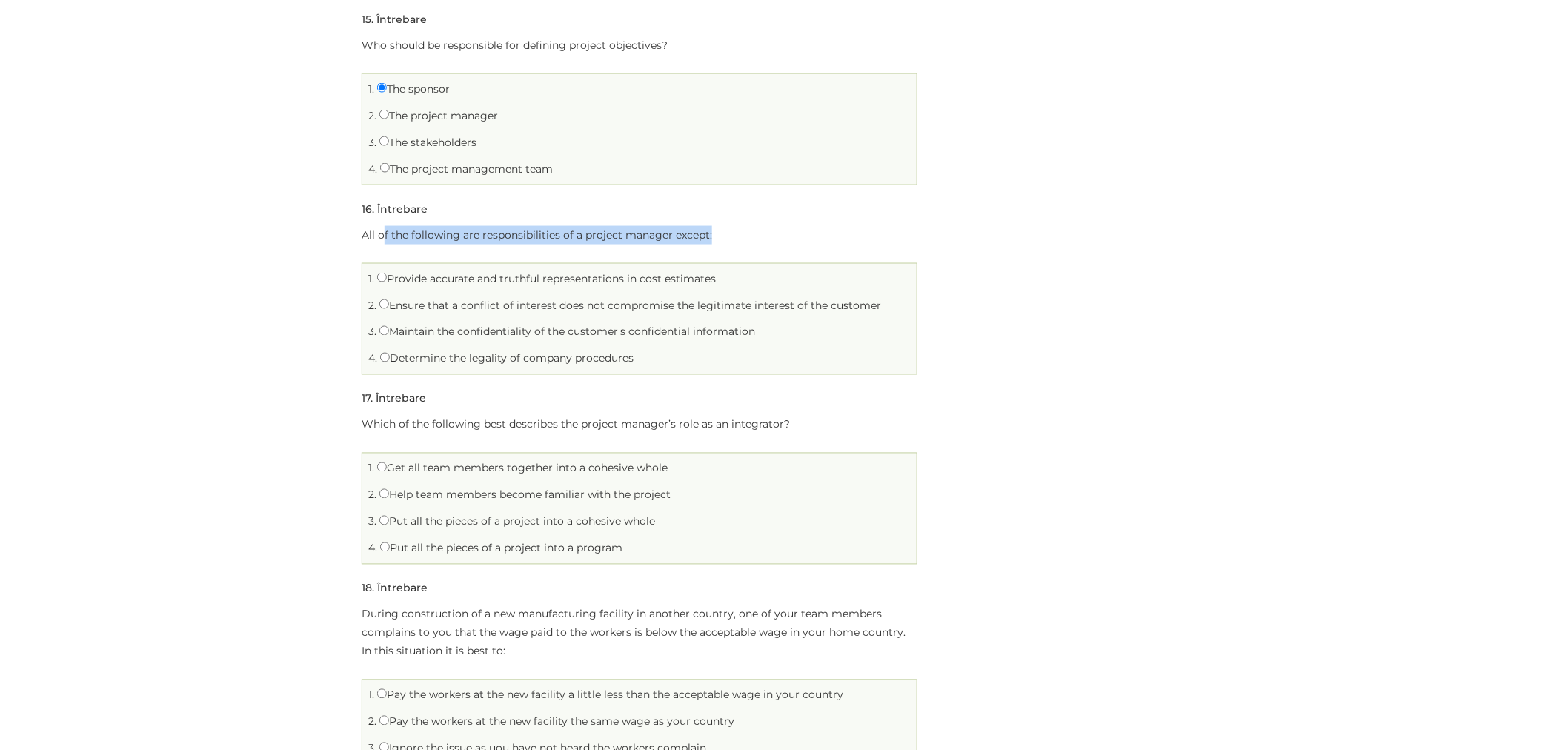
drag, startPoint x: 383, startPoint y: 238, endPoint x: 717, endPoint y: 234, distance: 334.0
click at [717, 234] on p "All of the following are responsibilities of a project manager except:" at bounding box center [639, 236] width 556 height 19
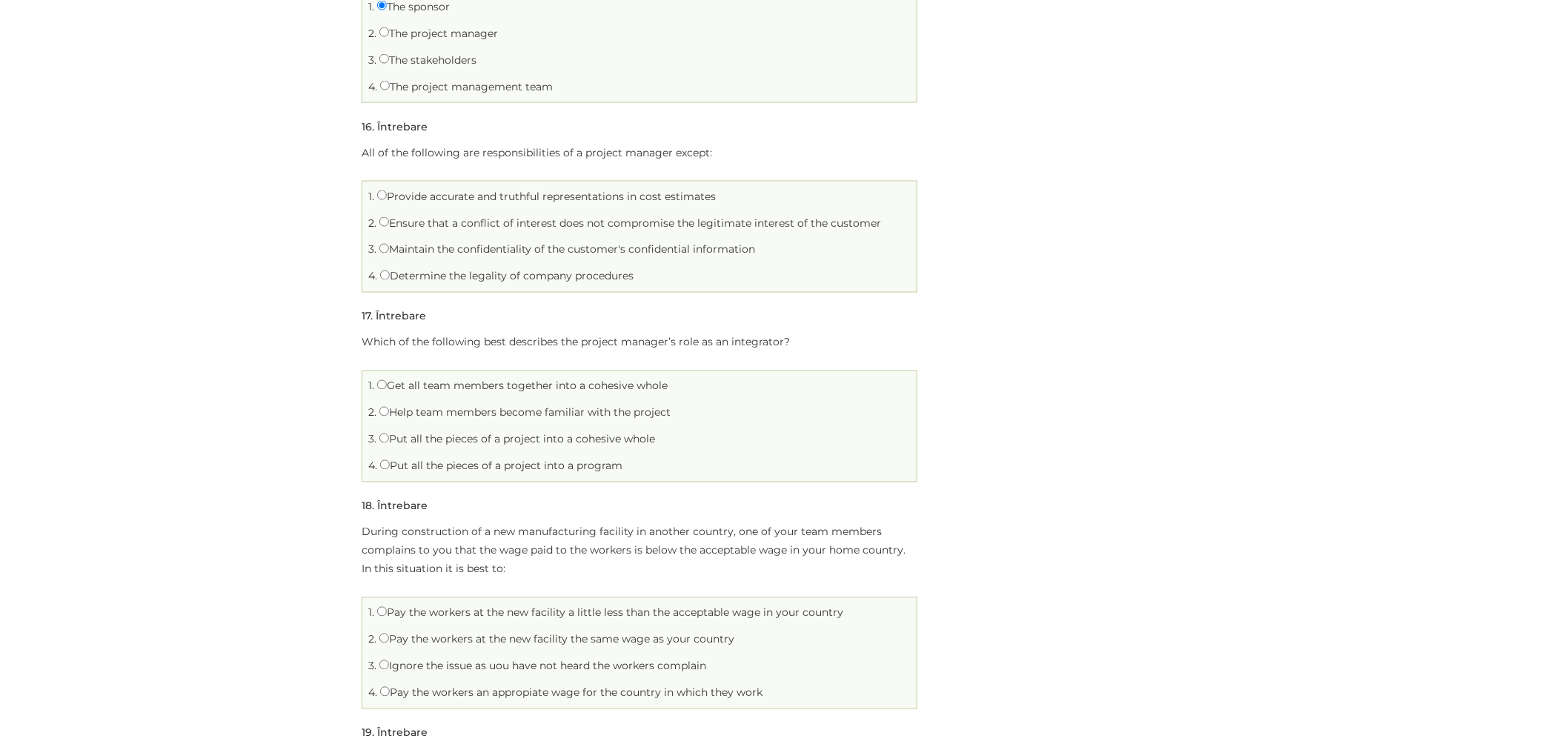
click at [425, 272] on label "Determine the legality of company procedures" at bounding box center [506, 277] width 254 height 14
click at [389, 272] on input "Determine the legality of company procedures" at bounding box center [384, 275] width 9 height 9
radio input "true"
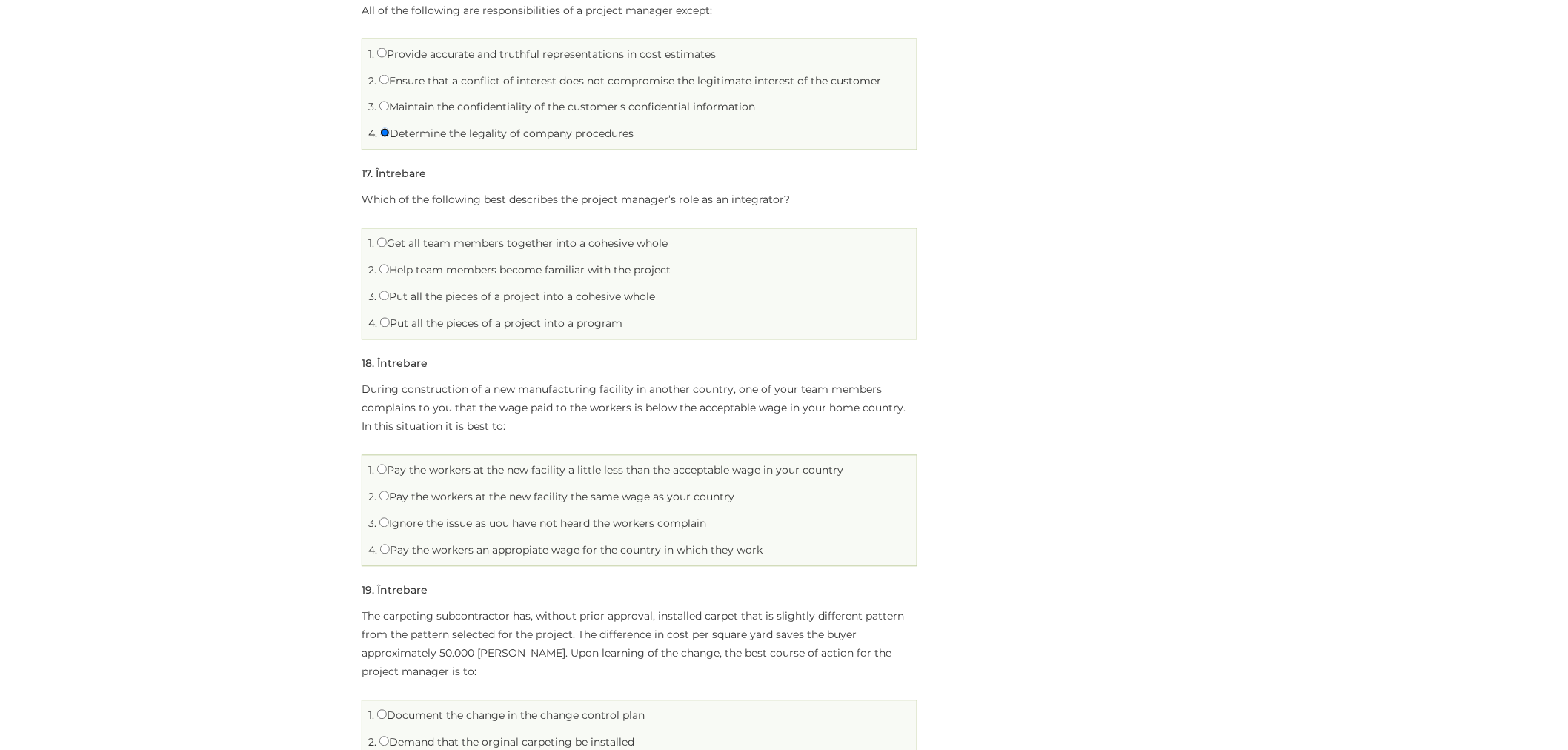
scroll to position [3541, 0]
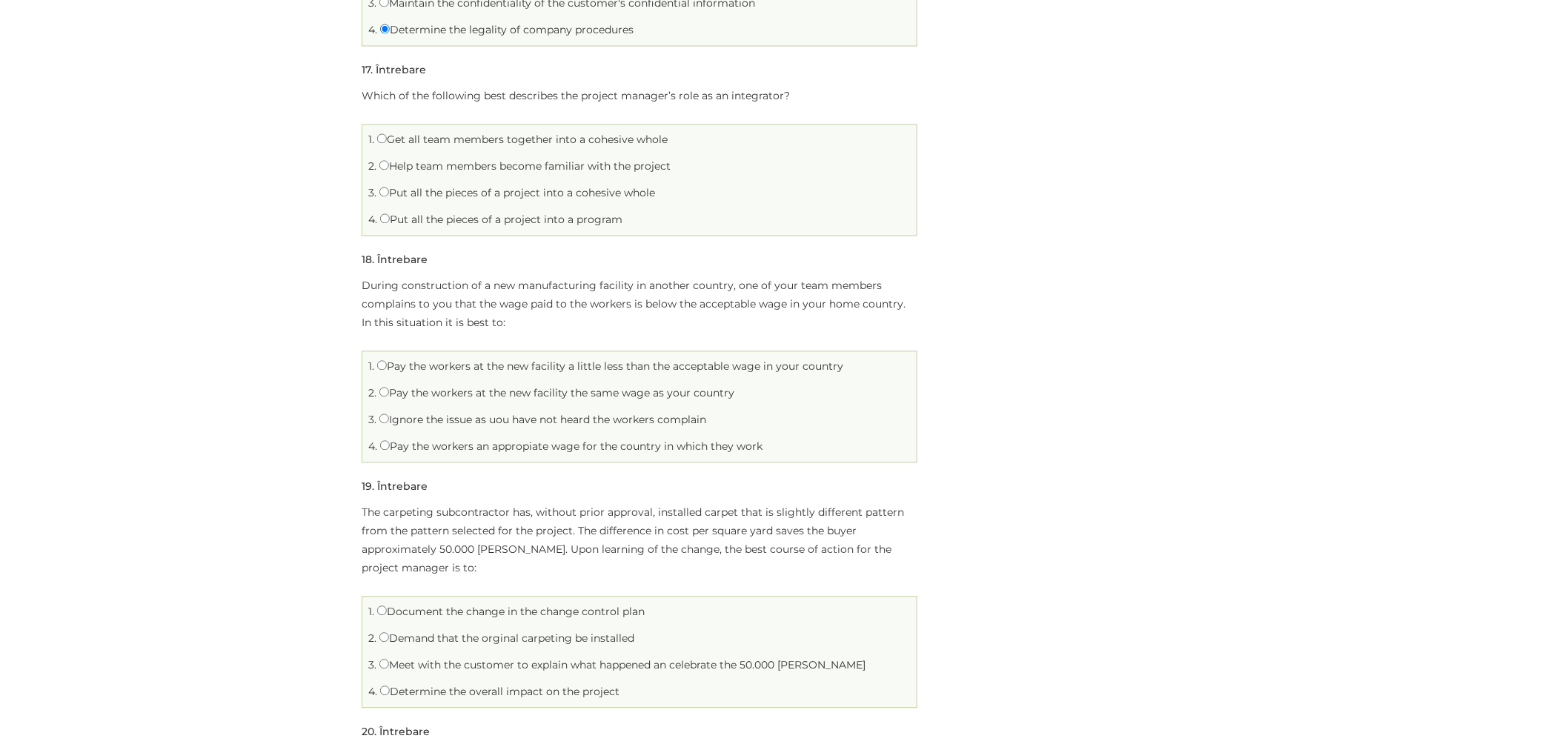
click at [439, 141] on label "Get all team members together into a cohesive whole" at bounding box center [523, 139] width 290 height 14
click at [387, 141] on input "Get all team members together into a cohesive whole" at bounding box center [382, 138] width 9 height 9
radio input "true"
click at [417, 204] on li "3. Put all the pieces of a project into a cohesive whole" at bounding box center [640, 193] width 547 height 23
click at [418, 198] on label "Put all the pieces of a project into a cohesive whole" at bounding box center [517, 193] width 276 height 14
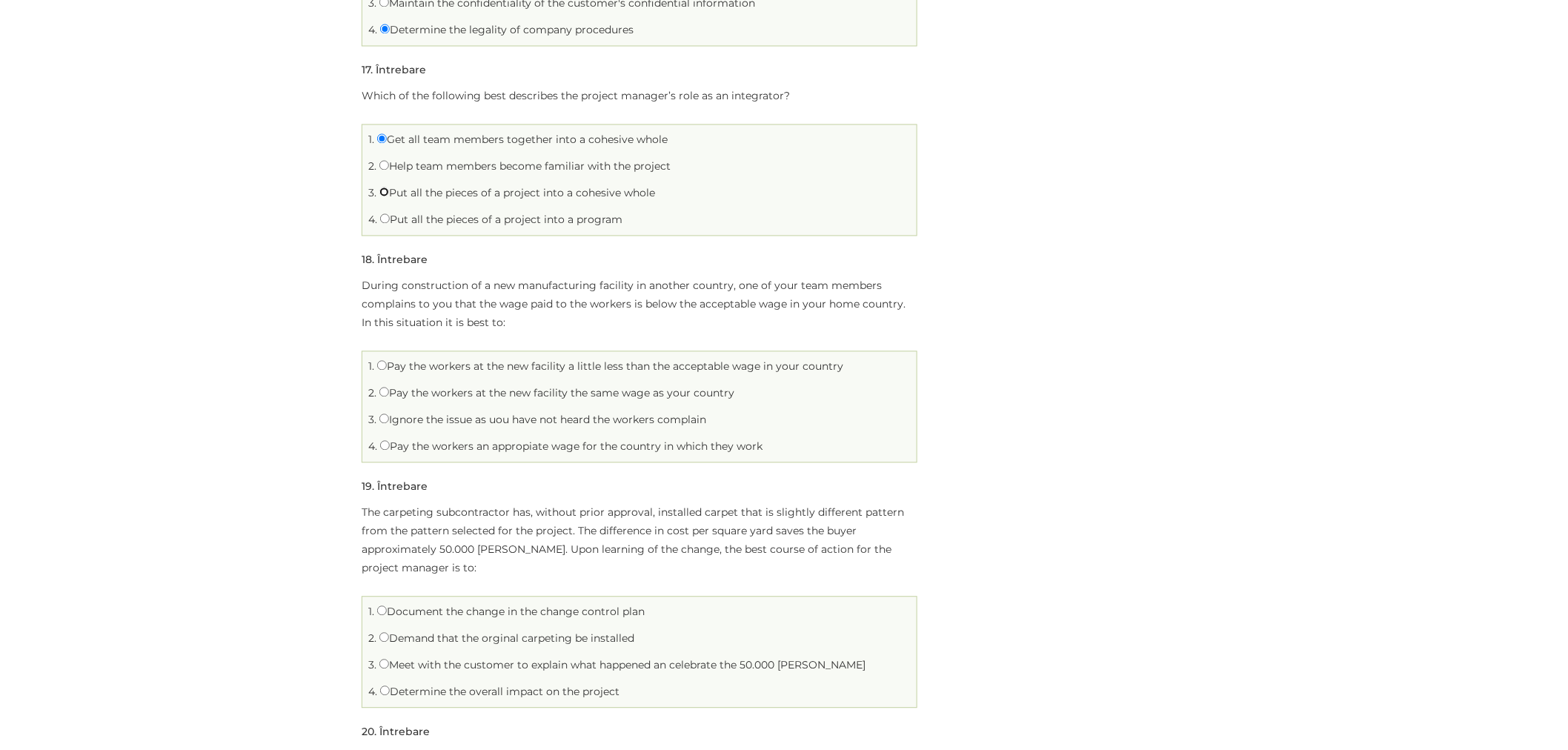
click at [389, 196] on input "Put all the pieces of a project into a cohesive whole" at bounding box center [383, 191] width 9 height 9
radio input "true"
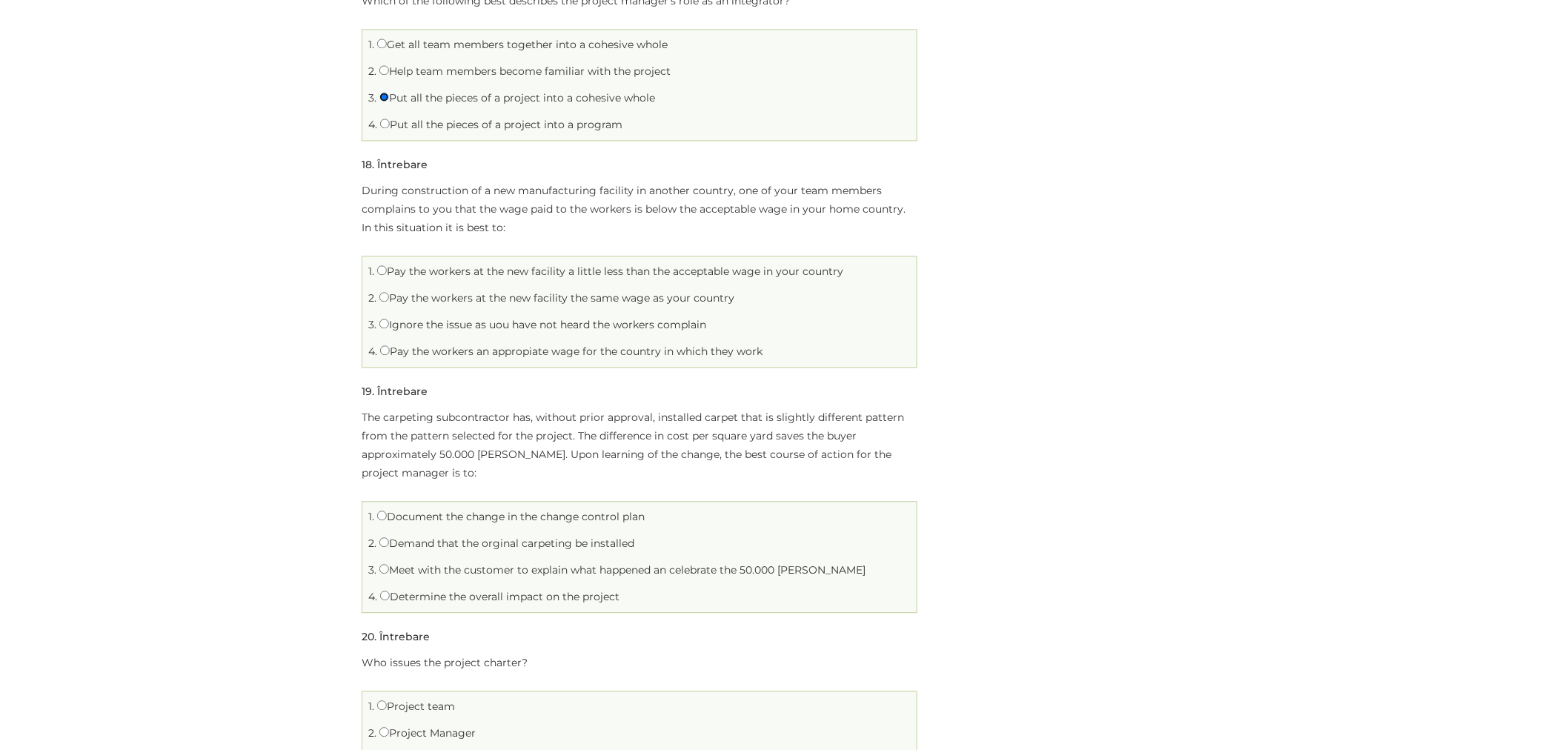
scroll to position [3706, 0]
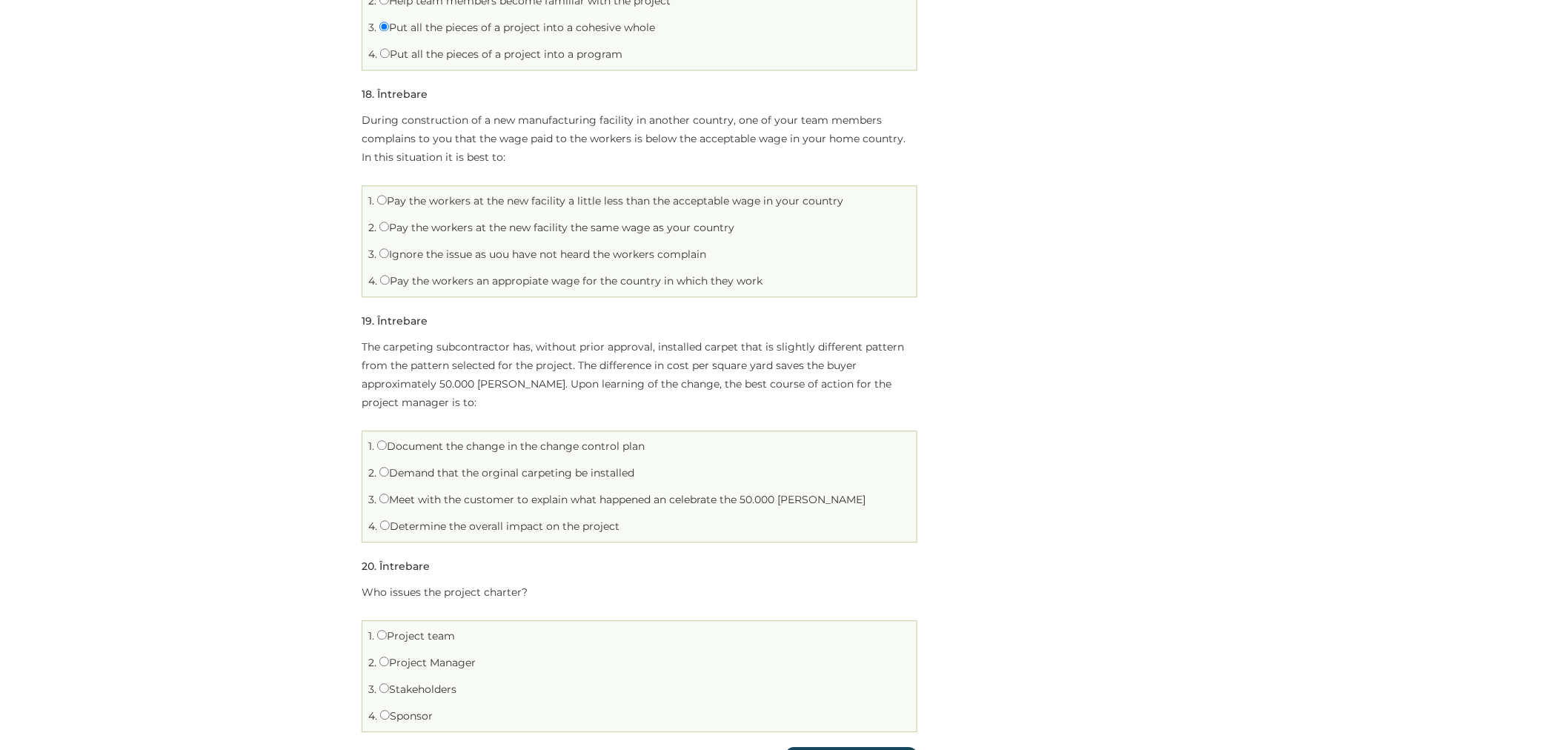
click at [440, 284] on label "Pay the workers an appropiate wage for the country in which they work" at bounding box center [571, 281] width 383 height 14
click at [389, 284] on input "Pay the workers an appropiate wage for the country in which they work" at bounding box center [384, 279] width 9 height 9
radio input "true"
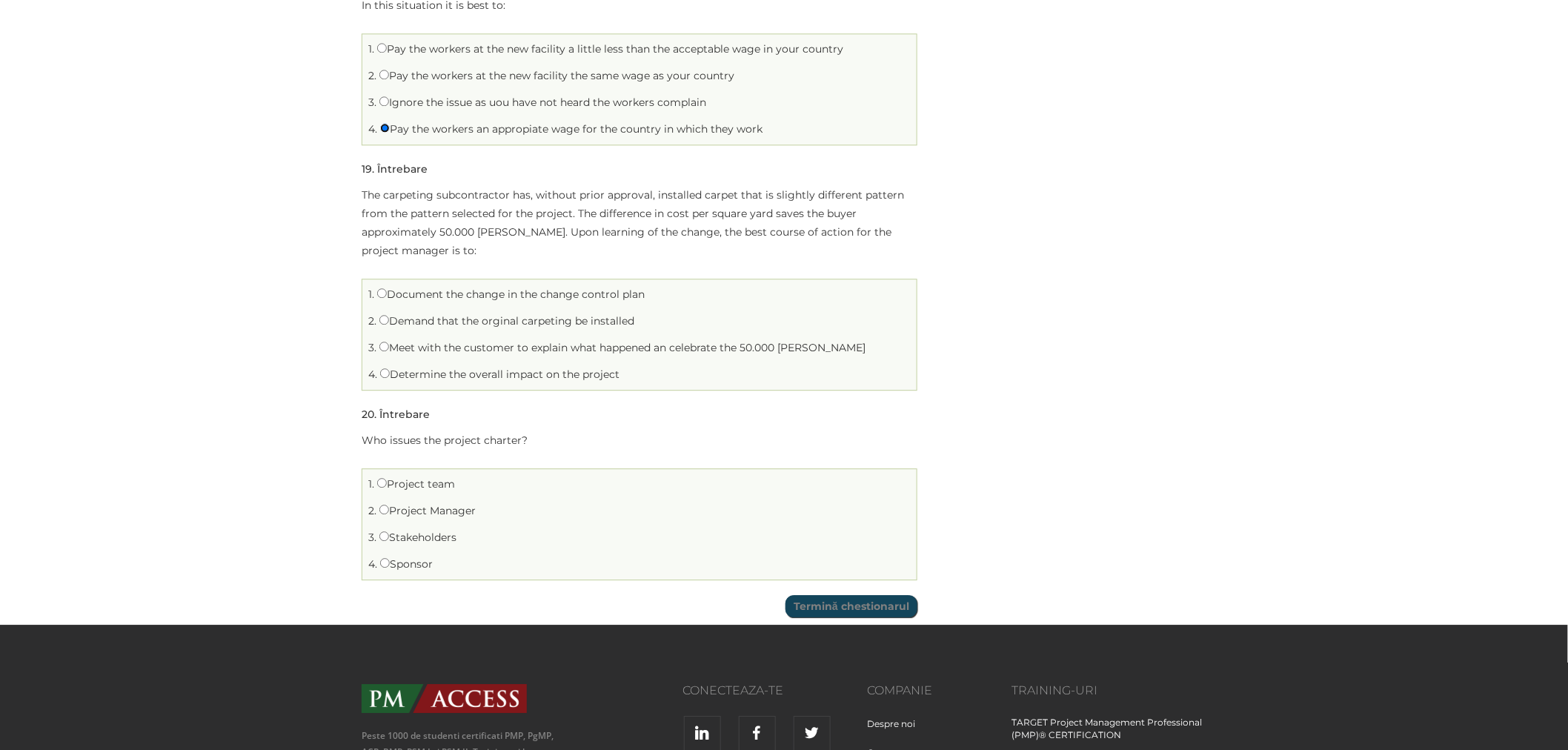
scroll to position [3870, 0]
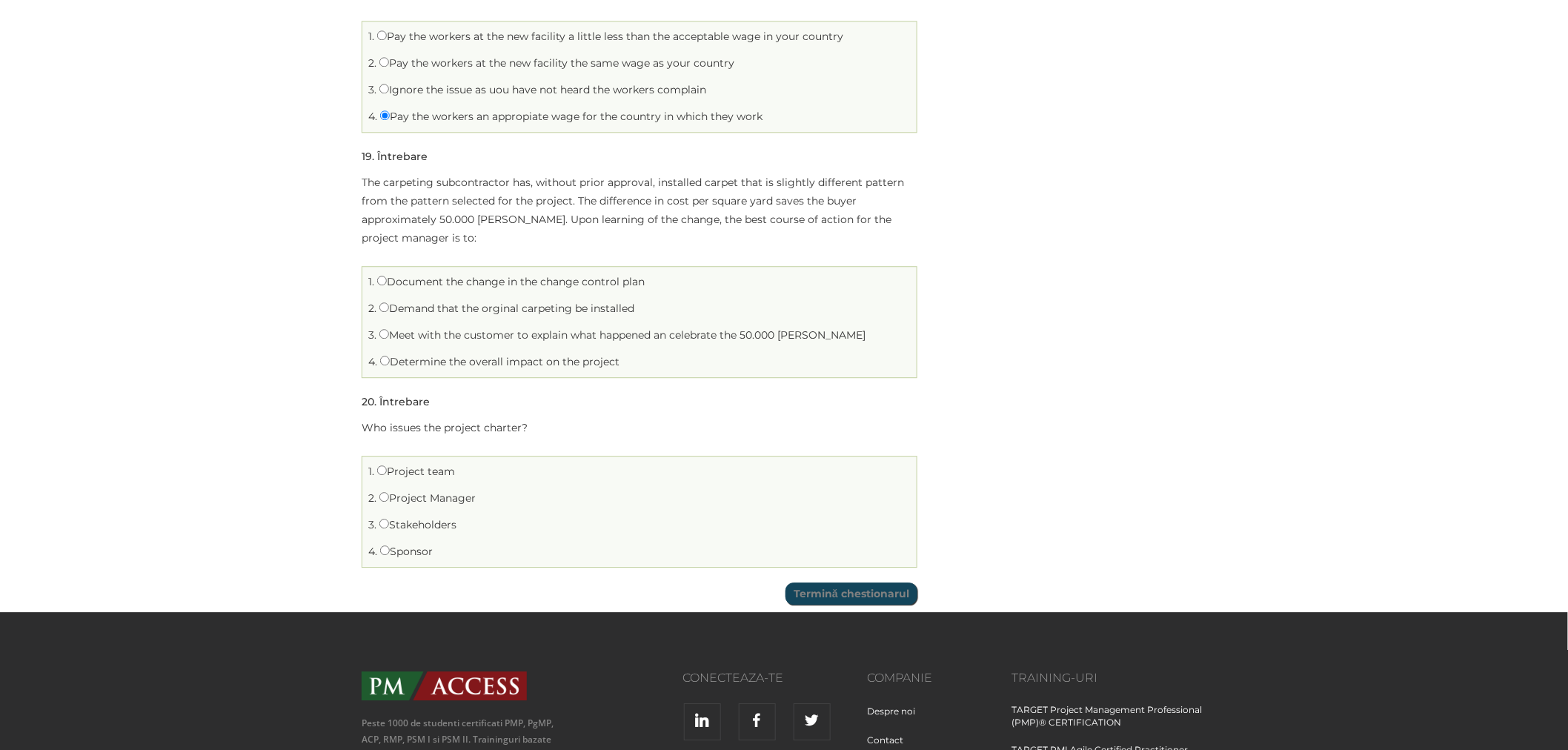
click at [416, 315] on li "2. Demand that the orginal carpeting be installed" at bounding box center [640, 308] width 547 height 23
click at [417, 309] on label "Demand that the orginal carpeting be installed" at bounding box center [506, 308] width 255 height 14
click at [389, 309] on input "Demand that the orginal carpeting be installed" at bounding box center [383, 307] width 9 height 9
radio input "true"
click at [412, 337] on label "Meet with the customer to explain what happened an celebrate the 50.000 [PERSON…" at bounding box center [622, 335] width 486 height 14
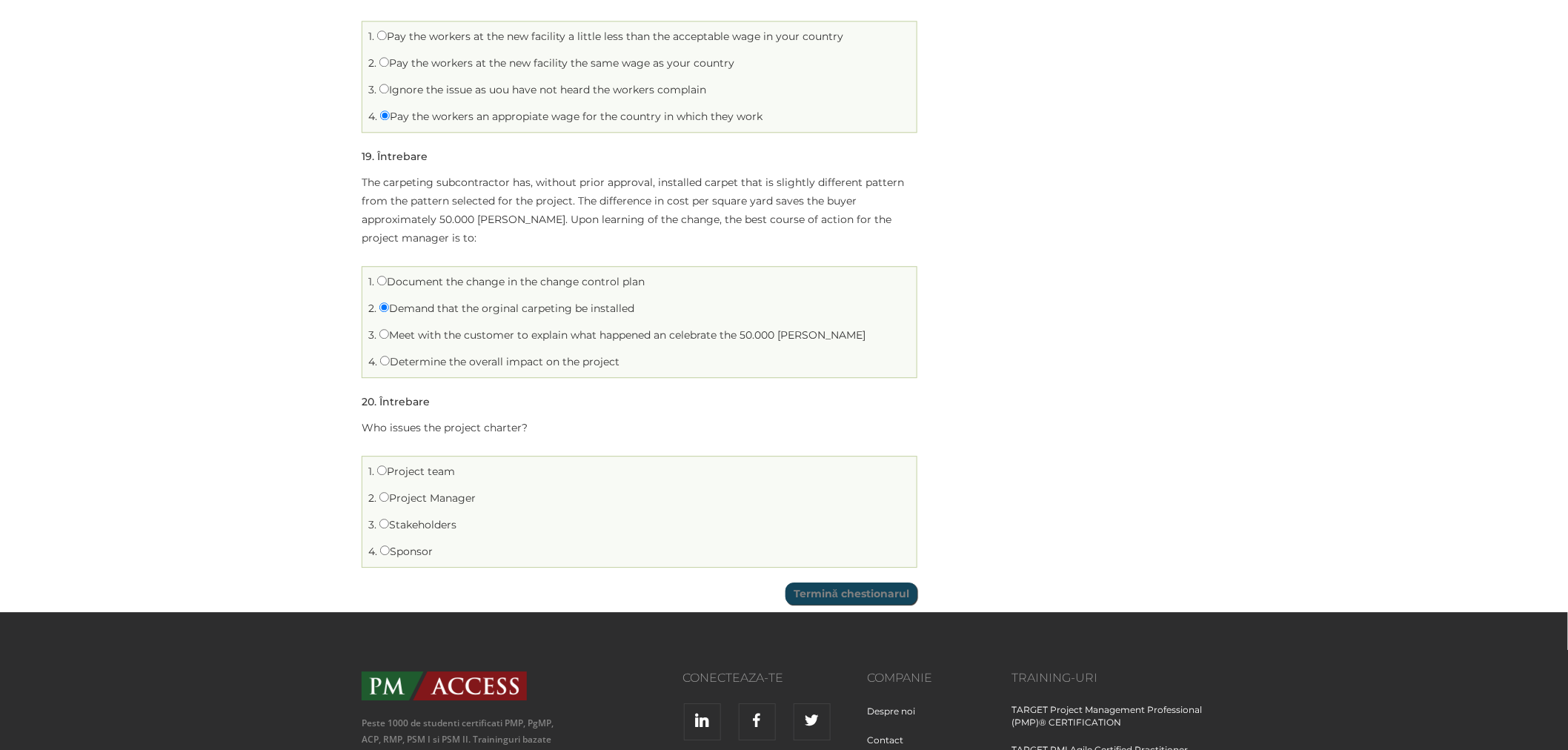
click at [389, 337] on input "Meet with the customer to explain what happened an celebrate the 50.000 [PERSON…" at bounding box center [383, 333] width 9 height 9
radio input "true"
click at [423, 314] on label "Demand that the orginal carpeting be installed" at bounding box center [506, 308] width 255 height 14
click at [389, 312] on input "Demand that the orginal carpeting be installed" at bounding box center [383, 307] width 9 height 9
radio input "true"
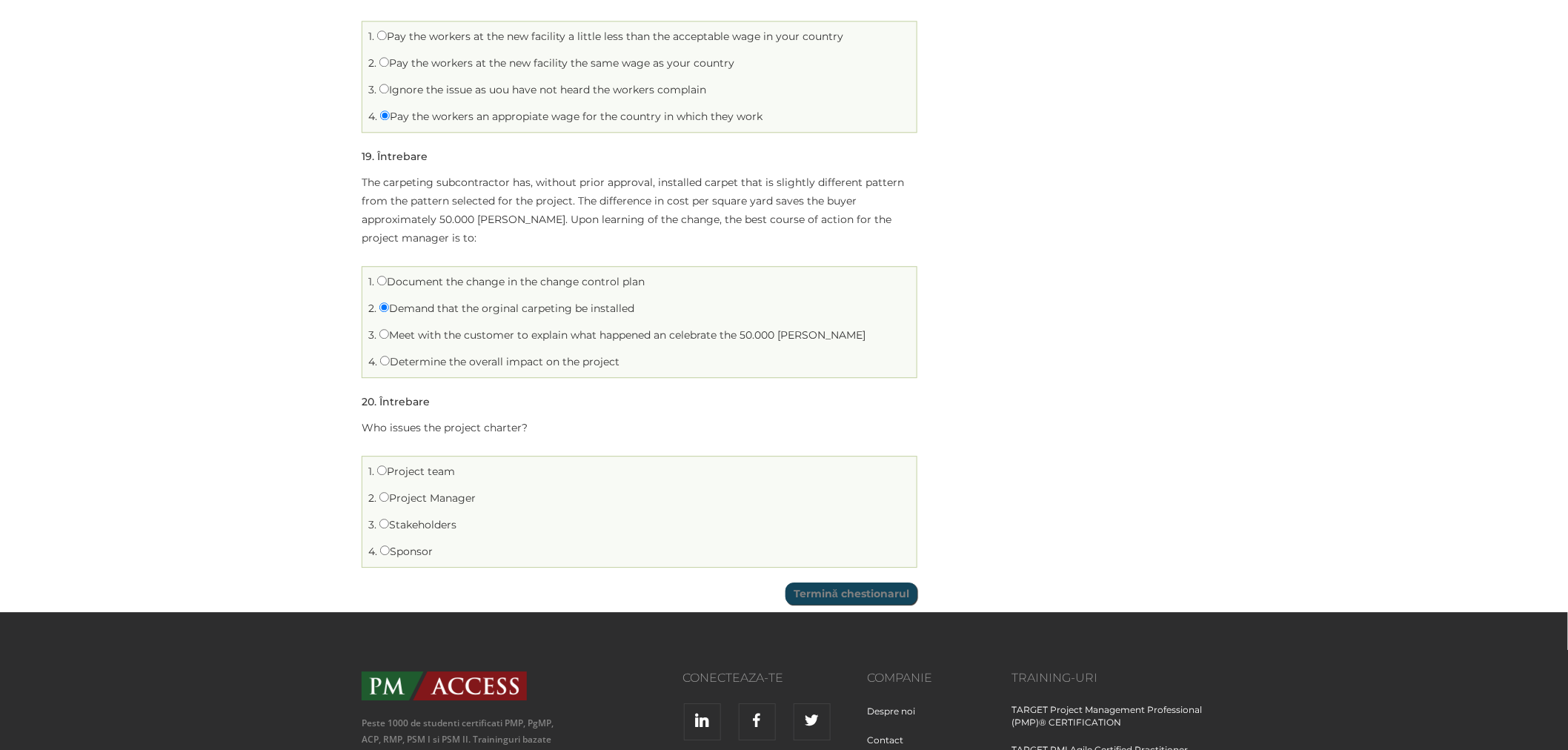
click at [416, 284] on label "Document the change in the change control plan" at bounding box center [511, 282] width 267 height 14
click at [387, 284] on input "Document the change in the change control plan" at bounding box center [382, 280] width 9 height 9
radio input "true"
click at [530, 367] on label "Determine the overall impact on the project" at bounding box center [500, 362] width 239 height 14
click at [389, 366] on input "Determine the overall impact on the project" at bounding box center [384, 360] width 9 height 9
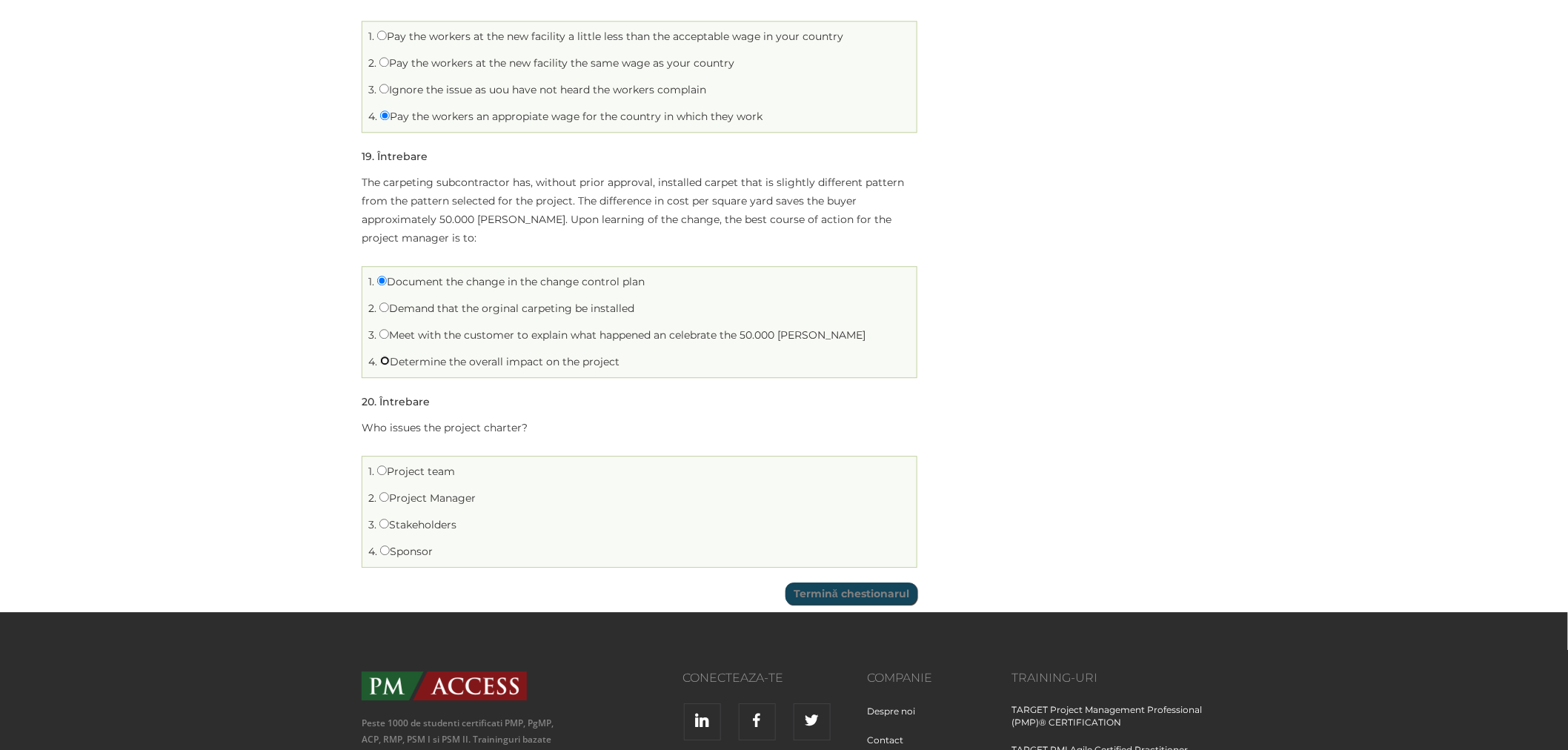
radio input "true"
click at [454, 284] on label "Document the change in the change control plan" at bounding box center [511, 282] width 267 height 14
click at [387, 284] on input "Document the change in the change control plan" at bounding box center [382, 280] width 9 height 9
radio input "true"
click at [398, 524] on label "Stakeholders" at bounding box center [418, 525] width 77 height 14
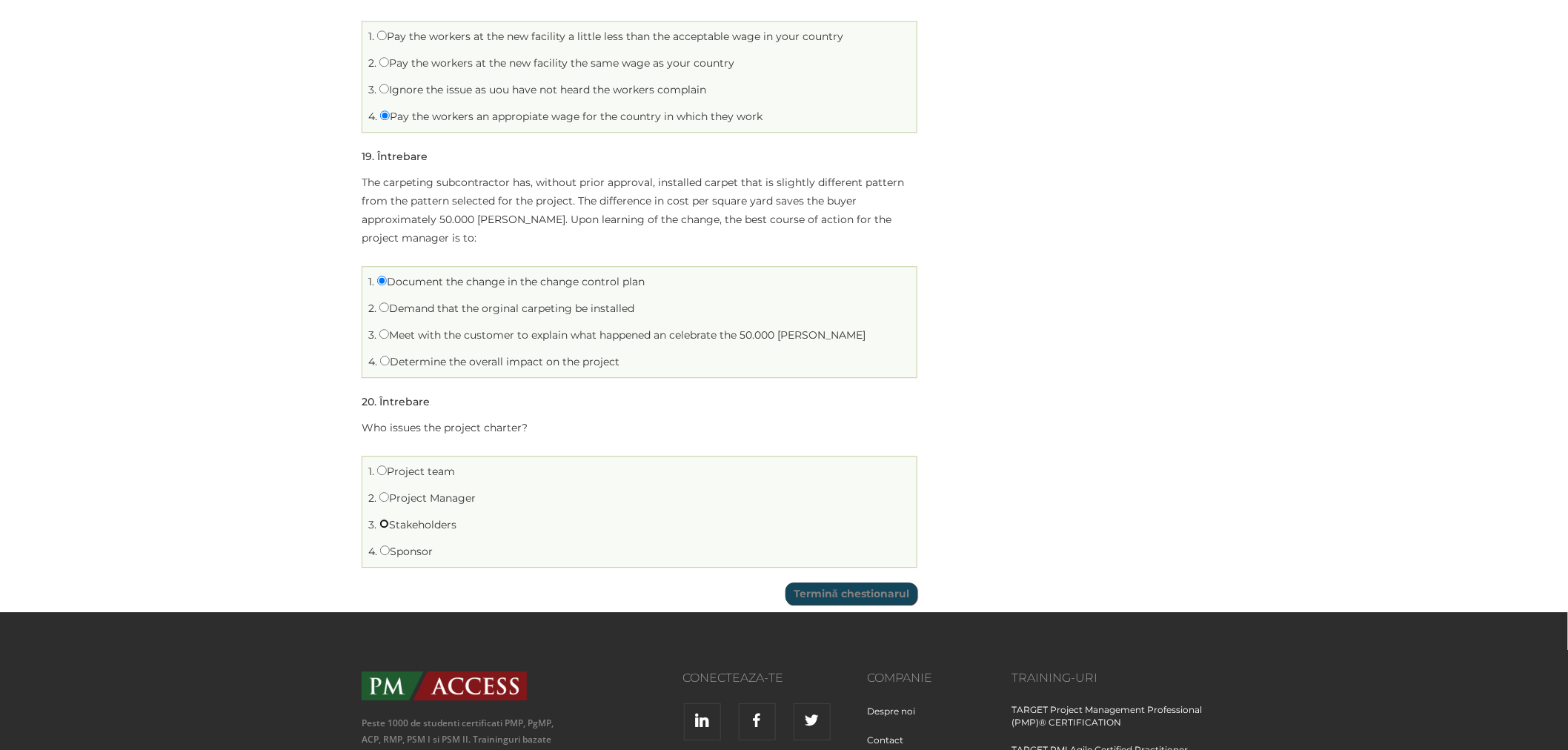
click at [389, 524] on input "Stakeholders" at bounding box center [383, 523] width 9 height 9
radio input "true"
click at [397, 554] on label "Sponsor" at bounding box center [407, 552] width 53 height 14
click at [389, 554] on input "Sponsor" at bounding box center [384, 550] width 9 height 9
radio input "true"
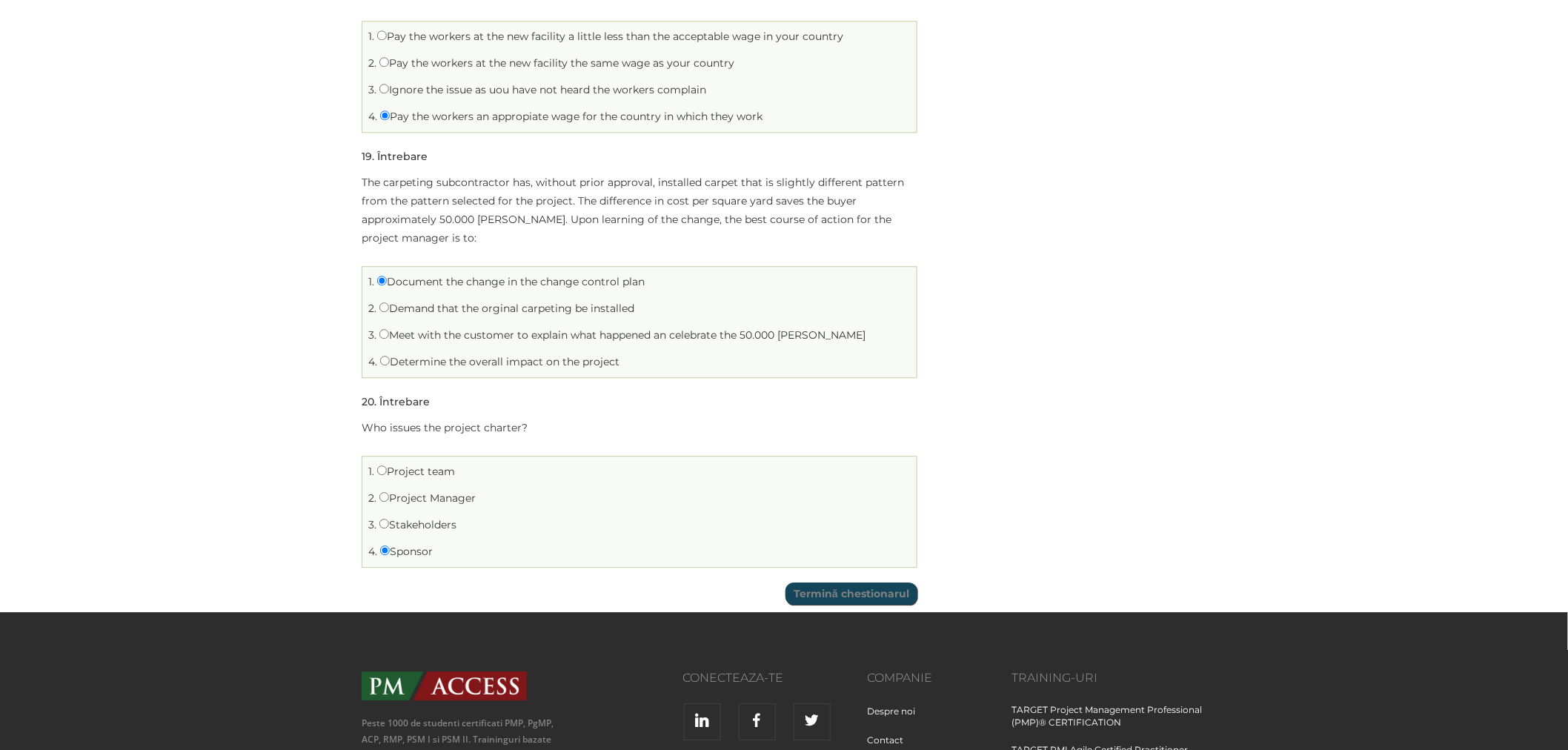
click at [423, 530] on label "Stakeholders" at bounding box center [418, 525] width 77 height 14
click at [389, 529] on input "Stakeholders" at bounding box center [383, 523] width 9 height 9
radio input "true"
click at [401, 560] on li "4. Sponsor" at bounding box center [640, 552] width 547 height 23
click at [401, 554] on label "Sponsor" at bounding box center [407, 552] width 53 height 14
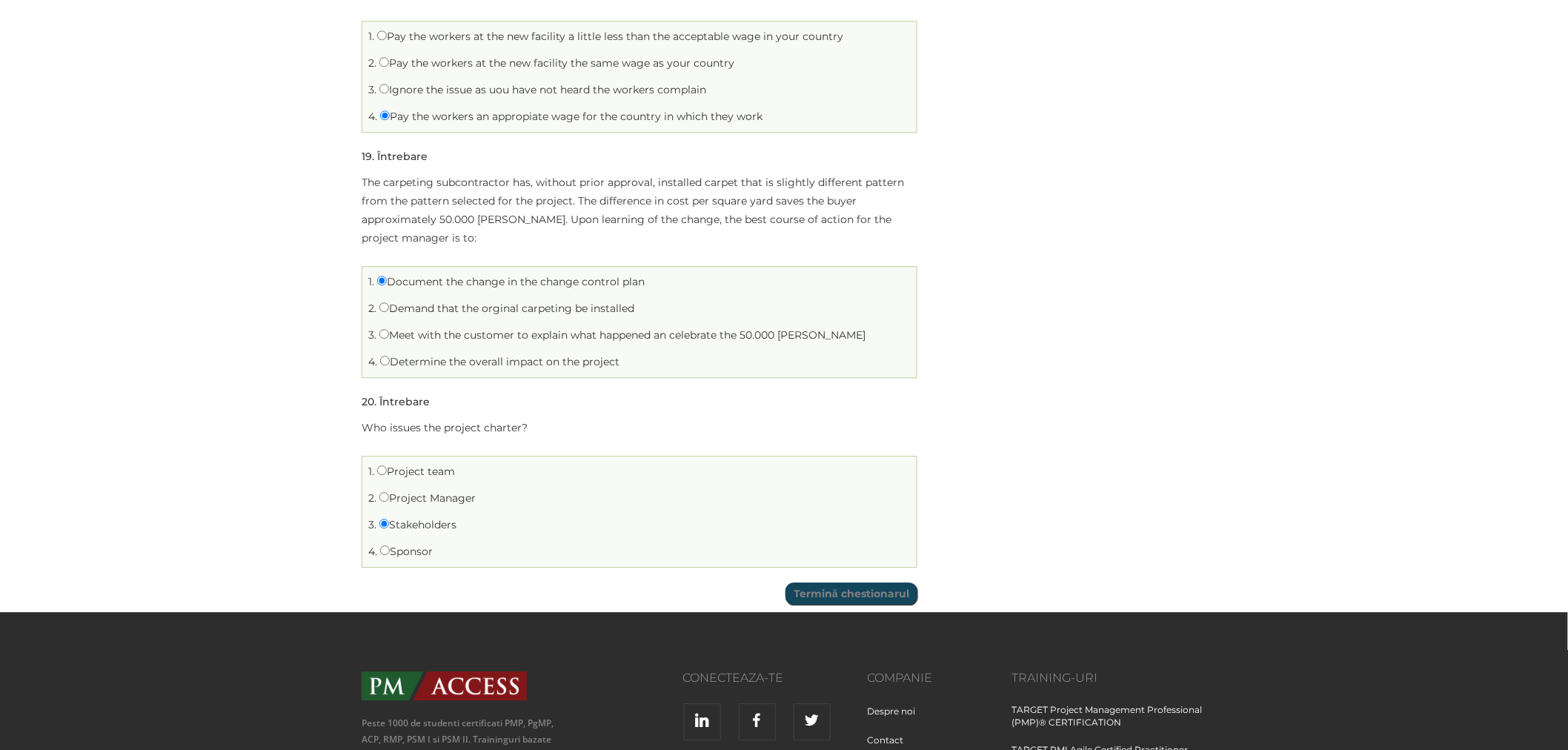
click at [389, 554] on input "Sponsor" at bounding box center [384, 550] width 9 height 9
radio input "true"
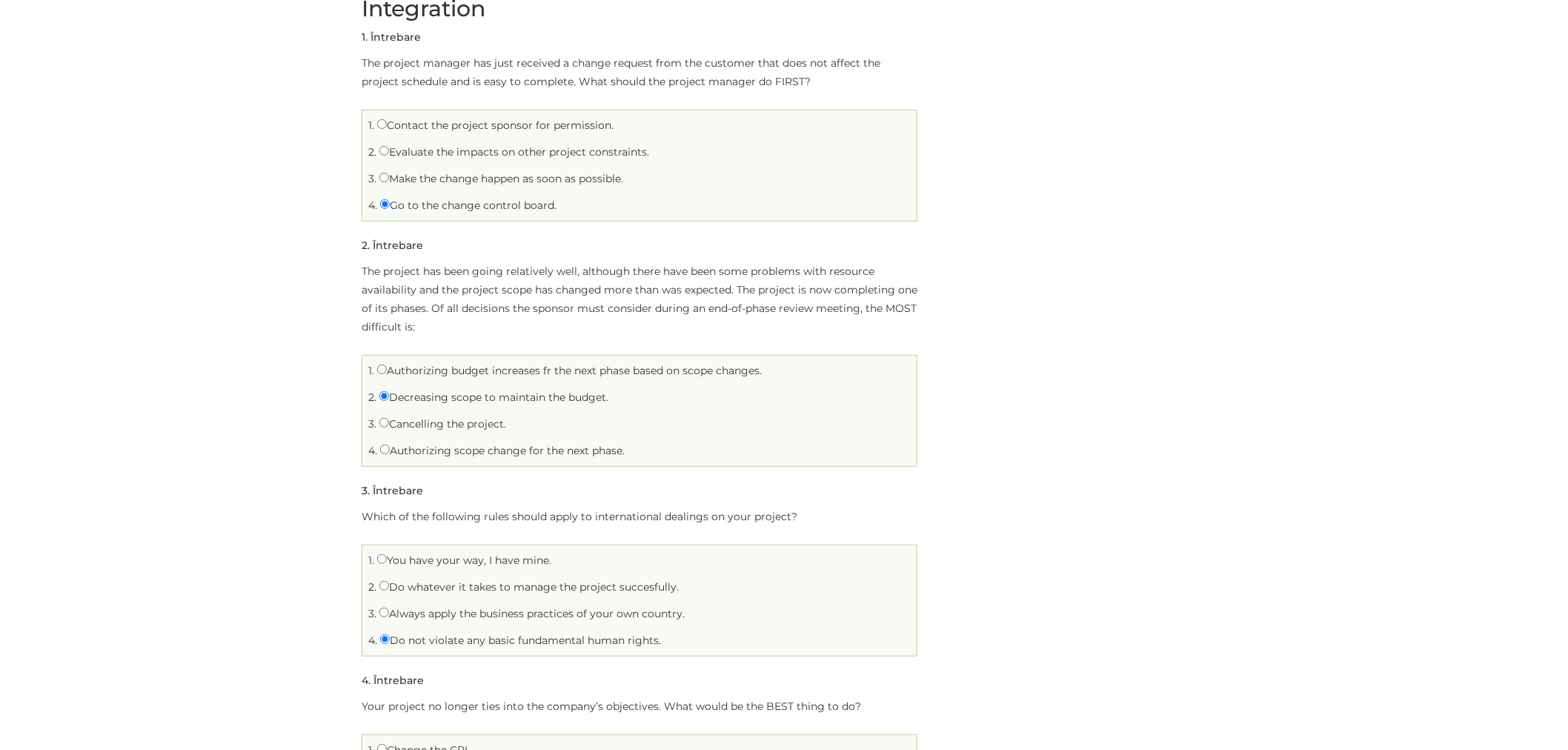
scroll to position [247, 0]
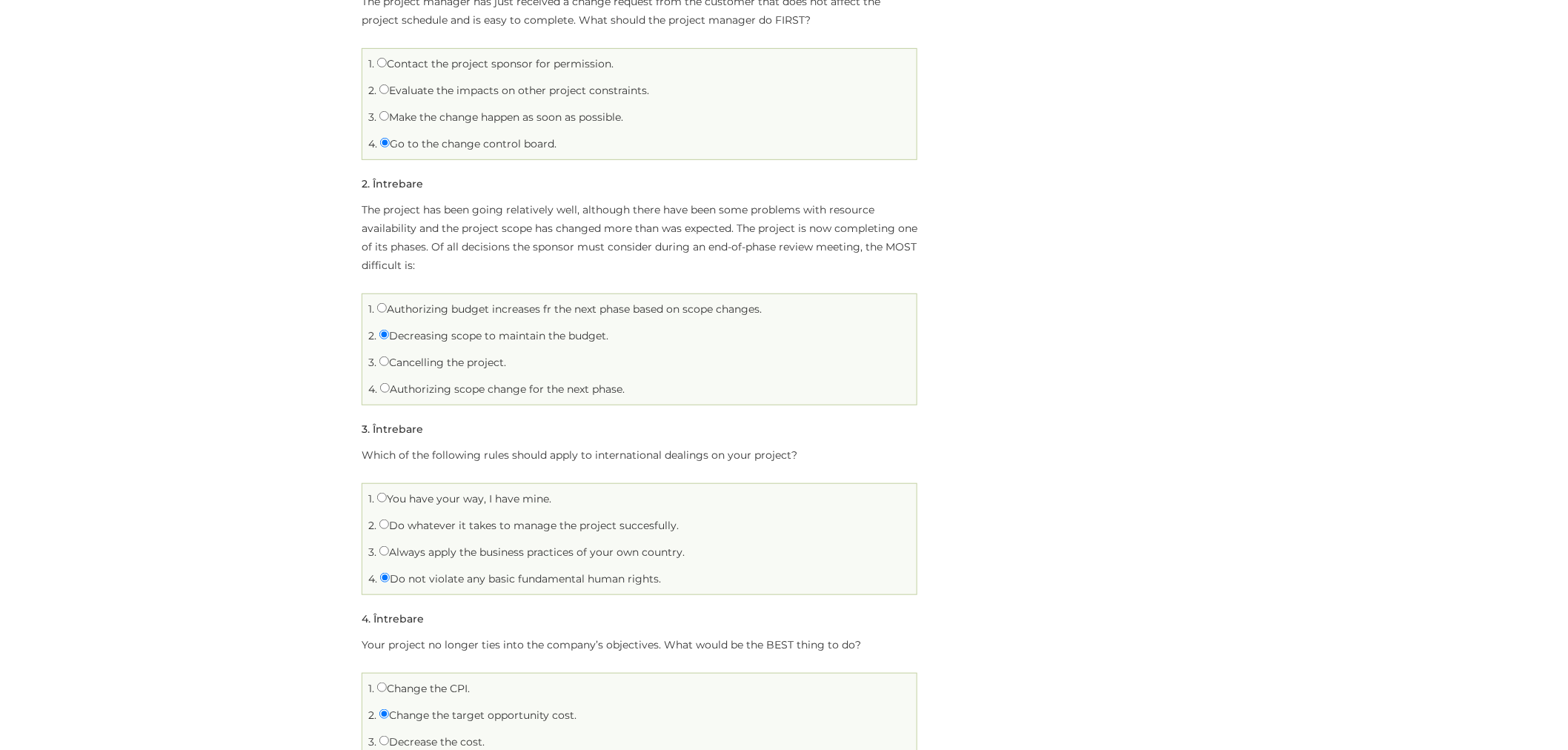
click at [490, 656] on div "Your project no longer ties into the company’s objectives. What would be the BE…" at bounding box center [639, 711] width 556 height 149
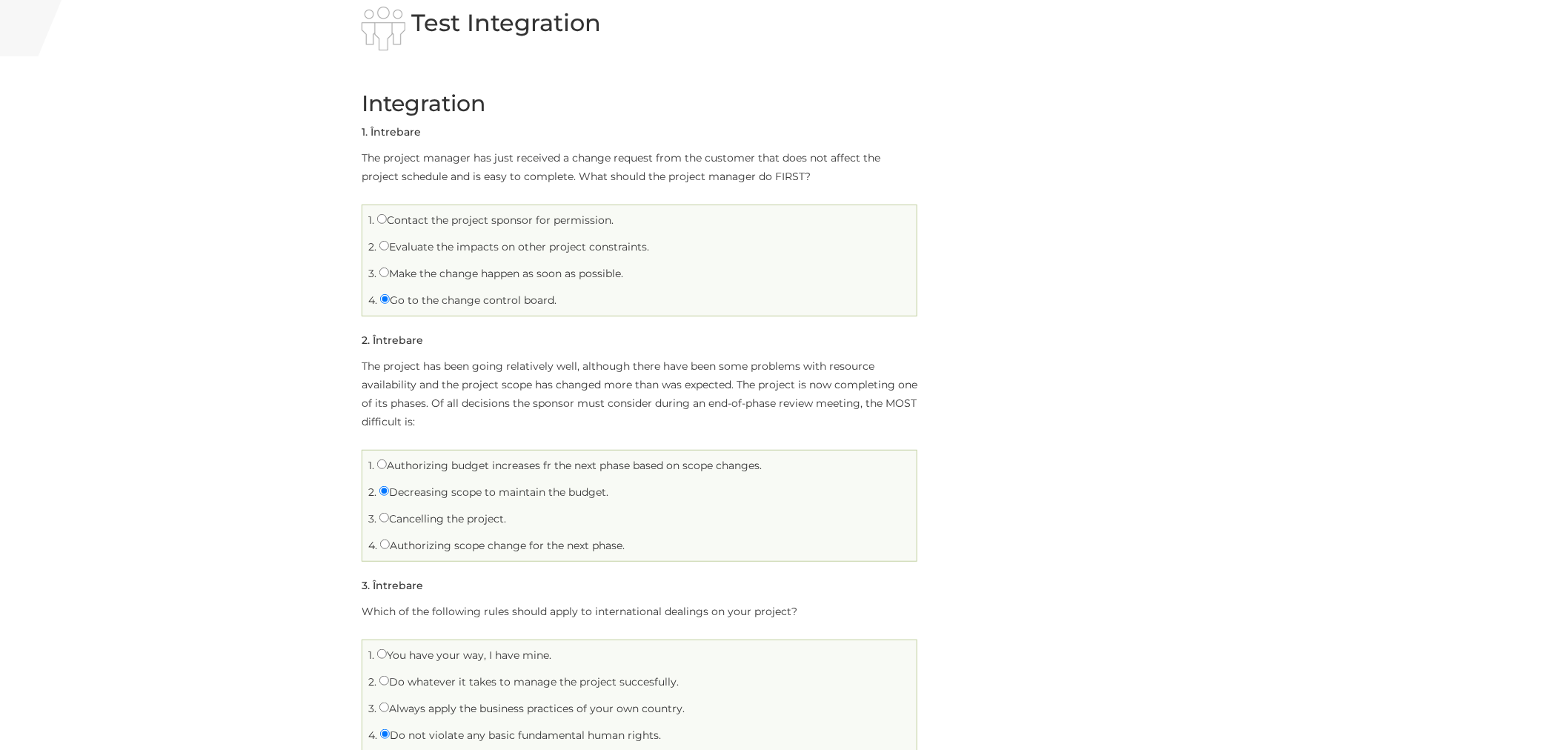
scroll to position [329, 0]
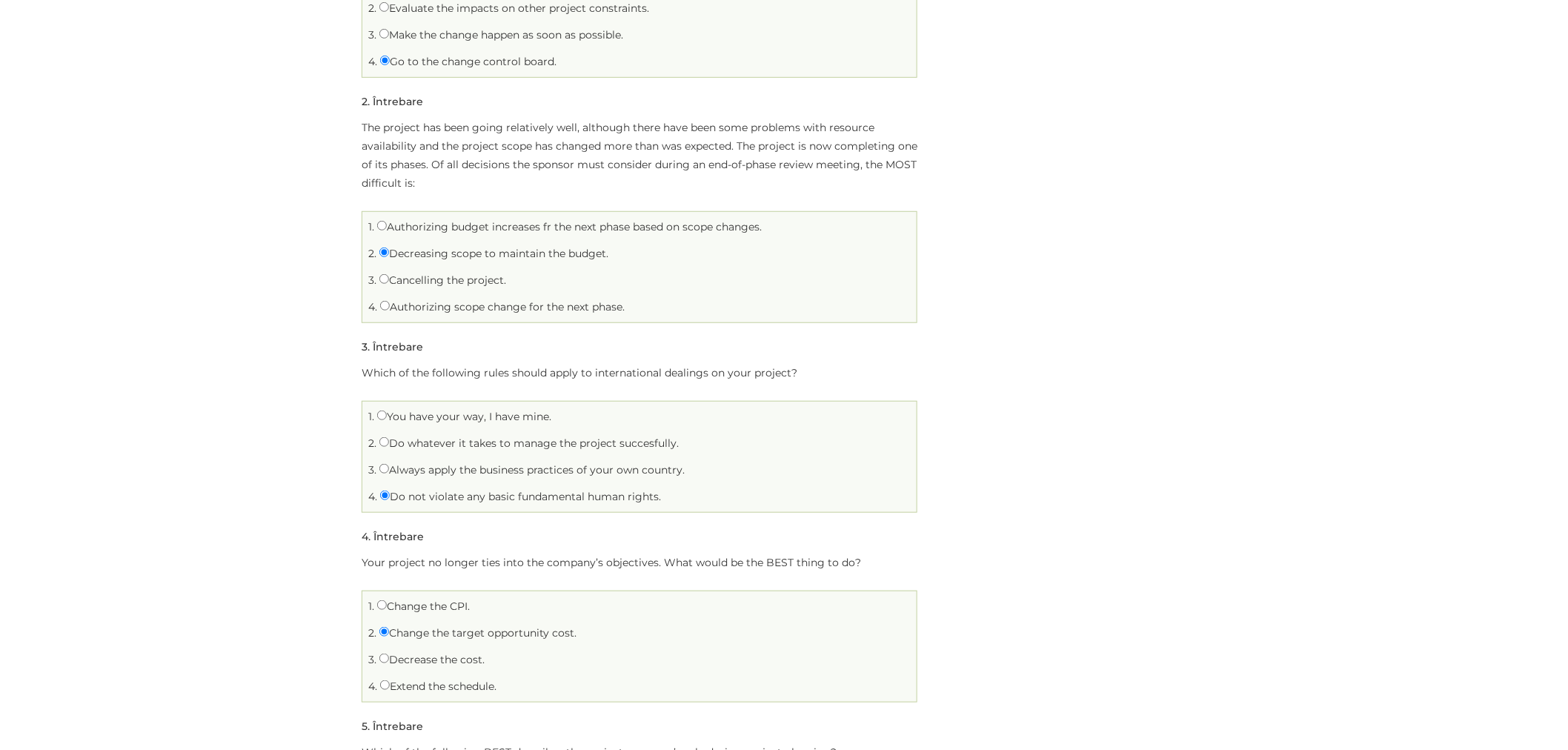
click at [438, 227] on label "Authorizing budget increases fr the next phase based on scope changes." at bounding box center [570, 227] width 384 height 14
click at [387, 227] on input "Authorizing budget increases fr the next phase based on scope changes." at bounding box center [382, 226] width 9 height 9
radio input "true"
click at [477, 304] on label "Authorizing scope change for the next phase." at bounding box center [502, 307] width 244 height 14
click at [389, 304] on input "Authorizing scope change for the next phase." at bounding box center [384, 305] width 9 height 9
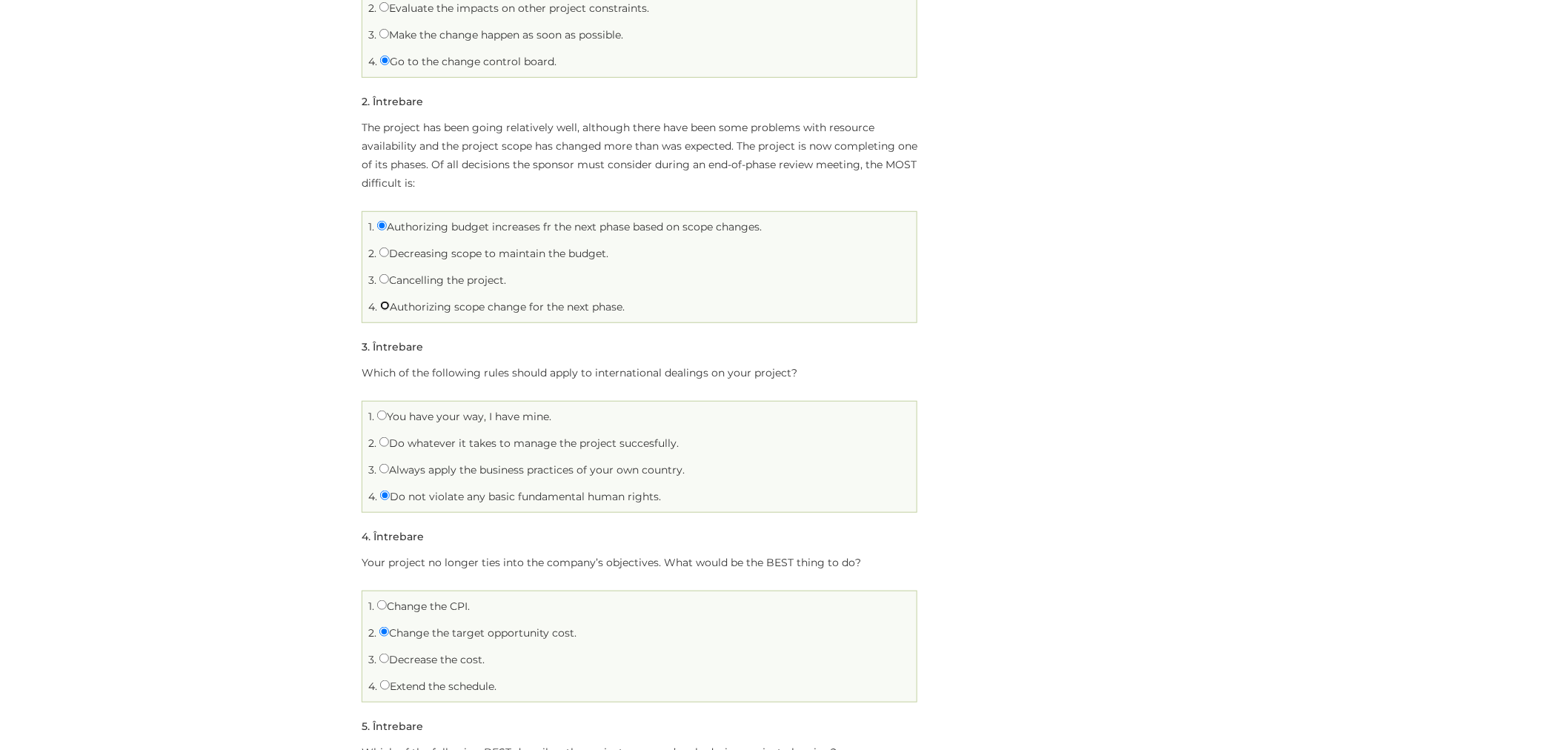
radio input "true"
click at [493, 226] on label "Authorizing budget increases fr the next phase based on scope changes." at bounding box center [570, 227] width 384 height 14
click at [387, 226] on input "Authorizing budget increases fr the next phase based on scope changes." at bounding box center [382, 226] width 9 height 9
radio input "true"
click at [490, 308] on label "Authorizing scope change for the next phase." at bounding box center [502, 307] width 244 height 14
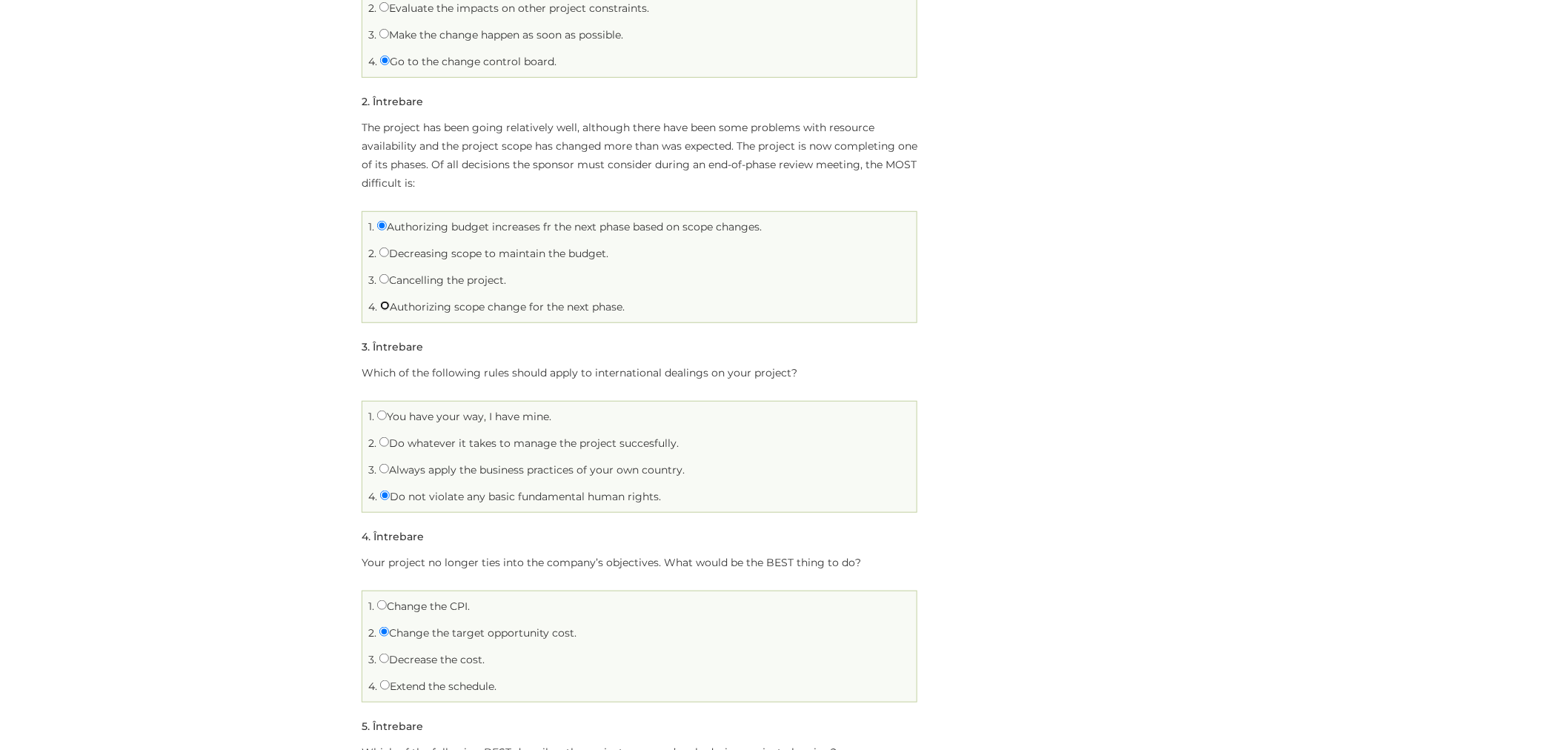
click at [389, 308] on input "Authorizing scope change for the next phase." at bounding box center [384, 305] width 9 height 9
radio input "true"
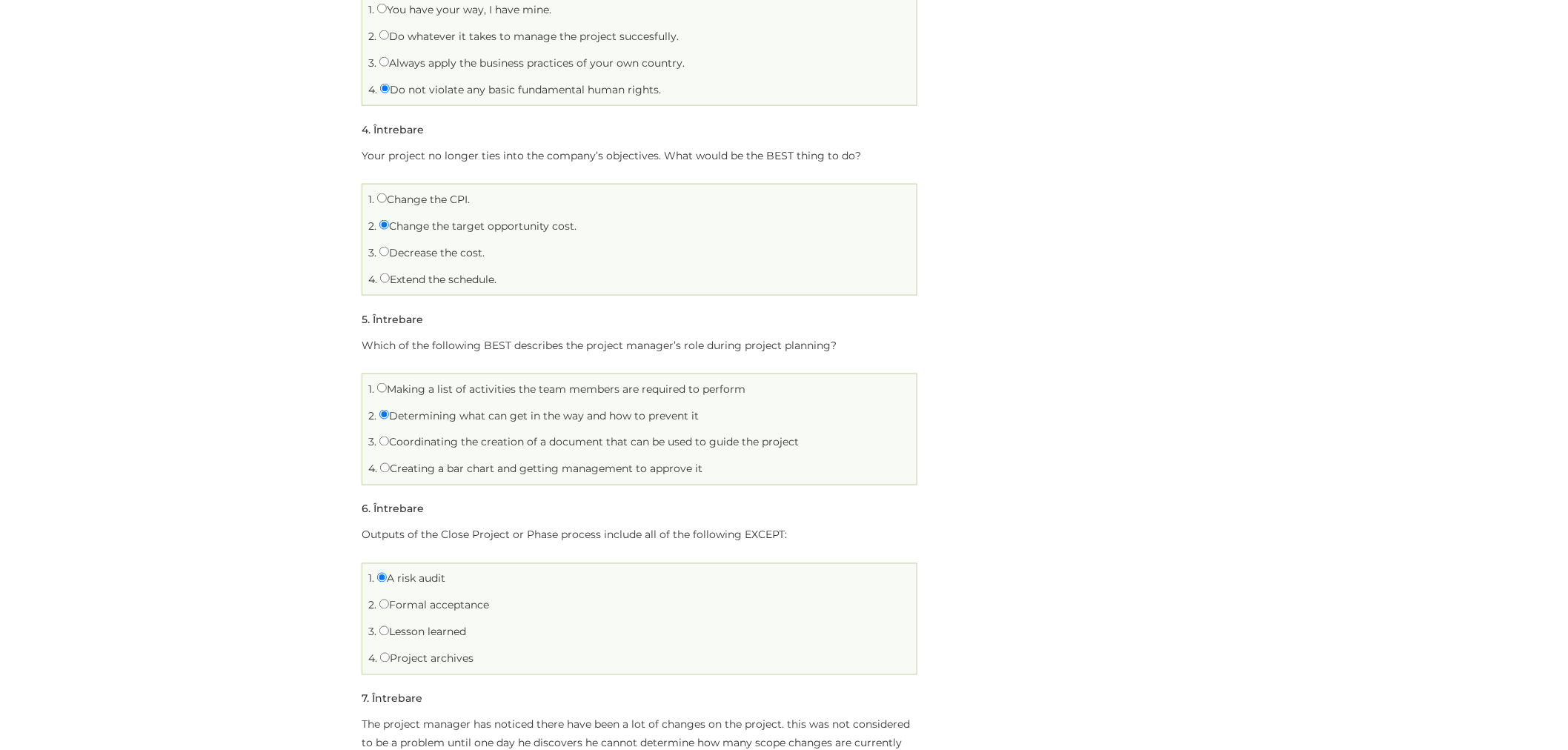
scroll to position [741, 0]
click at [522, 384] on label "Making a list of activities the team members are required to perform" at bounding box center [561, 384] width 368 height 14
click at [387, 384] on input "Making a list of activities the team members are required to perform" at bounding box center [382, 383] width 9 height 9
radio input "true"
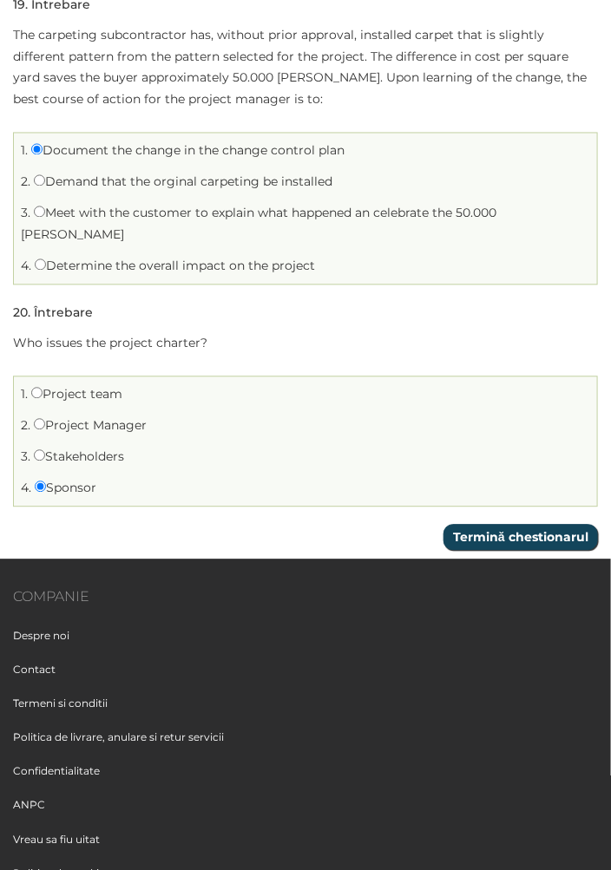
scroll to position [4724, 0]
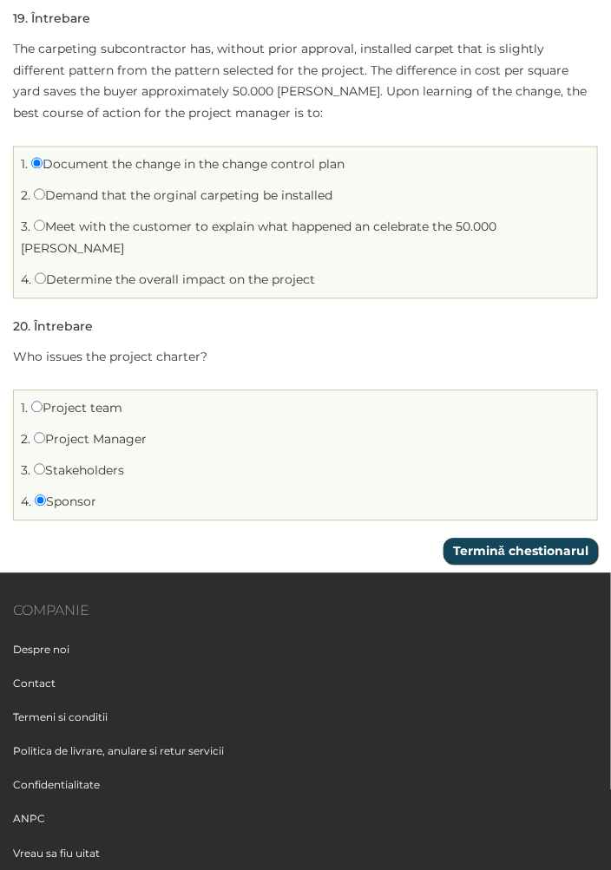
click at [487, 539] on input "Termină chestionarul" at bounding box center [520, 552] width 154 height 26
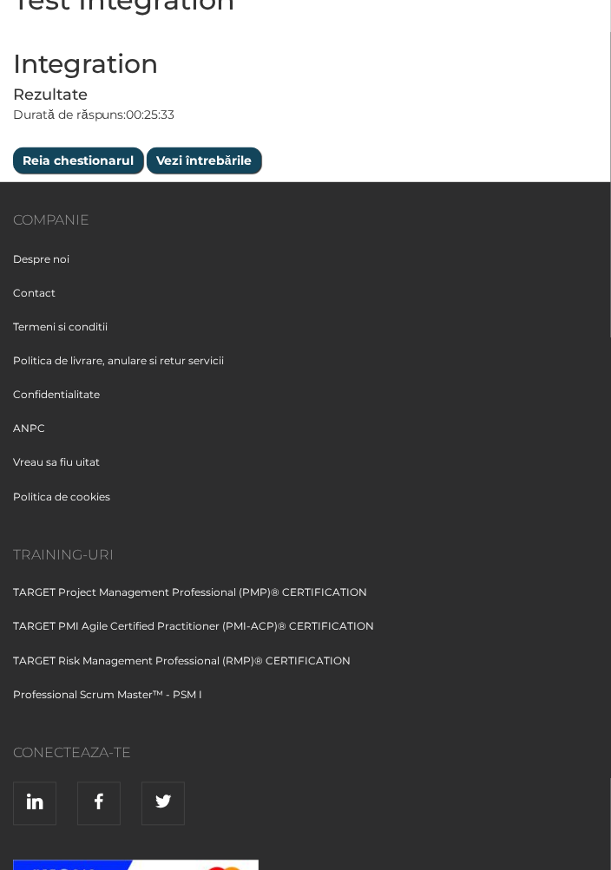
scroll to position [0, 0]
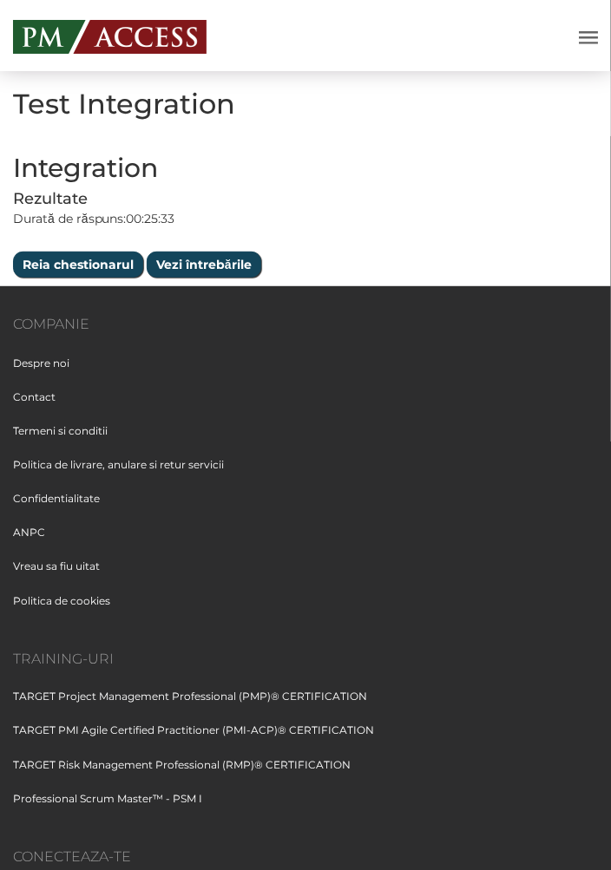
click at [186, 265] on input "Vezi întrebările" at bounding box center [204, 265] width 115 height 26
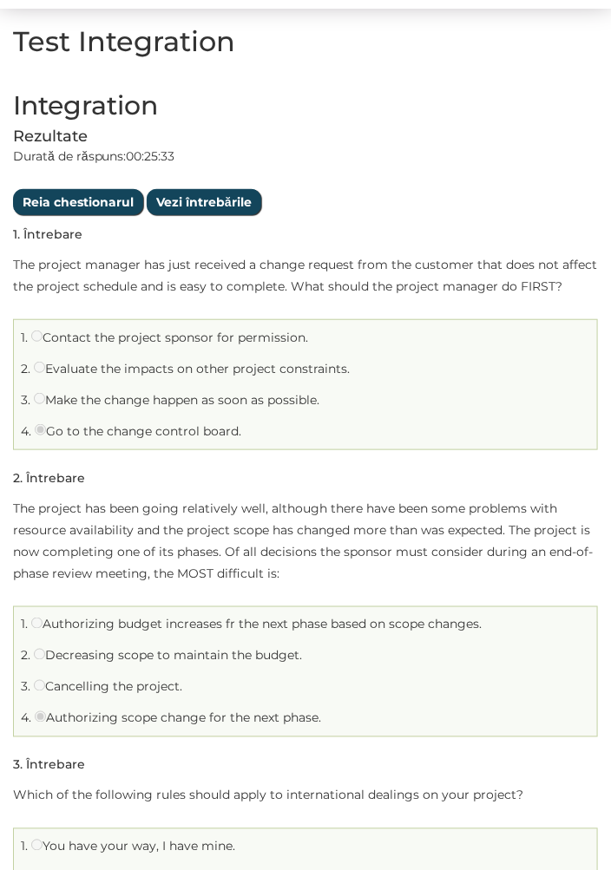
scroll to position [96, 0]
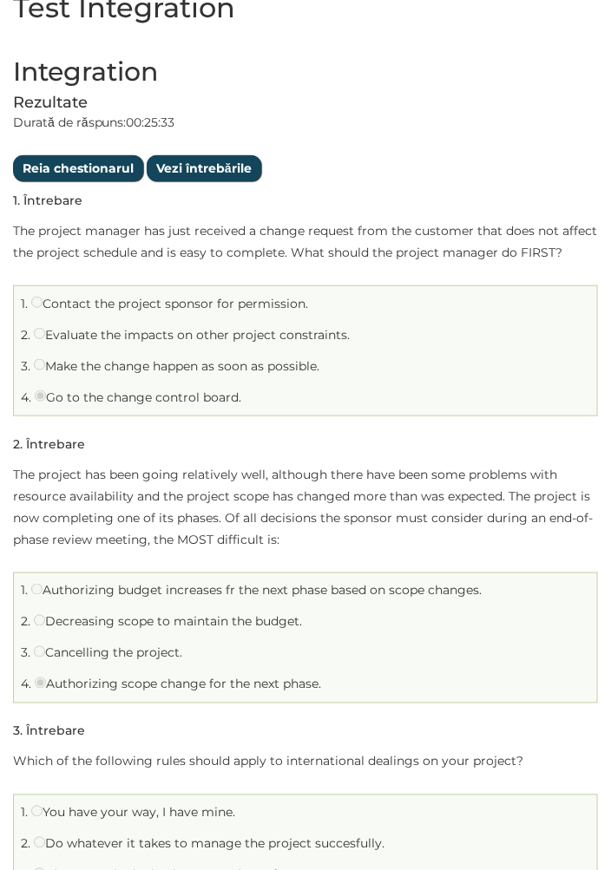
click at [462, 481] on p "The project has been going relatively well, although there have been some probl…" at bounding box center [305, 507] width 585 height 87
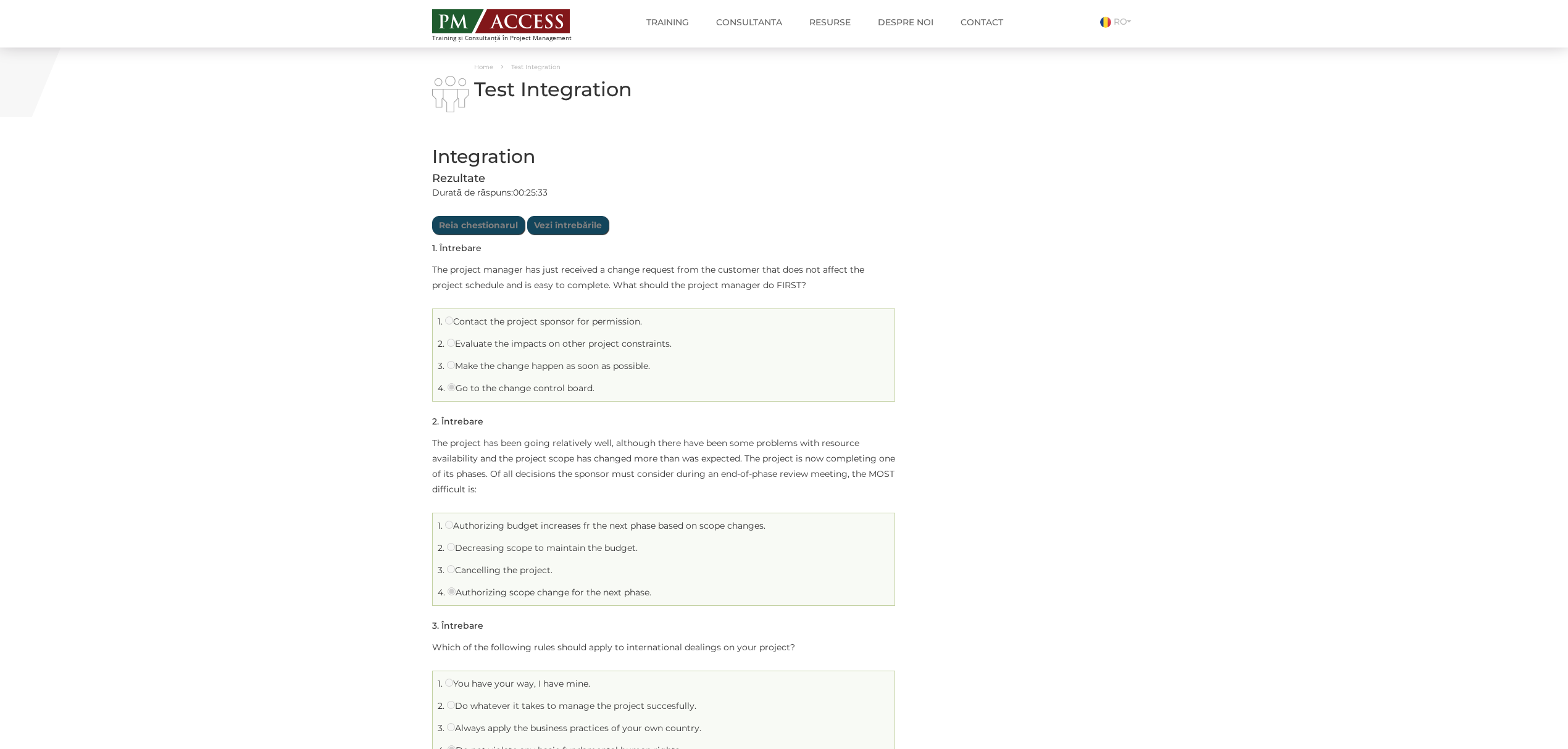
scroll to position [82, 0]
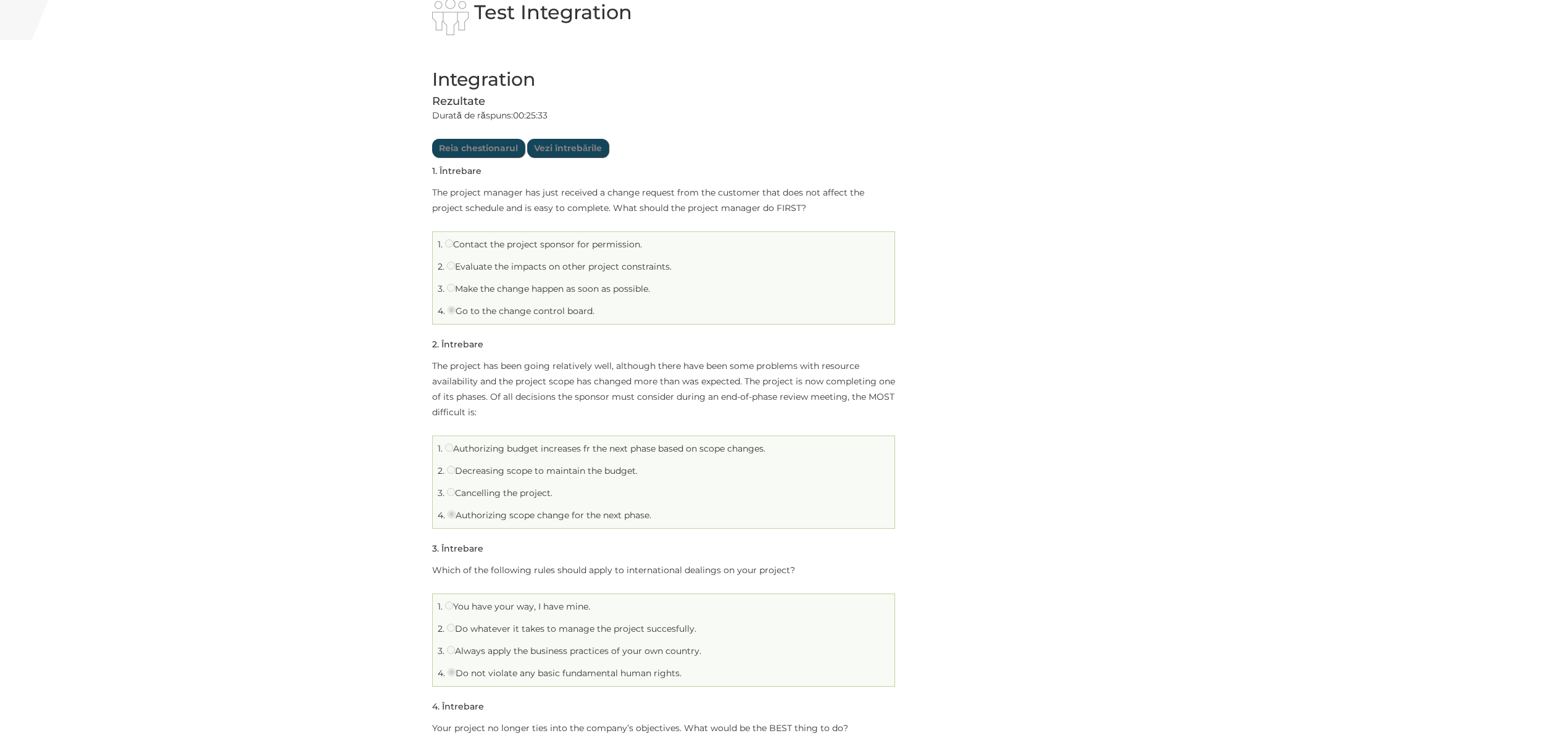
drag, startPoint x: 786, startPoint y: 374, endPoint x: 1019, endPoint y: 253, distance: 262.5
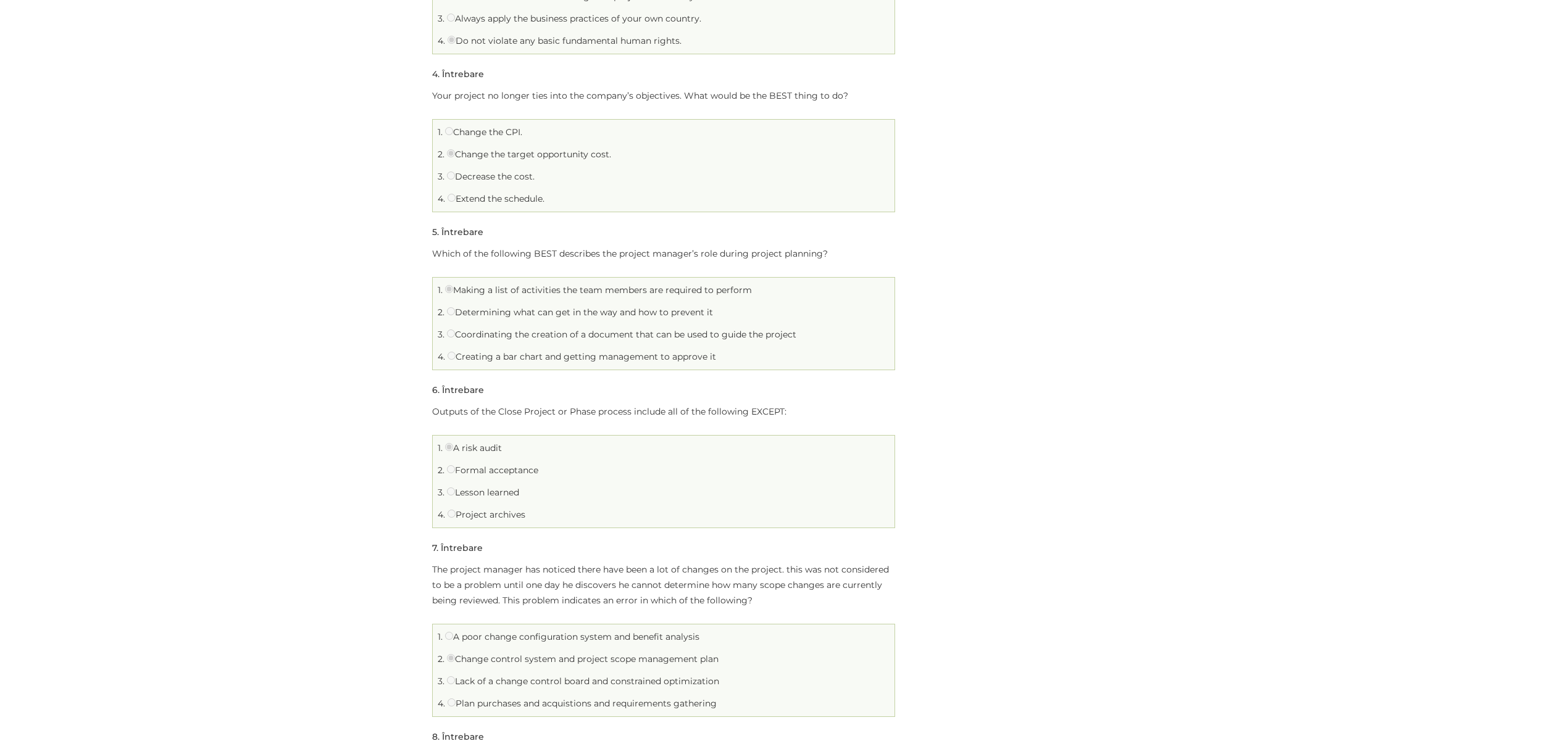
scroll to position [740, 0]
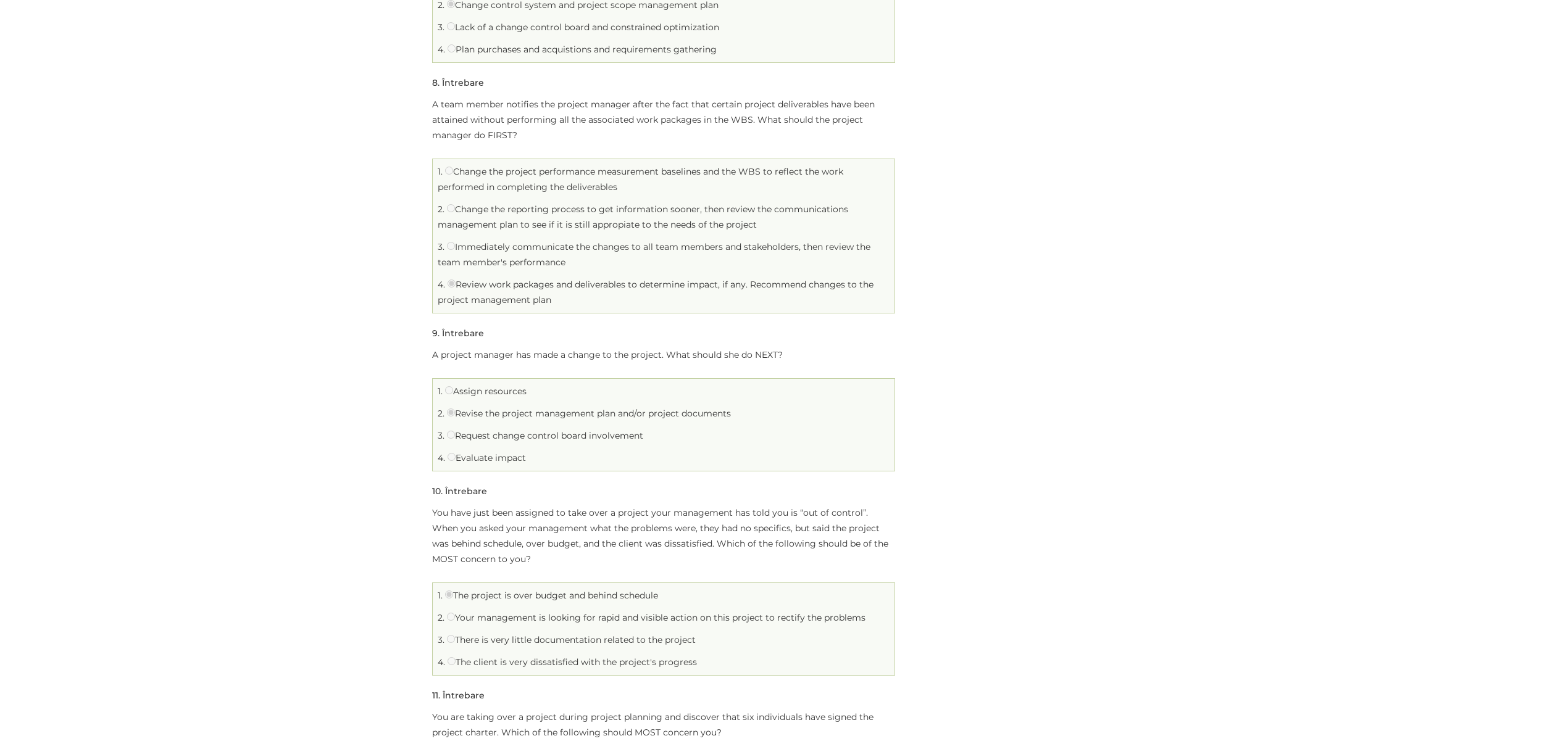
scroll to position [1398, 0]
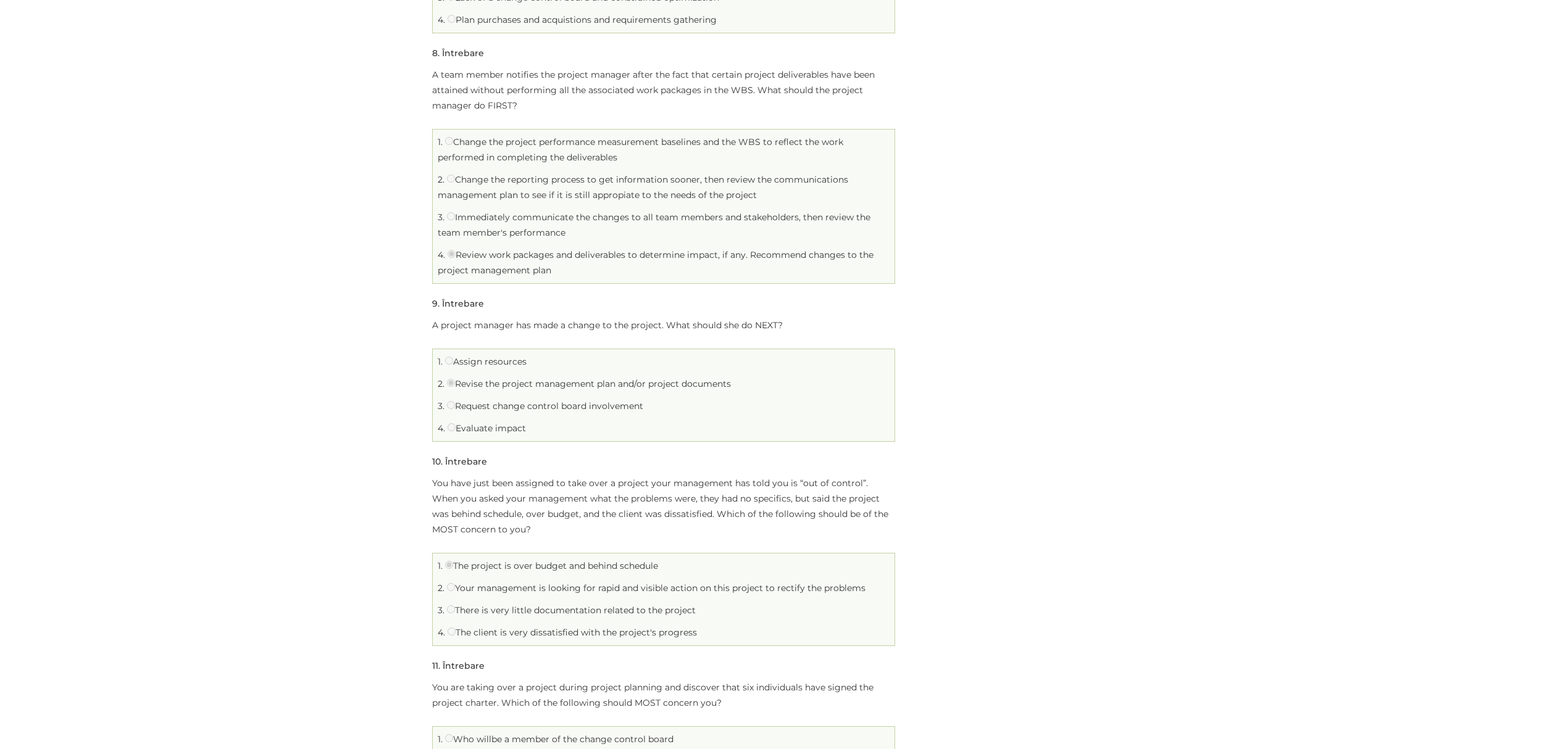
click at [379, 331] on div "Home Test Integration Test Integration Integration Limită de timp: 0 Rezumat ch…" at bounding box center [784, 515] width 1568 height 3724
click at [336, 433] on div "Home Test Integration Test Integration Integration Limită de timp: 0 Rezumat ch…" at bounding box center [784, 515] width 1568 height 3724
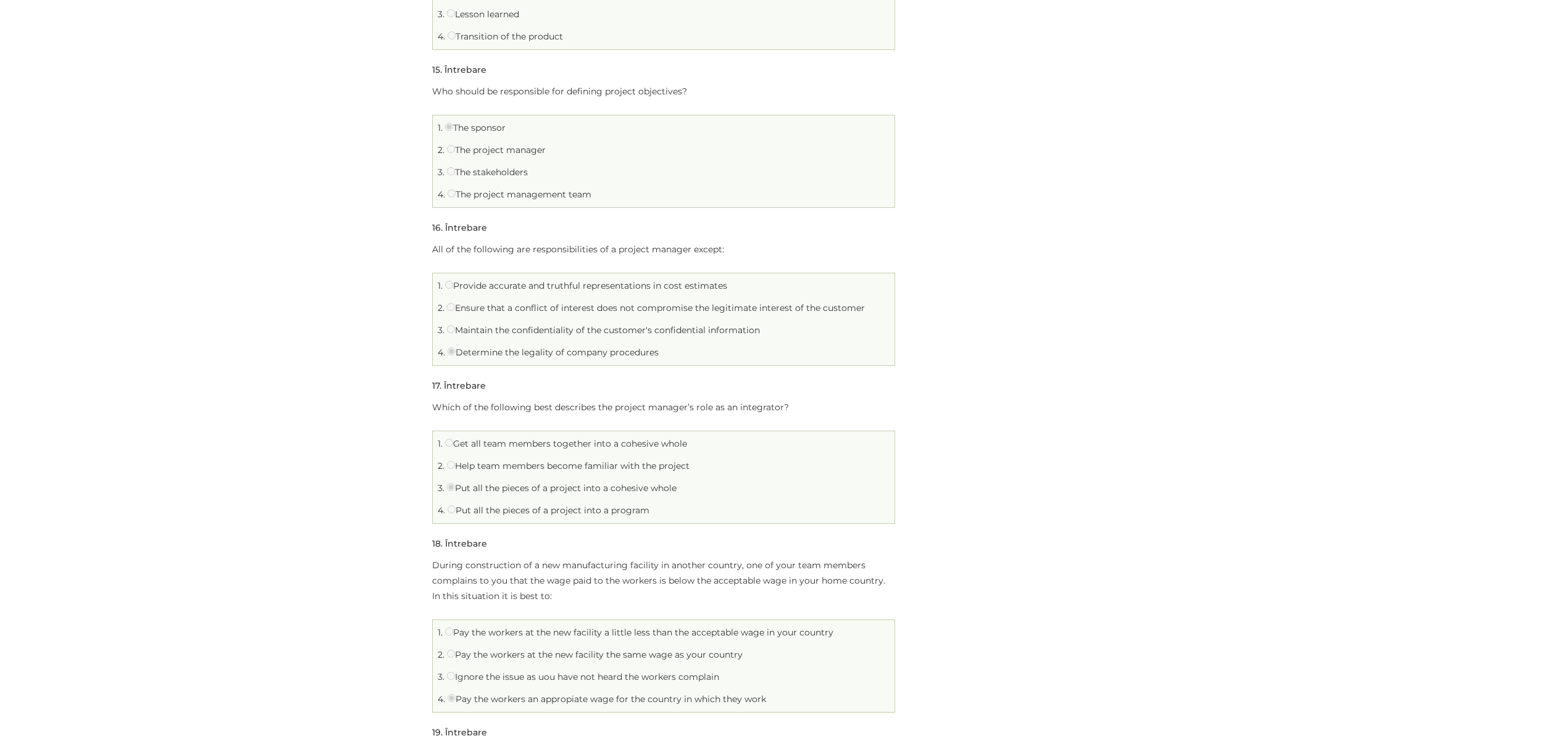
scroll to position [2716, 0]
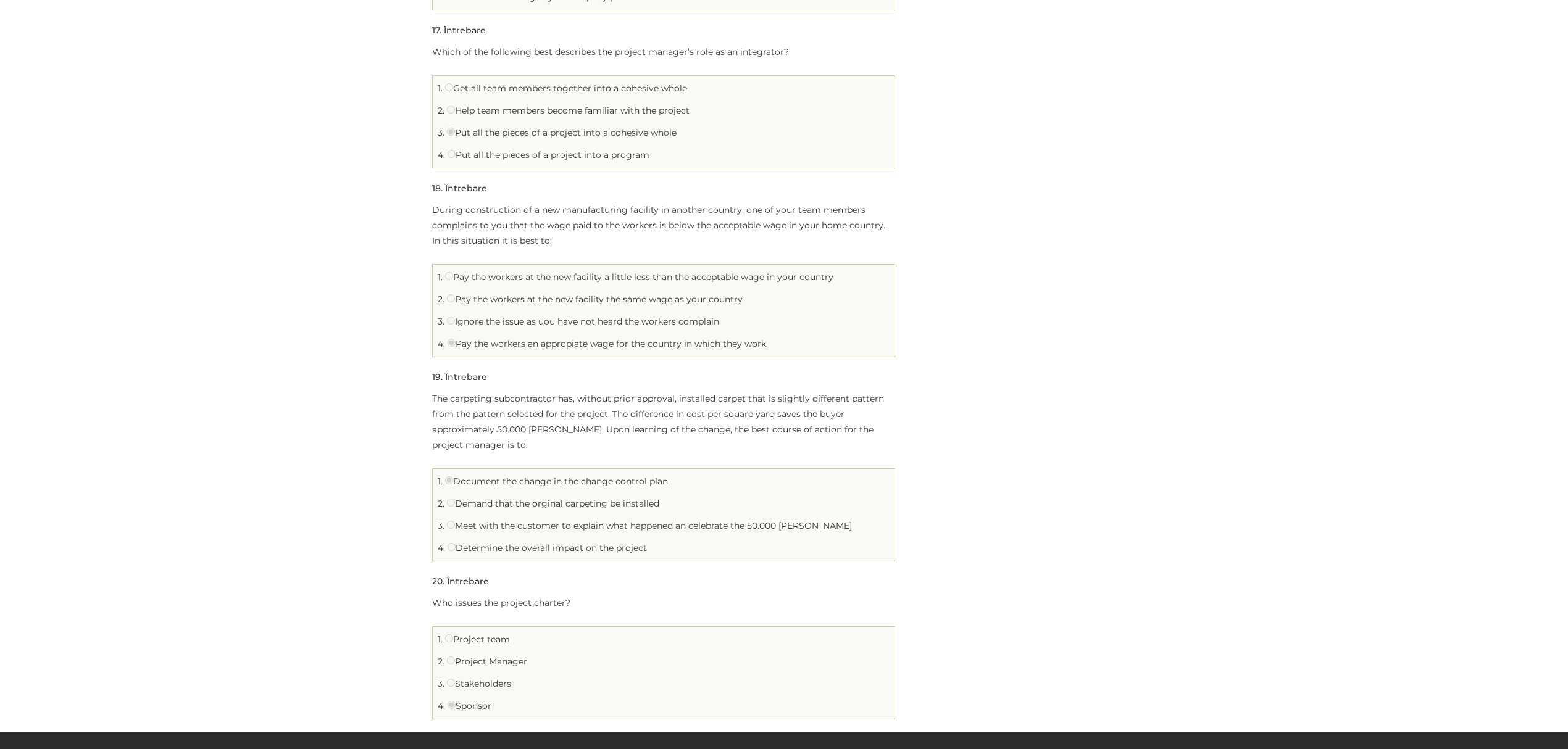
scroll to position [3292, 0]
